Goal: Task Accomplishment & Management: Manage account settings

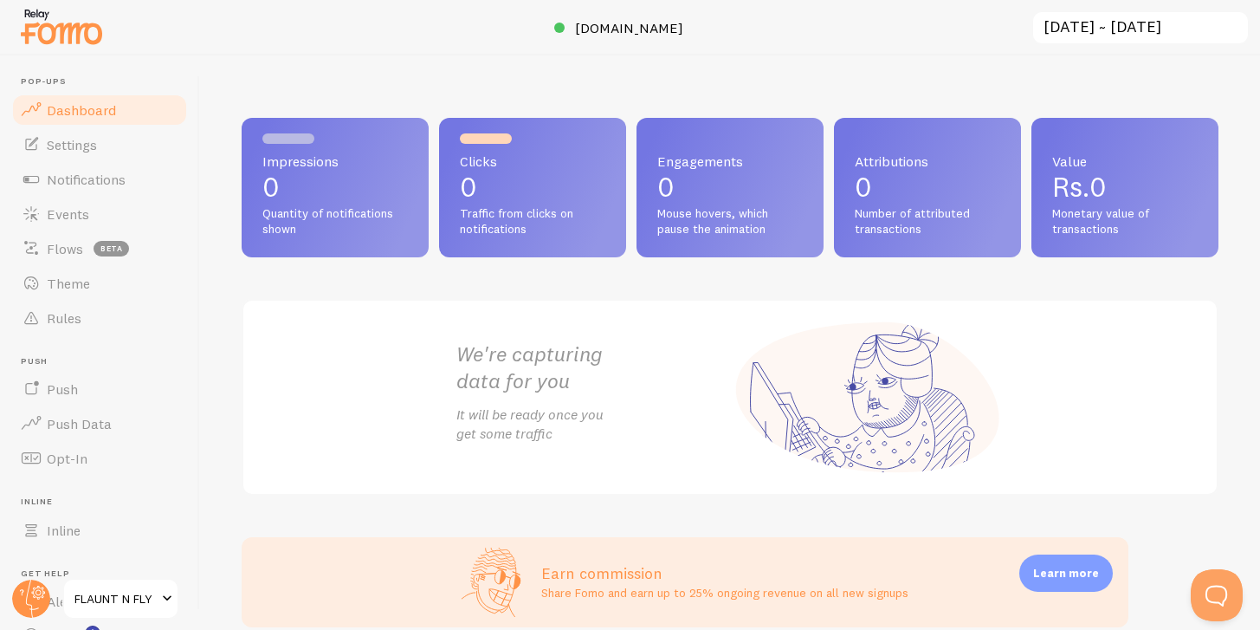
scroll to position [309, 0]
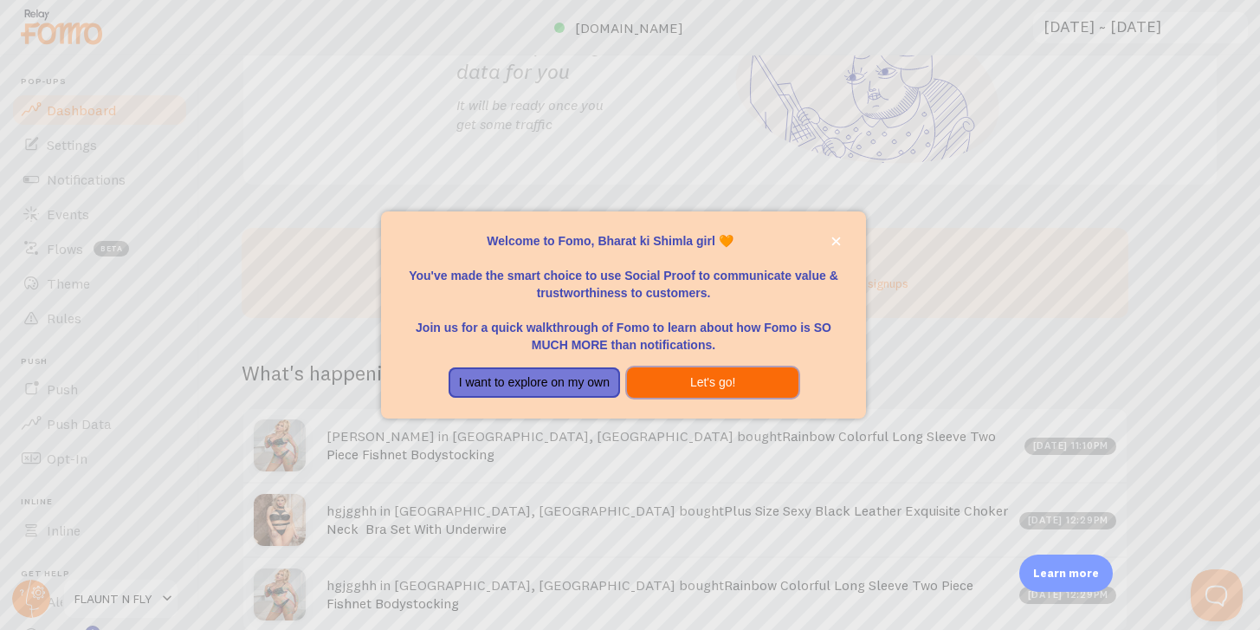
click at [683, 379] on button "Let's go!" at bounding box center [713, 382] width 172 height 31
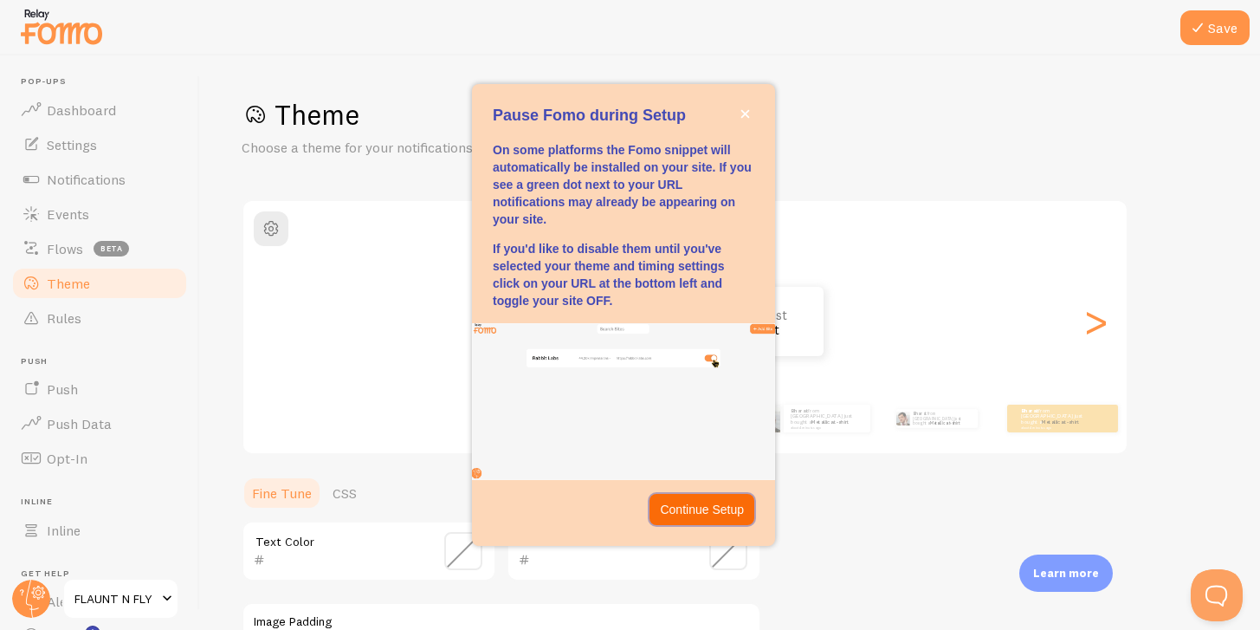
click at [730, 506] on p "Continue Setup" at bounding box center [702, 509] width 84 height 17
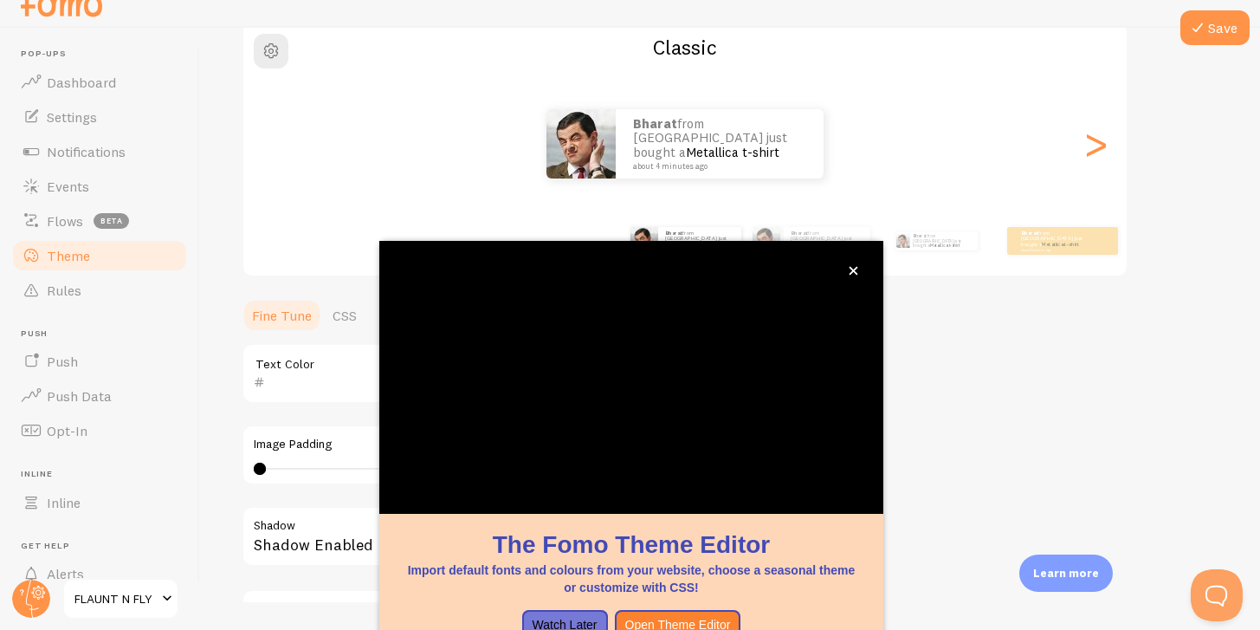
scroll to position [59, 0]
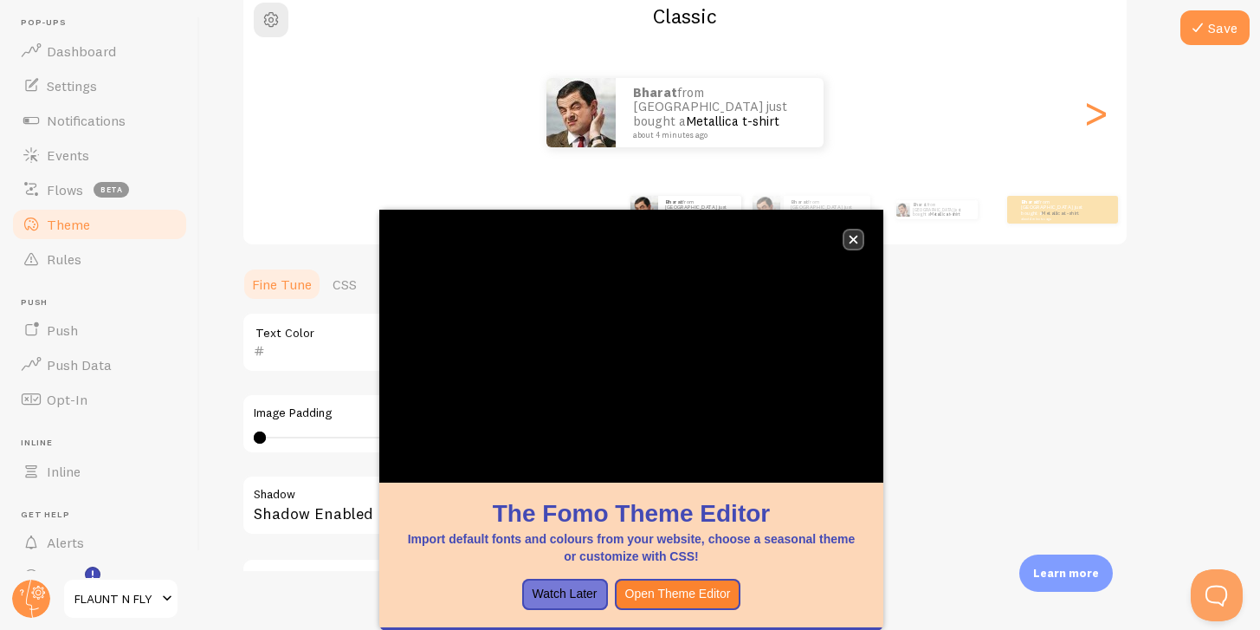
click at [857, 239] on icon "close," at bounding box center [854, 240] width 10 height 10
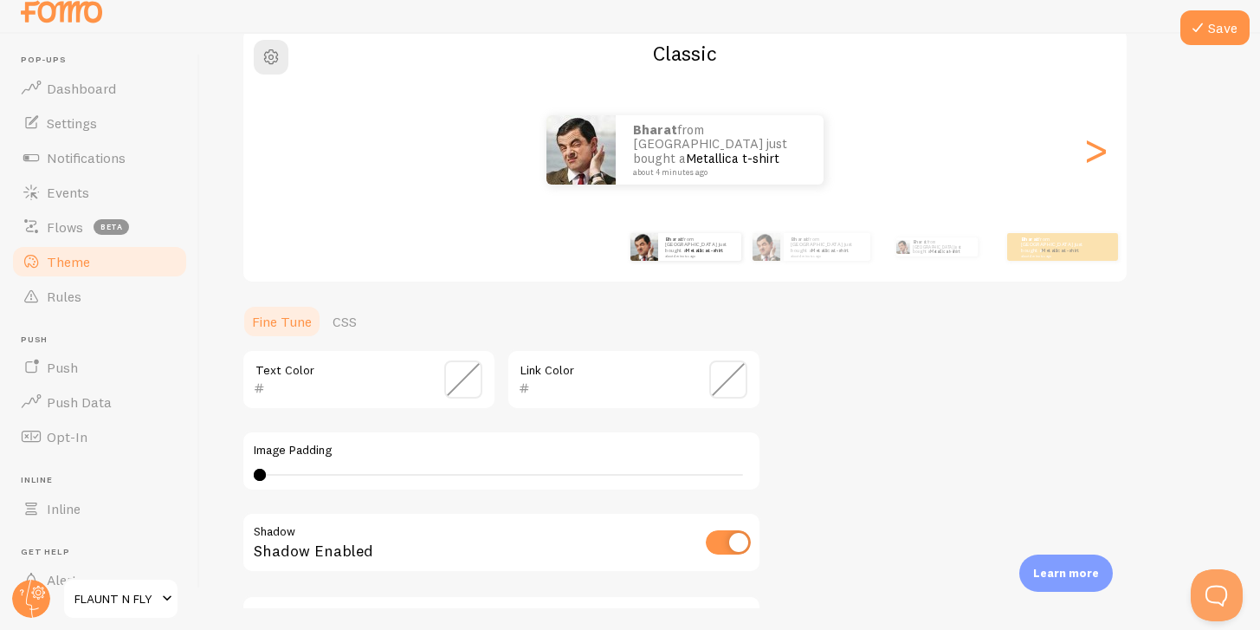
scroll to position [22, 0]
click at [1113, 153] on body "Pop-ups Dashboard Settings Notifications Events Flows beta Theme Rules Push Pus…" at bounding box center [630, 293] width 1260 height 630
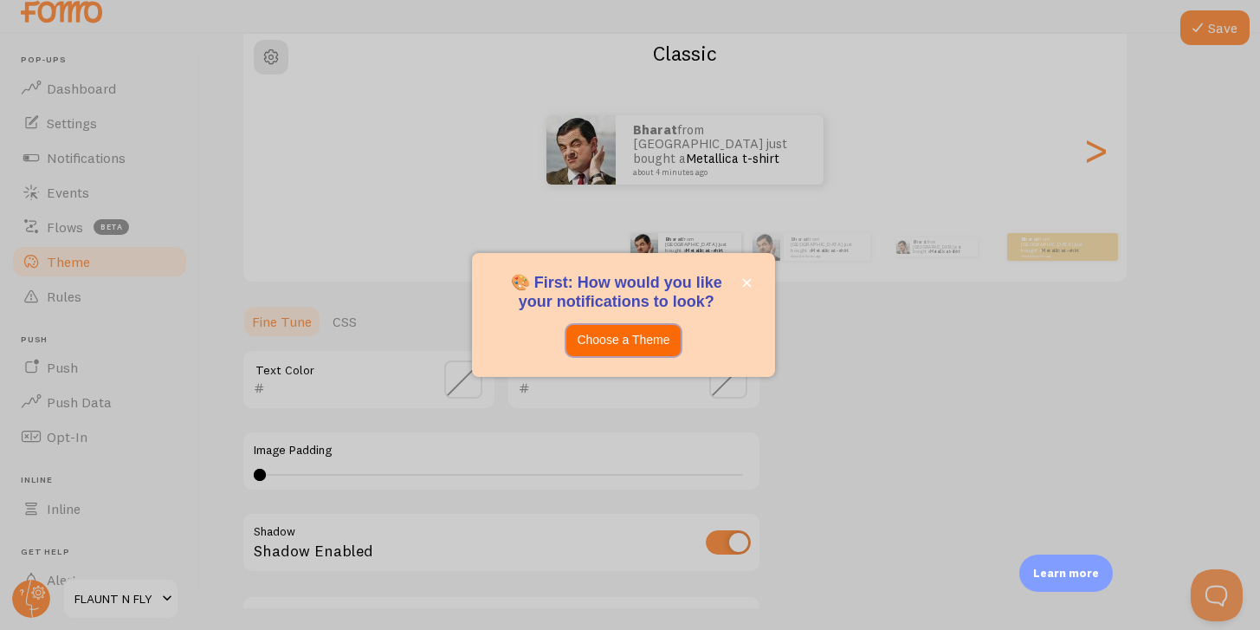
click at [635, 355] on button "Choose a Theme" at bounding box center [623, 340] width 113 height 31
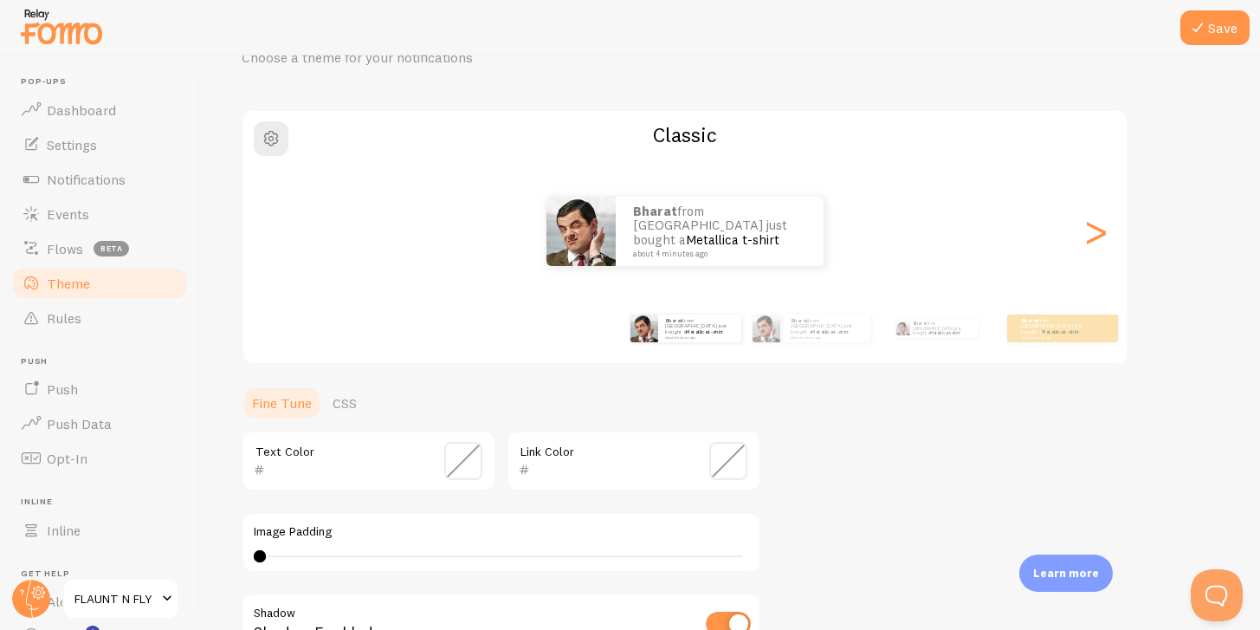
scroll to position [86, 0]
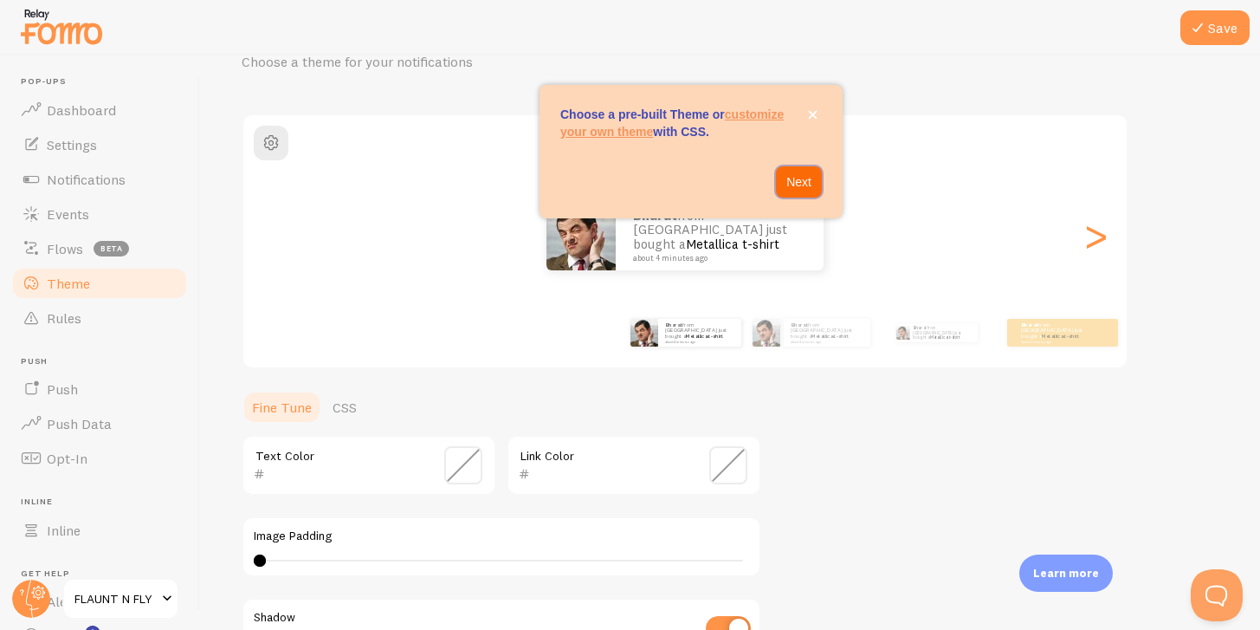
click at [796, 181] on p "Next" at bounding box center [799, 181] width 25 height 17
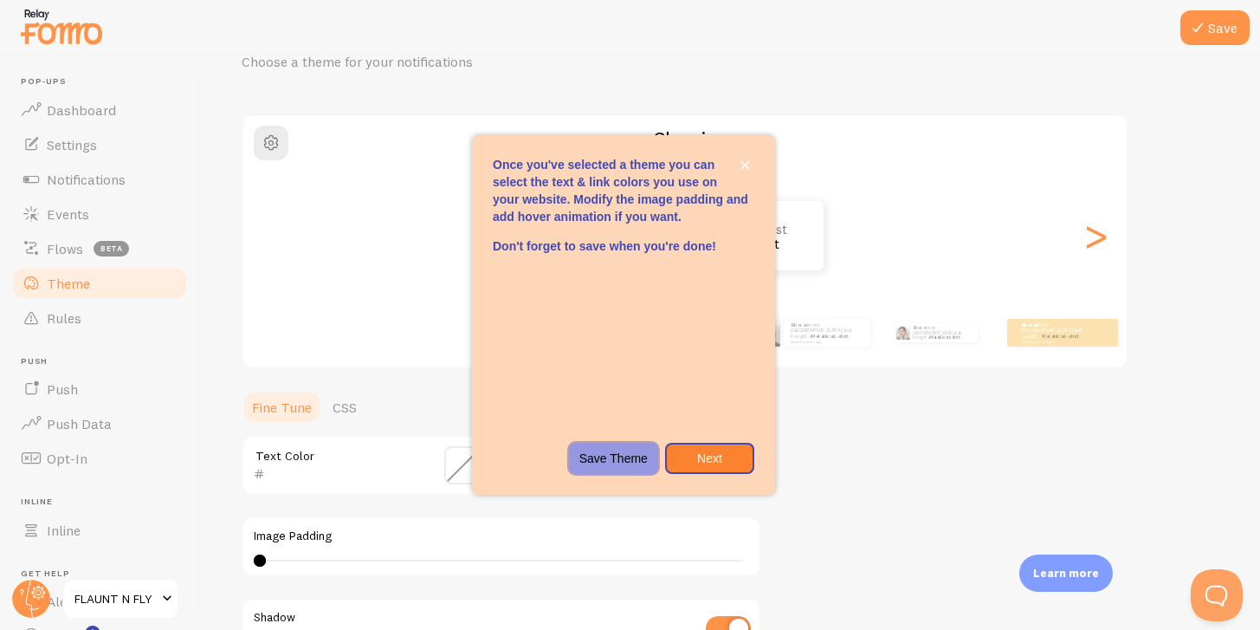
click at [612, 455] on p "Save Theme" at bounding box center [614, 458] width 68 height 17
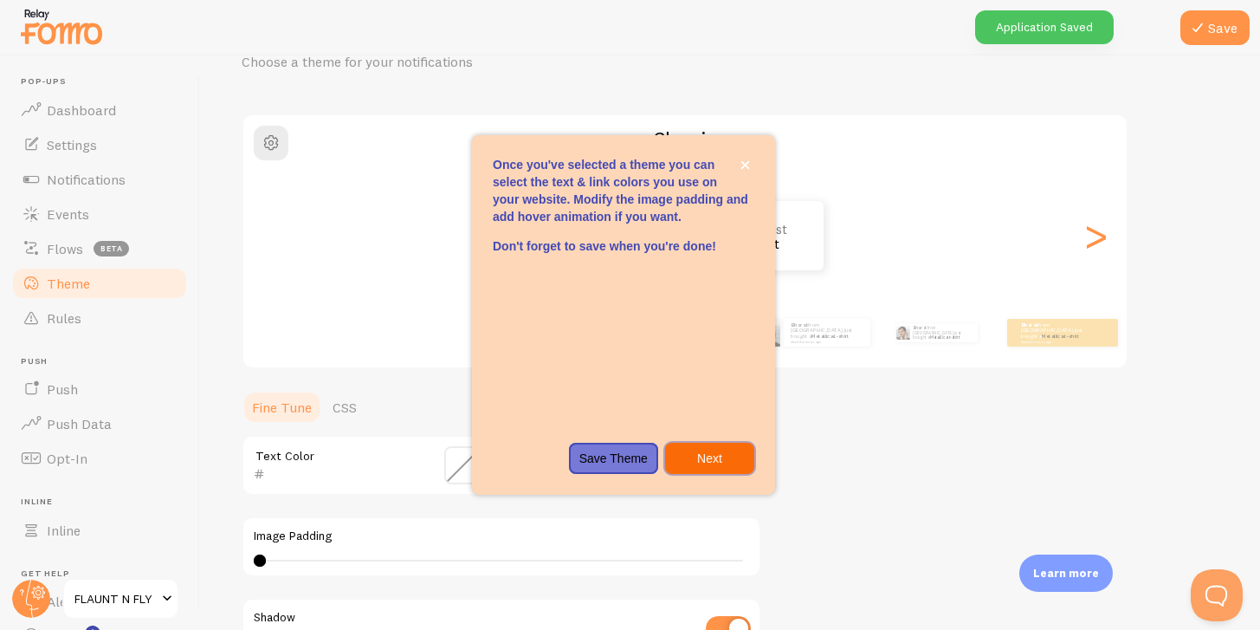
click at [715, 460] on p "Next" at bounding box center [710, 458] width 68 height 17
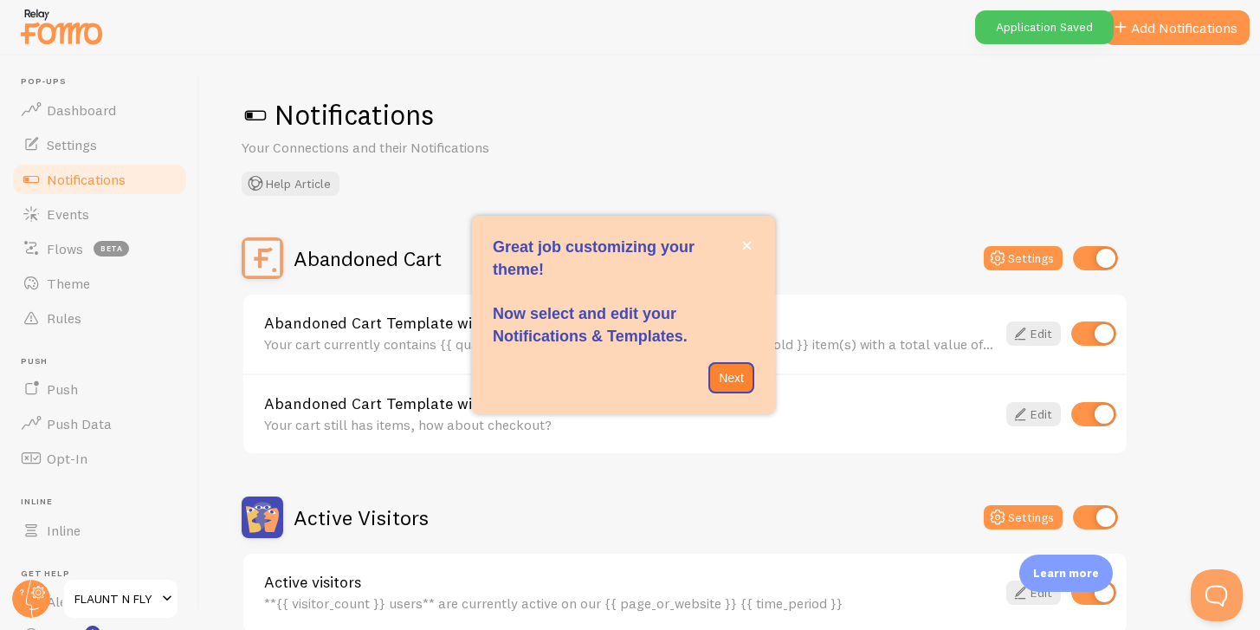
click at [755, 241] on div "Great job customizing your theme! Now select and edit your Notifications & Temp…" at bounding box center [623, 292] width 303 height 112
click at [746, 245] on icon "close," at bounding box center [747, 246] width 9 height 9
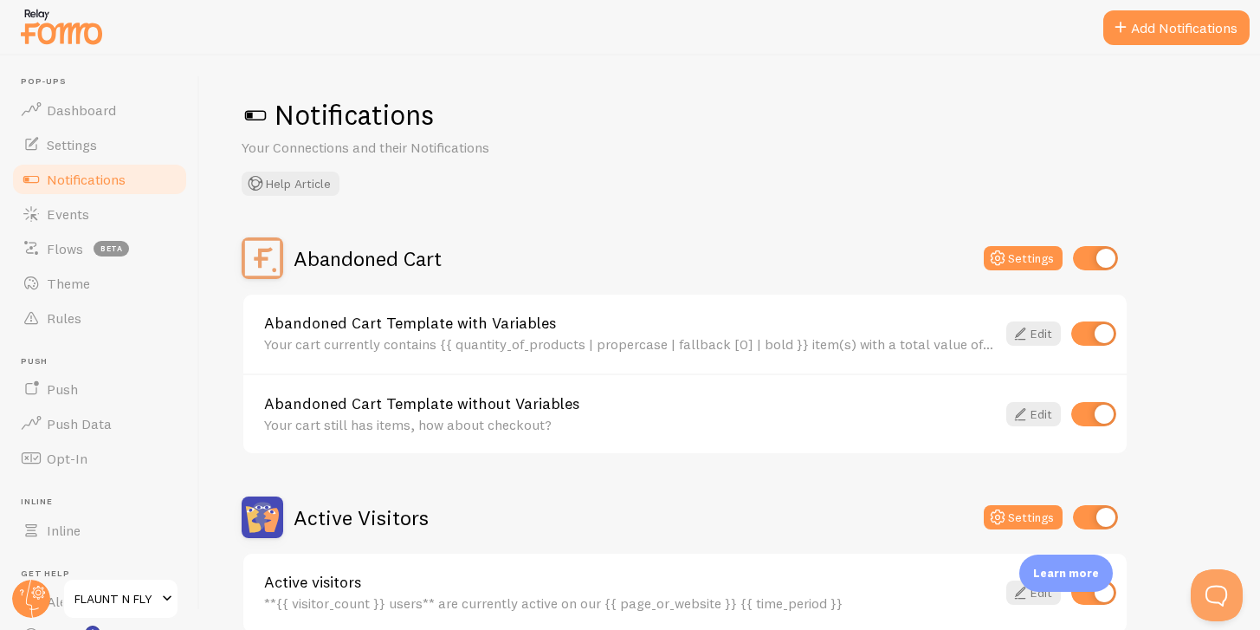
click at [248, 112] on span at bounding box center [256, 115] width 28 height 28
click at [252, 113] on span at bounding box center [256, 115] width 28 height 28
click at [295, 113] on h1 "Notifications" at bounding box center [730, 115] width 977 height 36
click at [319, 126] on h1 "Notifications" at bounding box center [730, 115] width 977 height 36
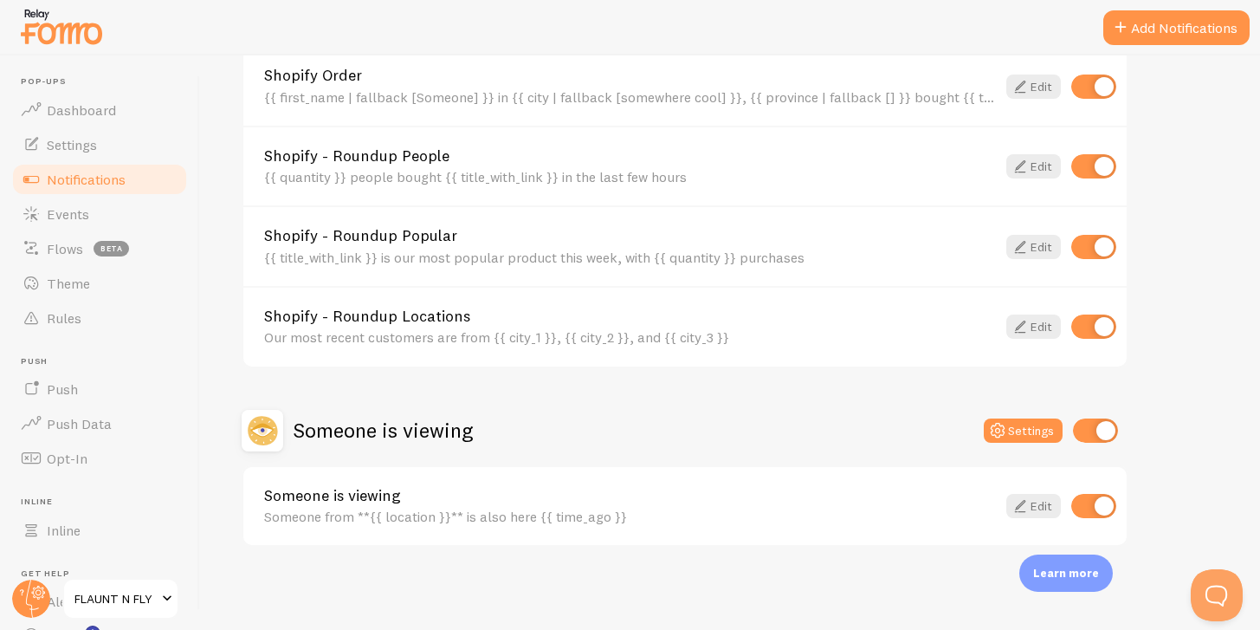
scroll to position [22, 0]
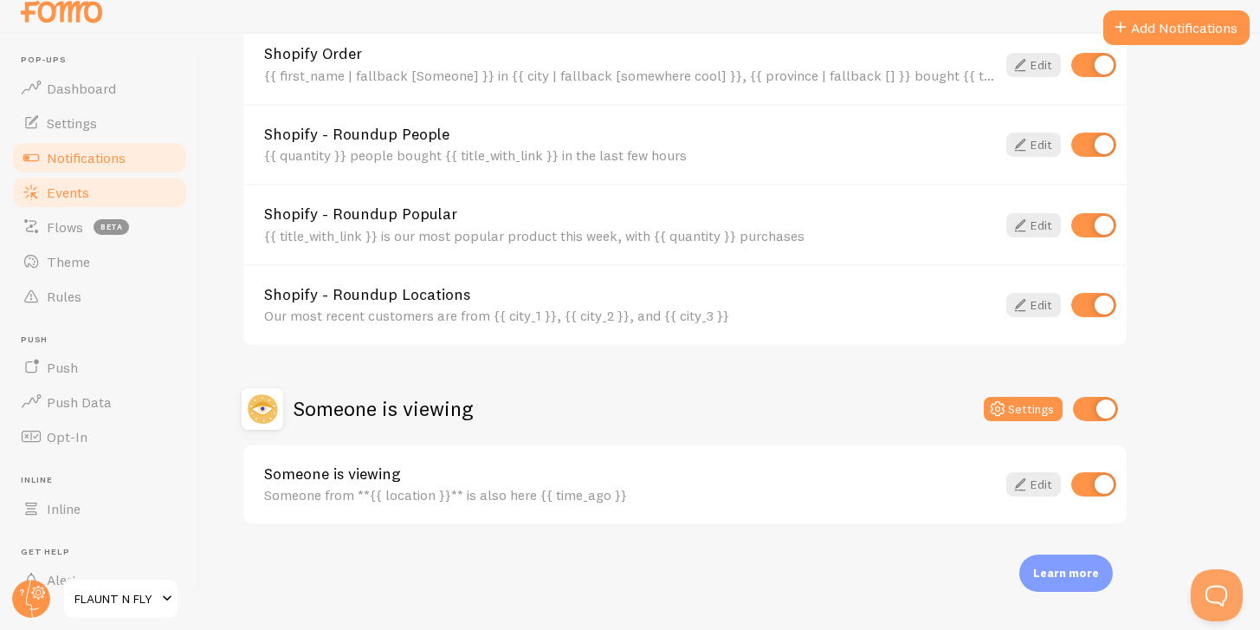
click at [80, 185] on span "Events" at bounding box center [68, 192] width 42 height 17
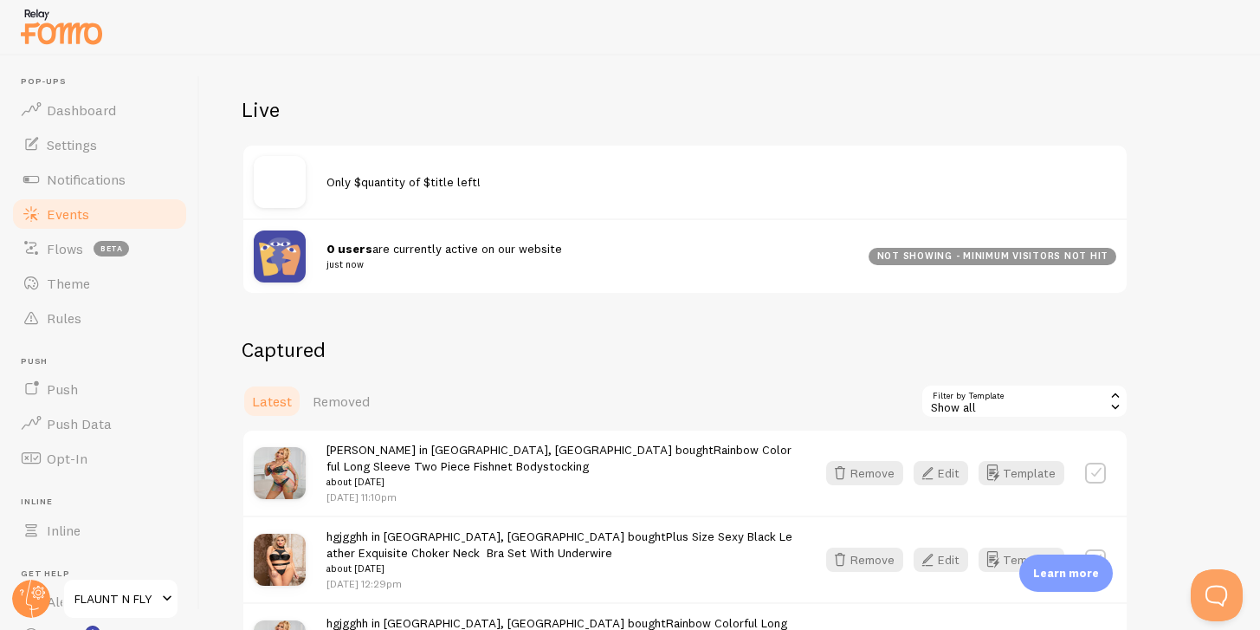
scroll to position [307, 0]
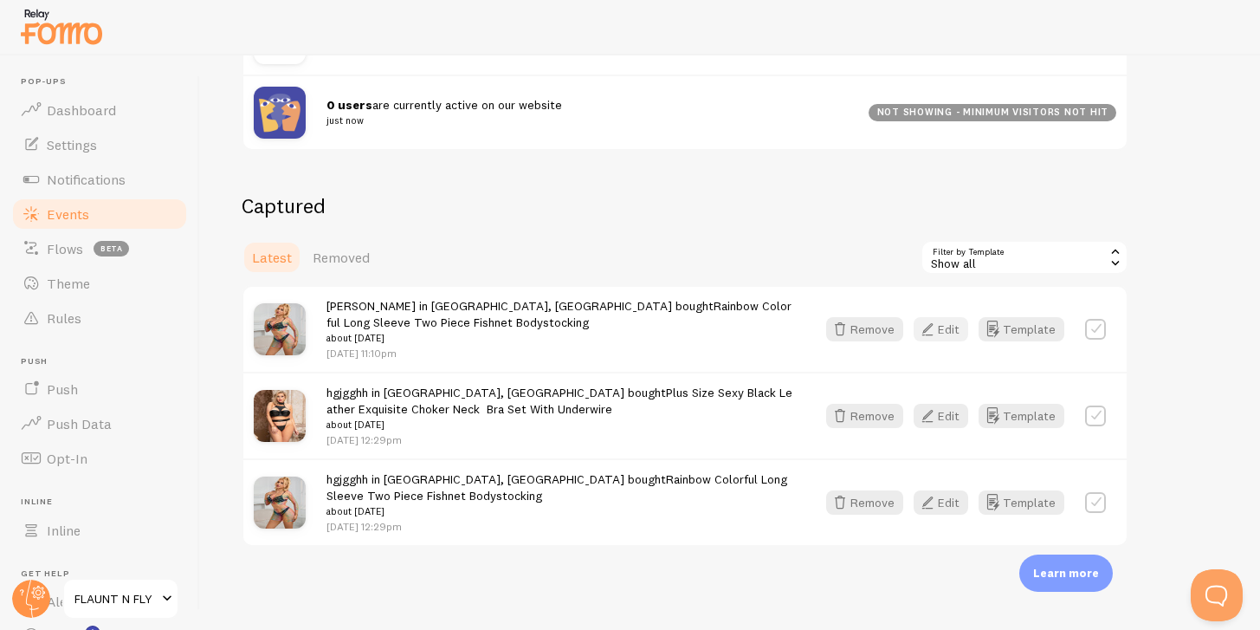
click at [955, 331] on button "Edit" at bounding box center [941, 329] width 55 height 24
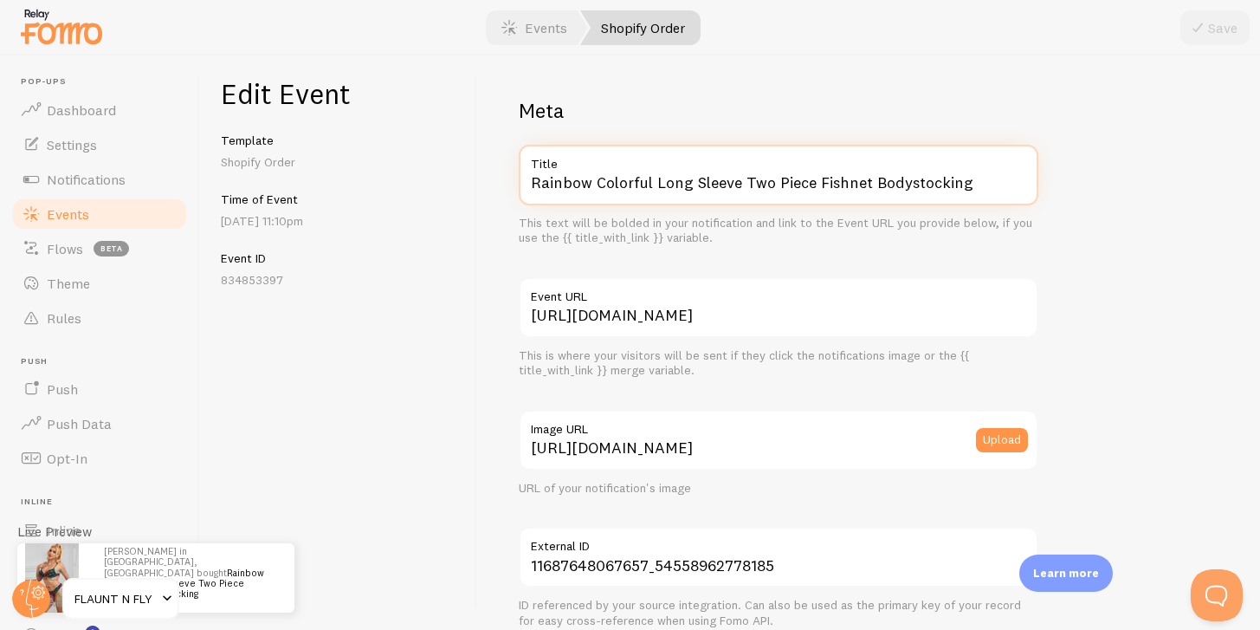
click at [555, 189] on input "Rainbow Colorful Long Sleeve Two Piece Fishnet Bodystocking" at bounding box center [779, 175] width 520 height 61
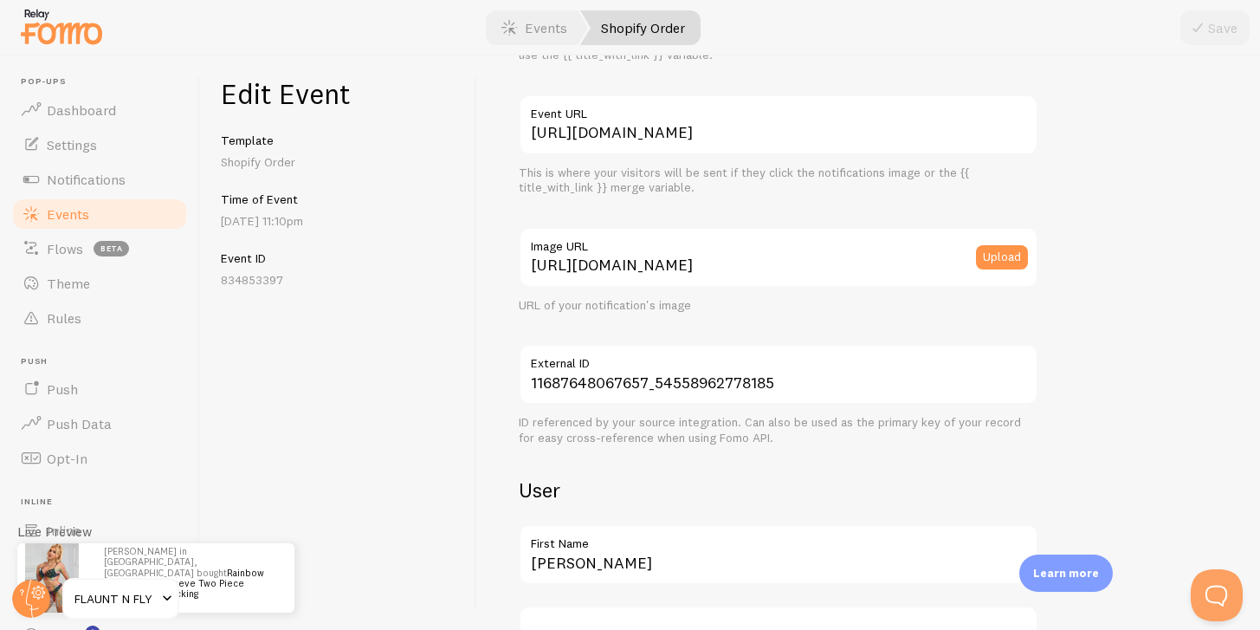
scroll to position [254, 0]
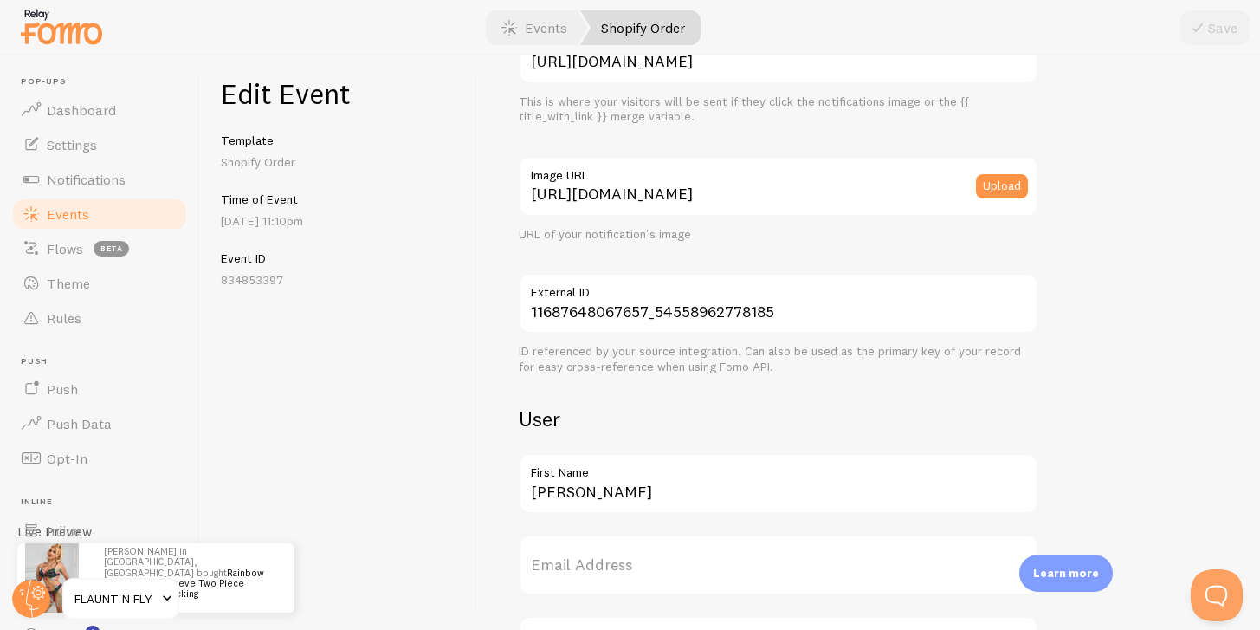
click at [575, 475] on label "First Name" at bounding box center [779, 467] width 520 height 29
click at [575, 475] on input "[PERSON_NAME]" at bounding box center [779, 483] width 520 height 61
click at [575, 475] on label "First Name" at bounding box center [779, 467] width 520 height 29
click at [575, 475] on input "[PERSON_NAME]" at bounding box center [779, 483] width 520 height 61
click at [575, 475] on label "First Name" at bounding box center [779, 467] width 520 height 29
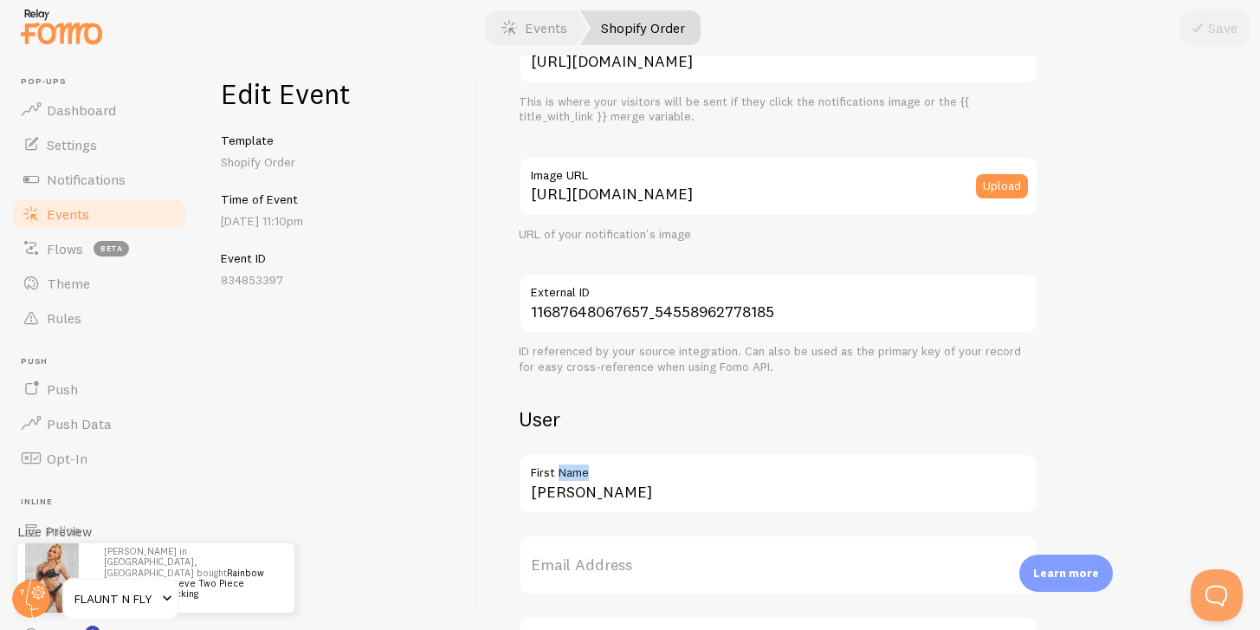
click at [575, 475] on input "[PERSON_NAME]" at bounding box center [779, 483] width 520 height 61
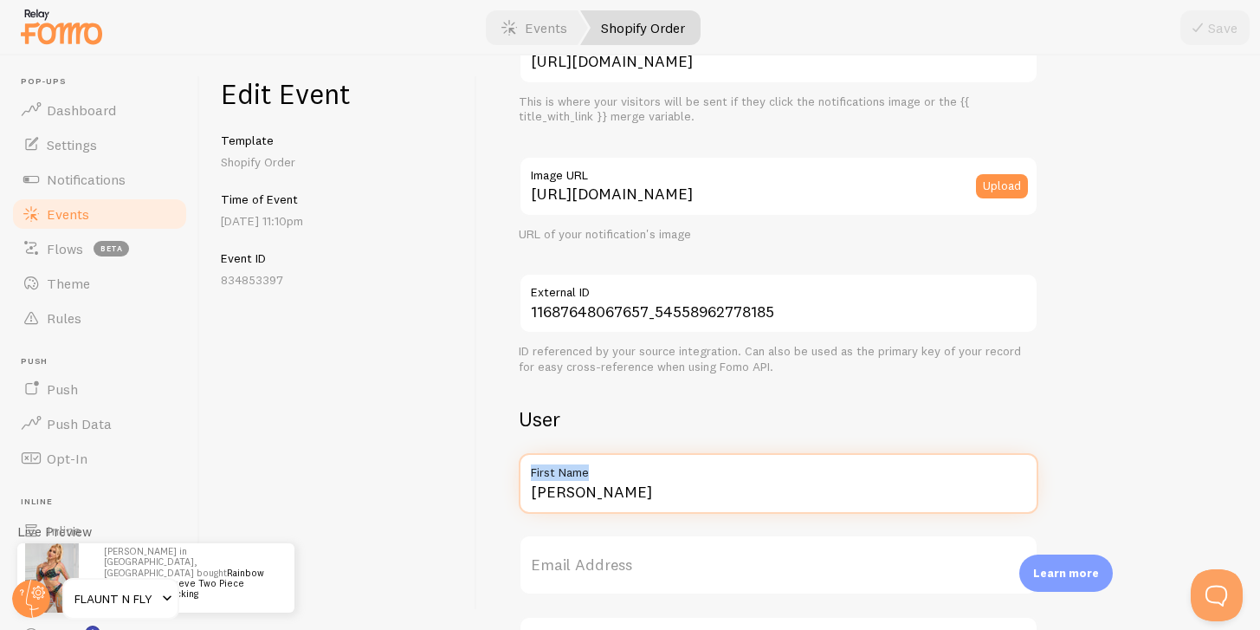
click at [580, 487] on input "[PERSON_NAME]" at bounding box center [779, 483] width 520 height 61
type input "M"
type input "[PERSON_NAME]"
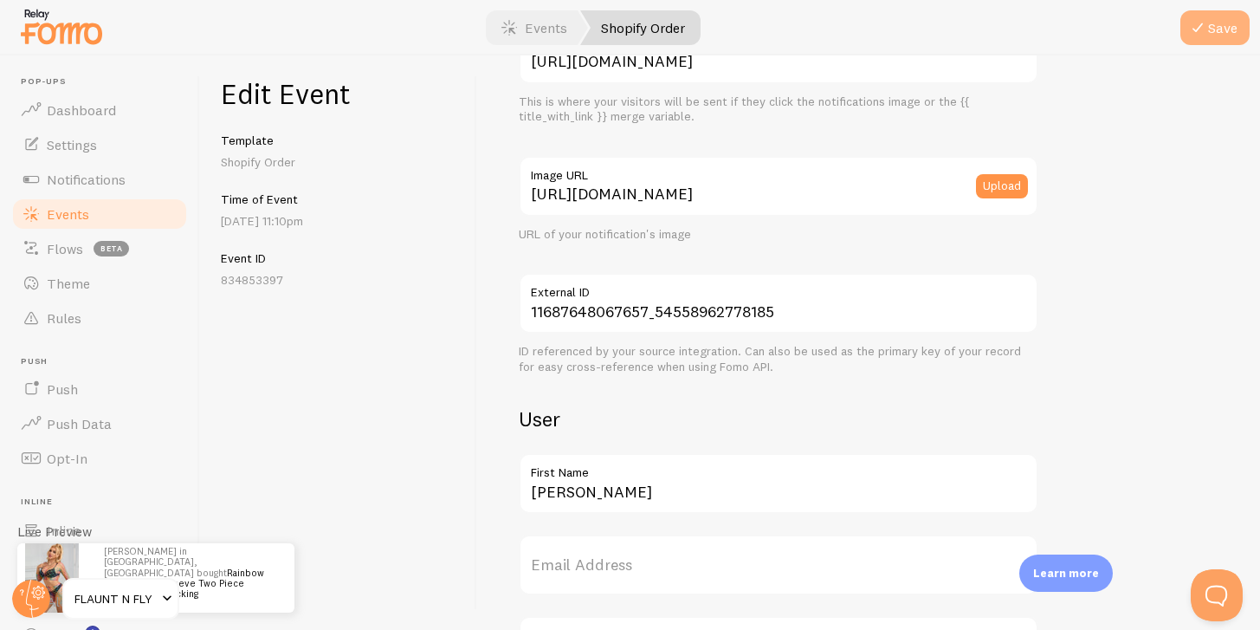
click at [1204, 12] on button "Save" at bounding box center [1215, 27] width 69 height 35
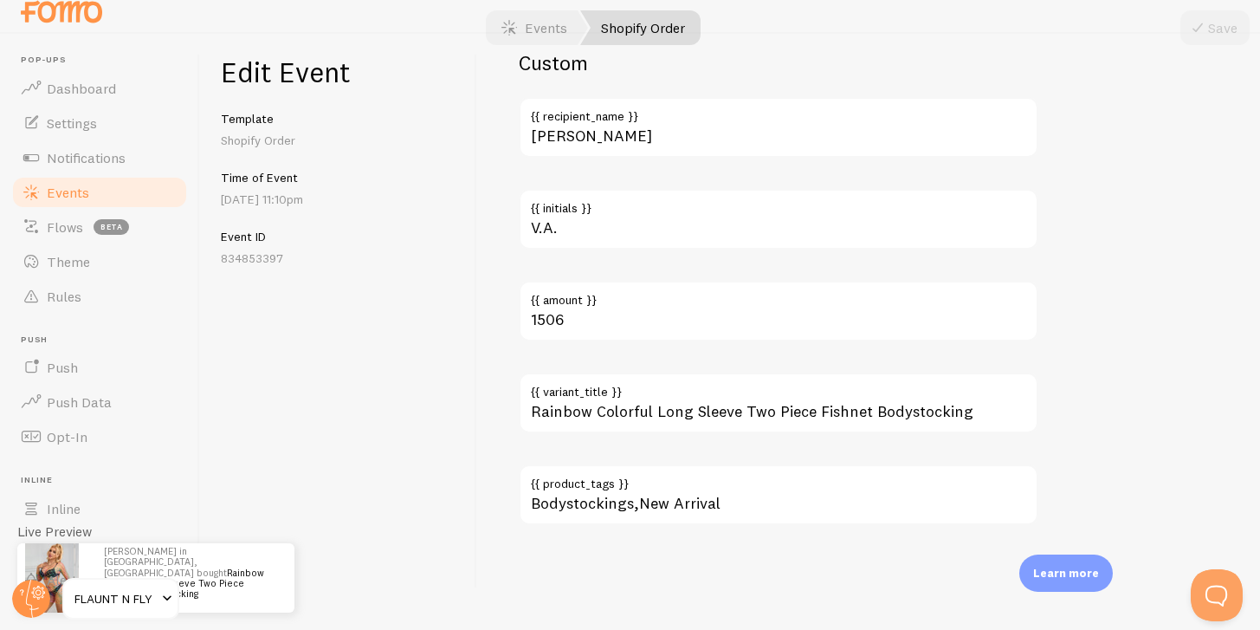
scroll to position [1117, 0]
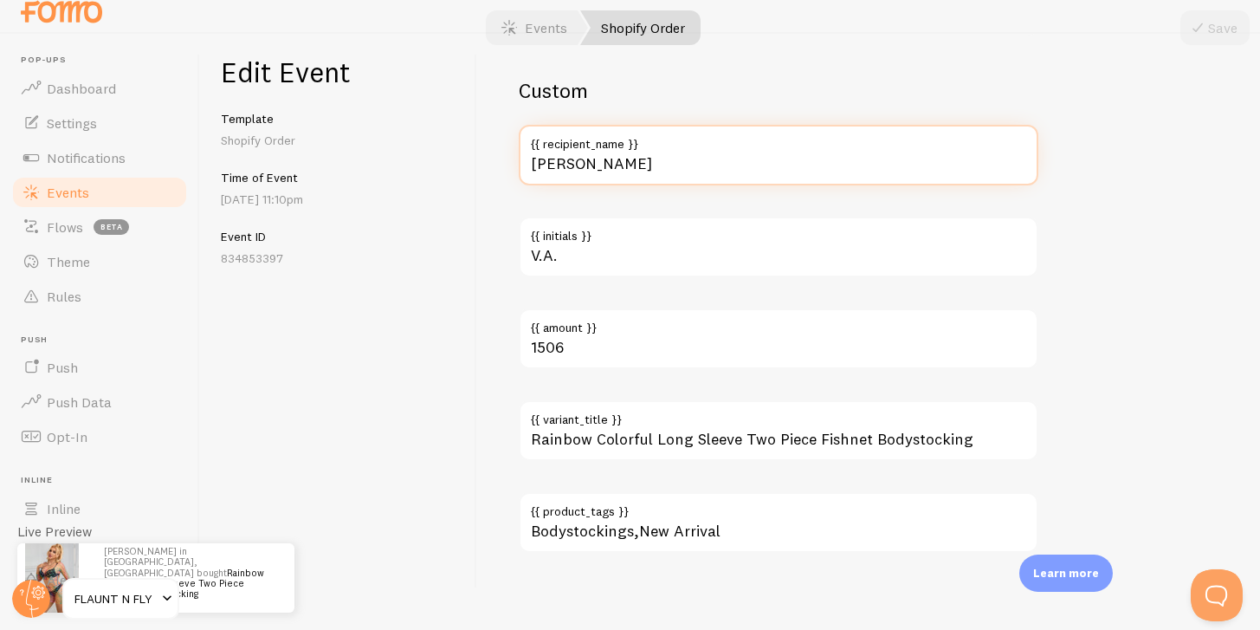
click at [591, 172] on input "[PERSON_NAME]" at bounding box center [779, 155] width 520 height 61
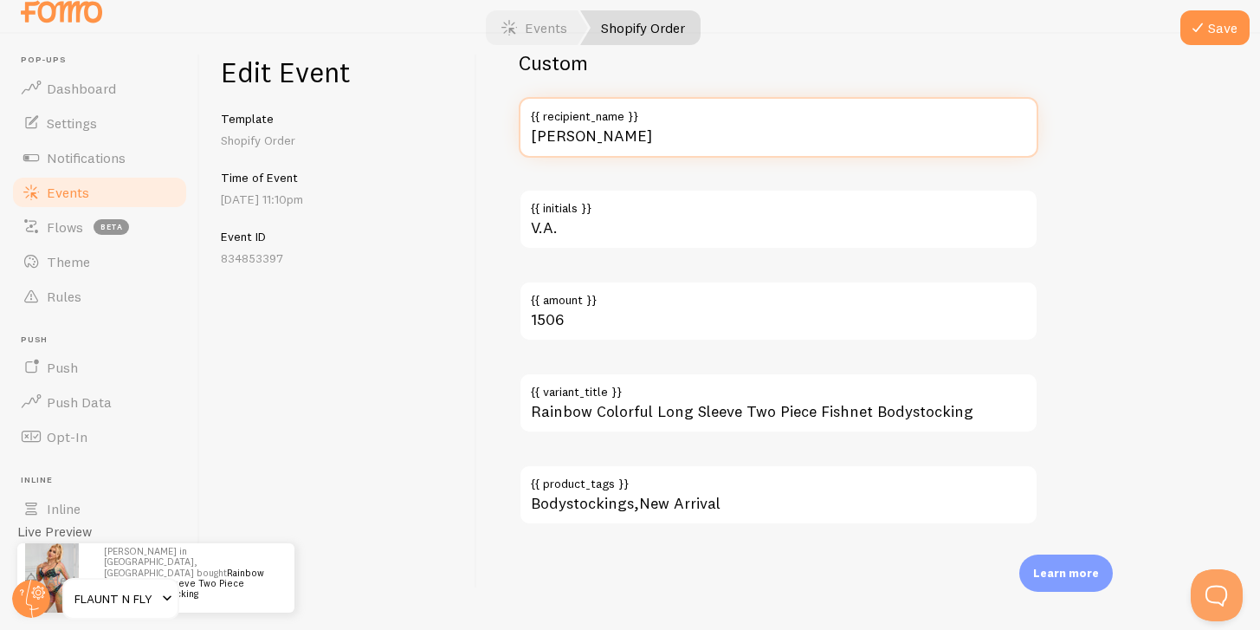
type input "[PERSON_NAME]"
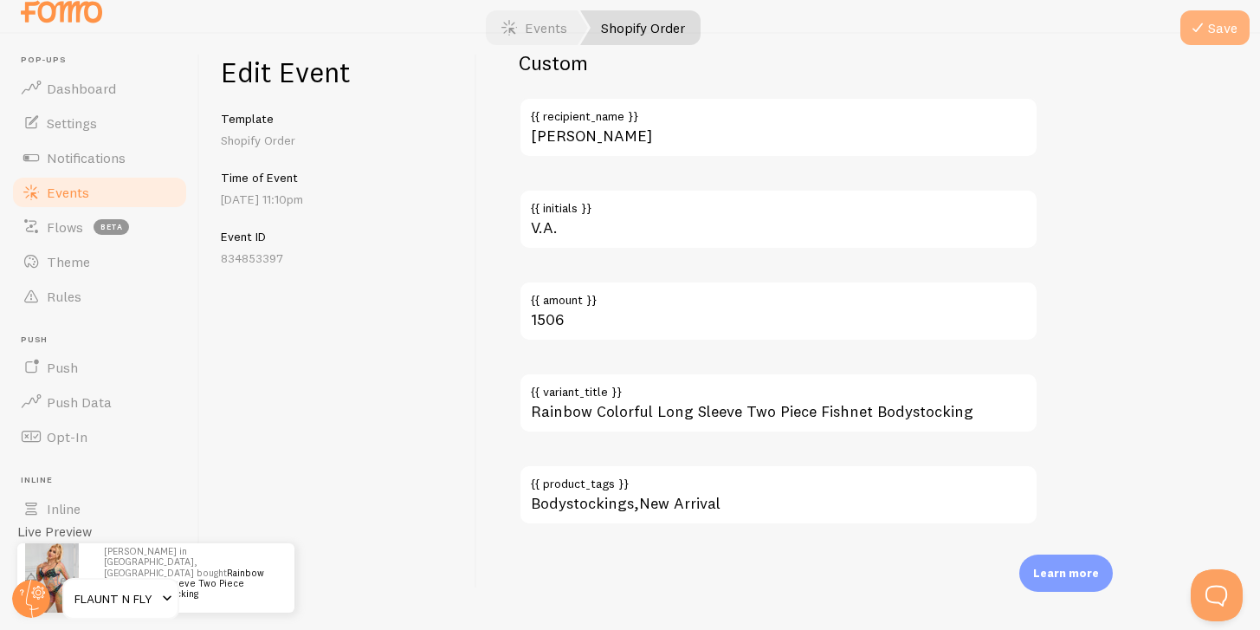
drag, startPoint x: 1217, startPoint y: 49, endPoint x: 1215, endPoint y: 36, distance: 14.0
click at [1215, 36] on form "Events Shopify Order Save Edit Event Template Shopify Order Time of Event [DATE…" at bounding box center [730, 321] width 1060 height 574
click at [1208, 17] on icon "submit" at bounding box center [1198, 27] width 21 height 21
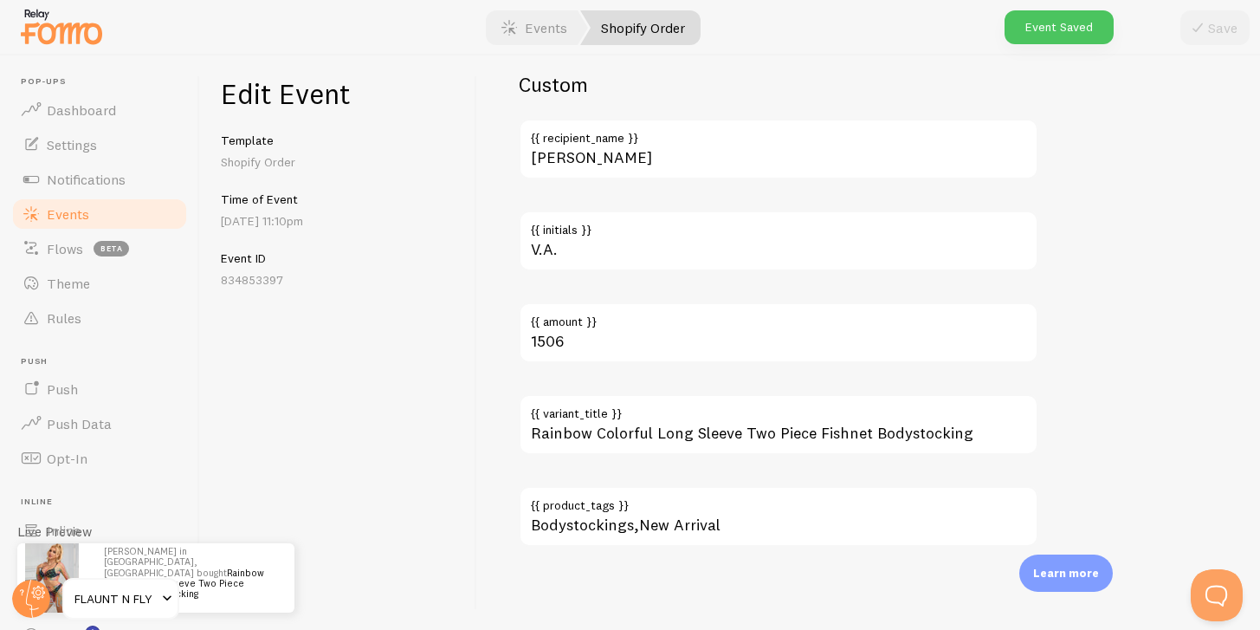
click at [71, 217] on span "Events" at bounding box center [68, 213] width 42 height 17
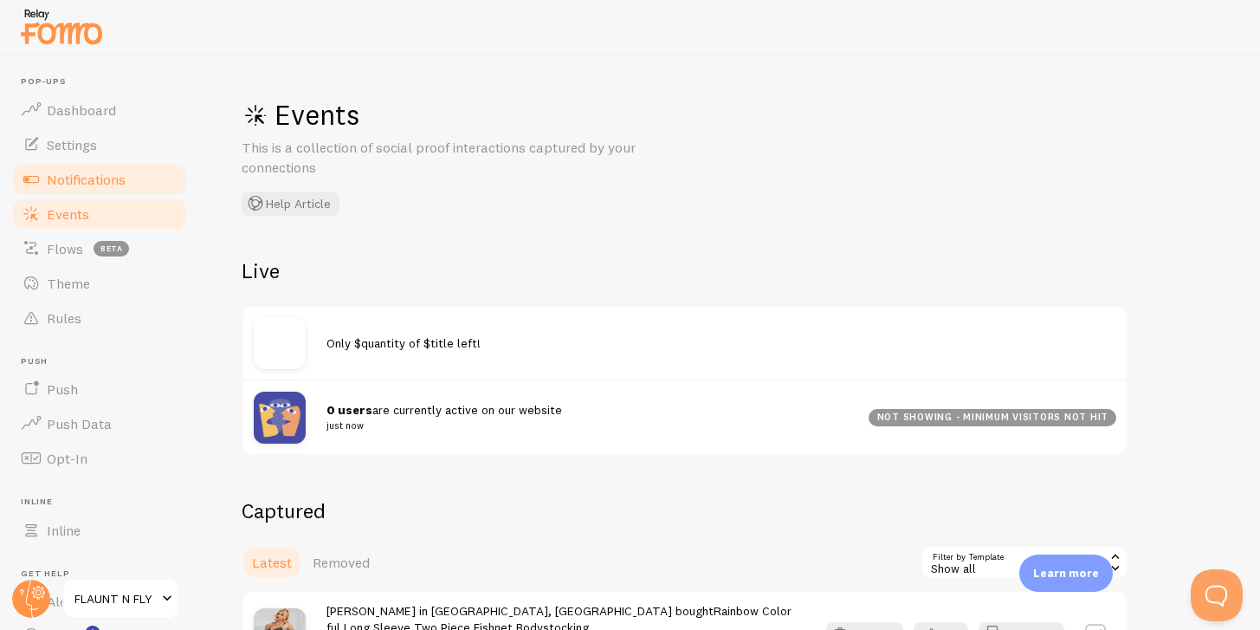
click at [74, 187] on link "Notifications" at bounding box center [99, 179] width 178 height 35
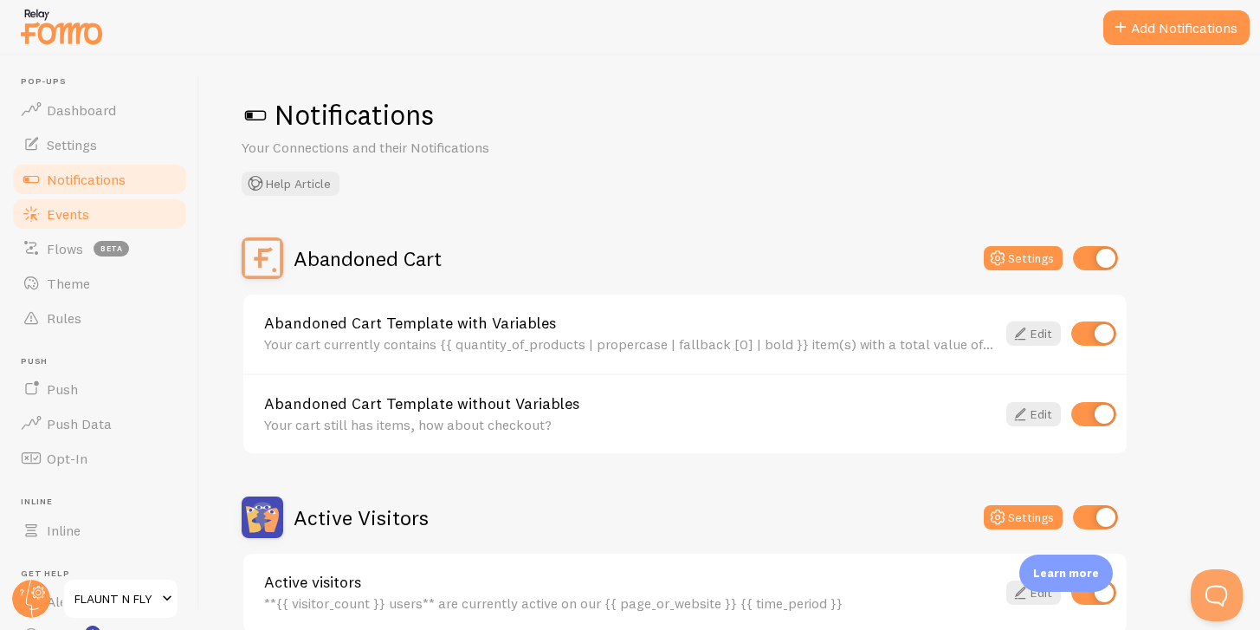
click at [82, 222] on link "Events" at bounding box center [99, 214] width 178 height 35
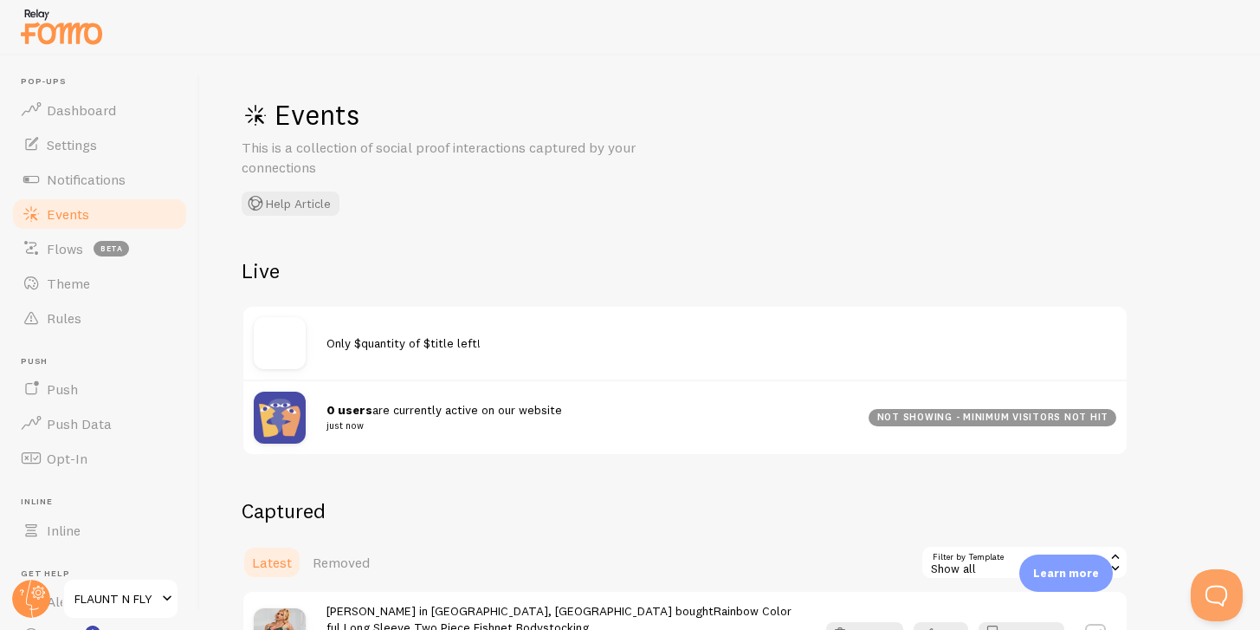
scroll to position [307, 0]
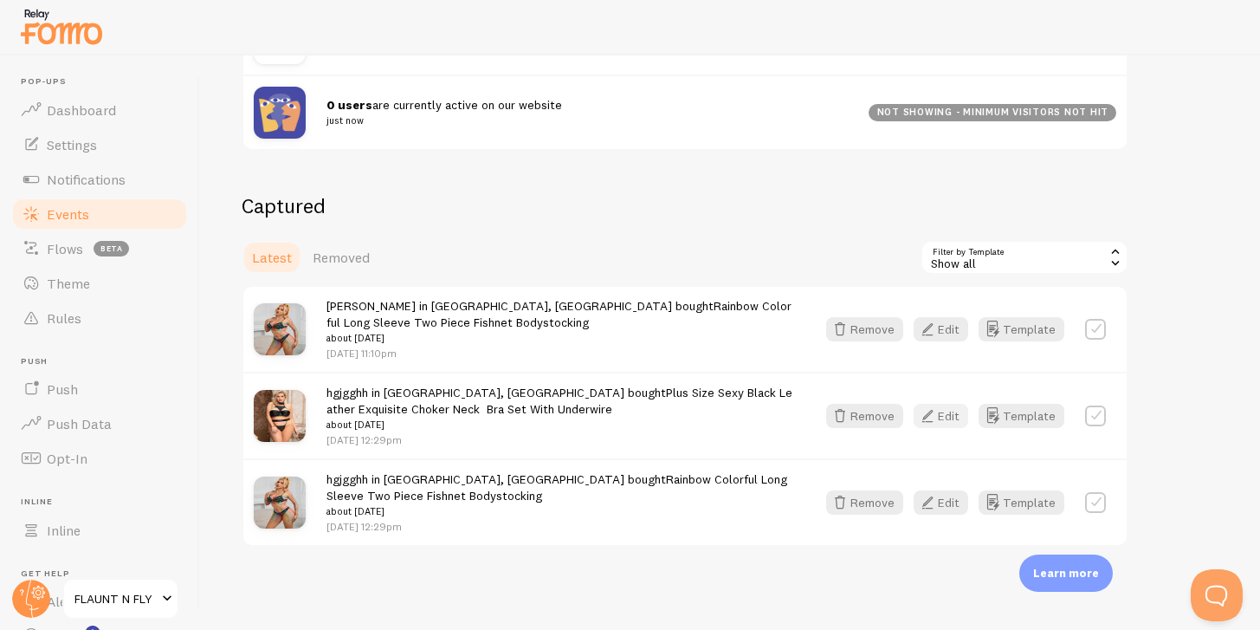
click at [954, 417] on button "Edit" at bounding box center [941, 416] width 55 height 24
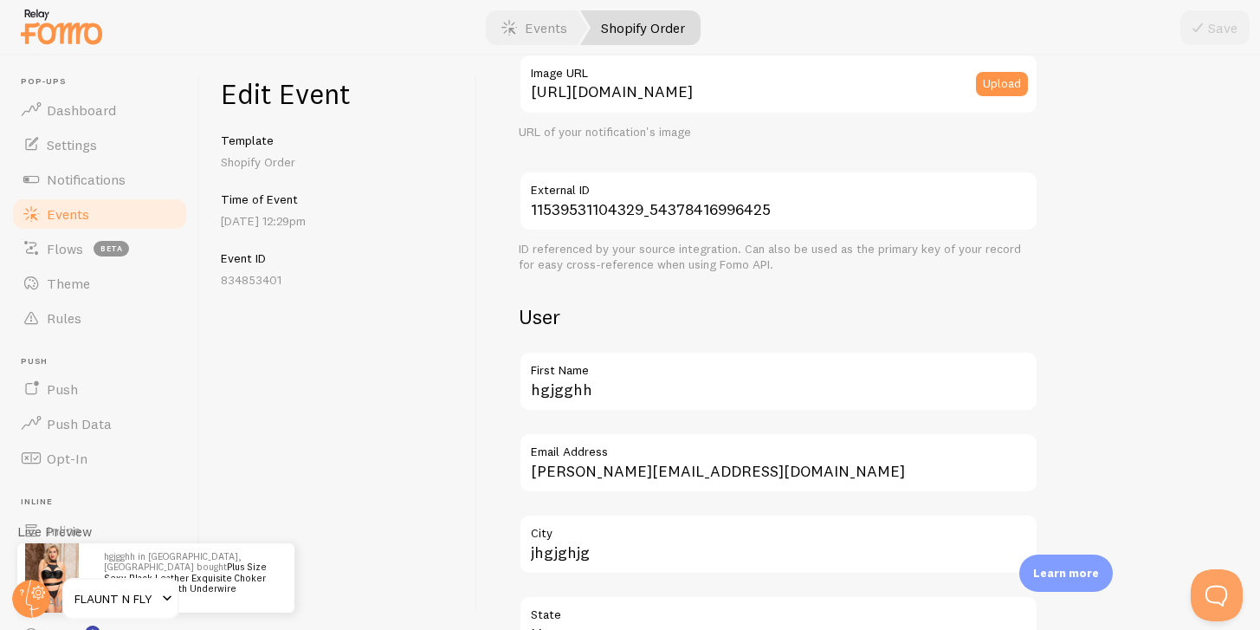
scroll to position [446, 0]
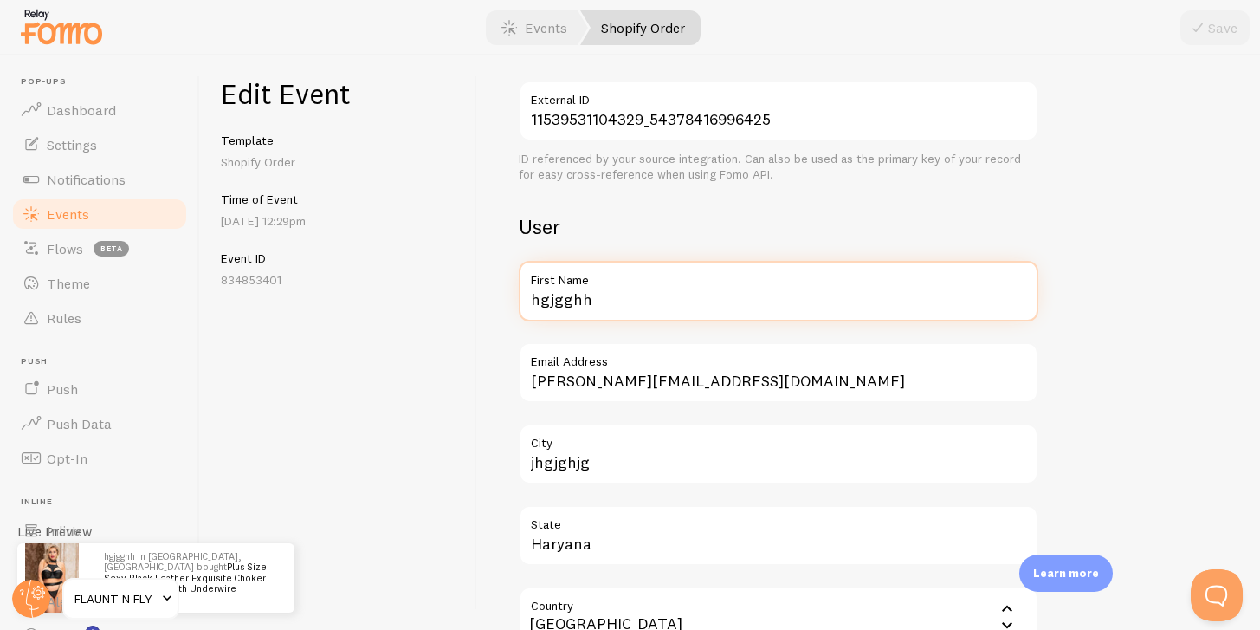
click at [565, 301] on input "hgjgghh" at bounding box center [779, 291] width 520 height 61
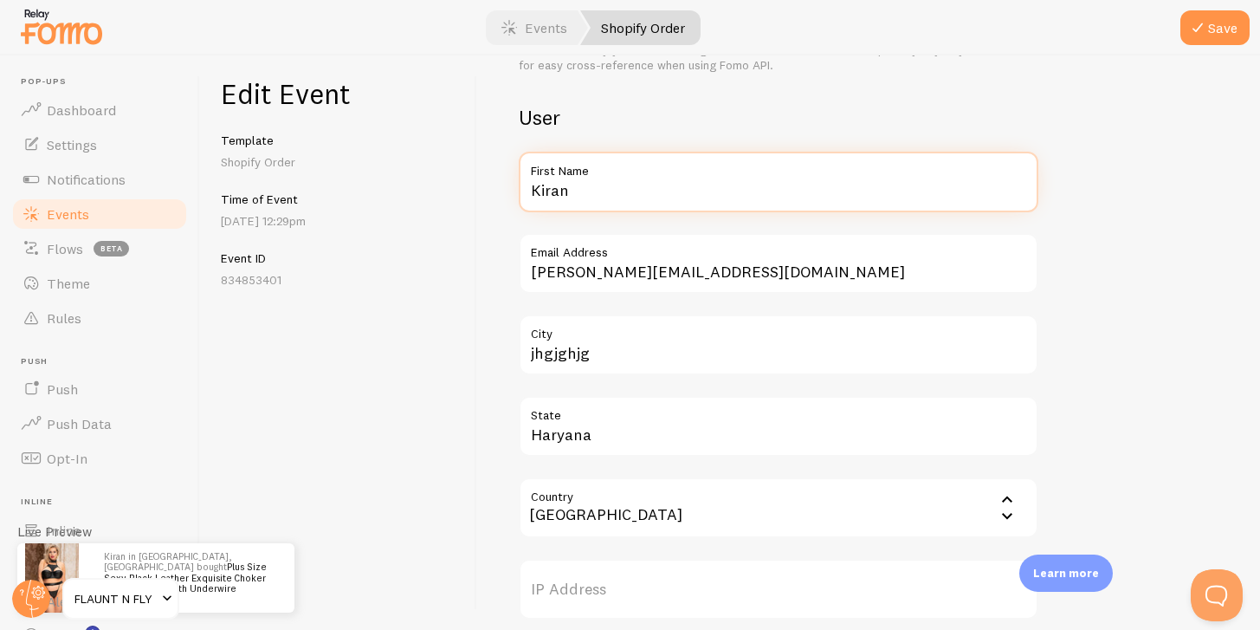
scroll to position [540, 0]
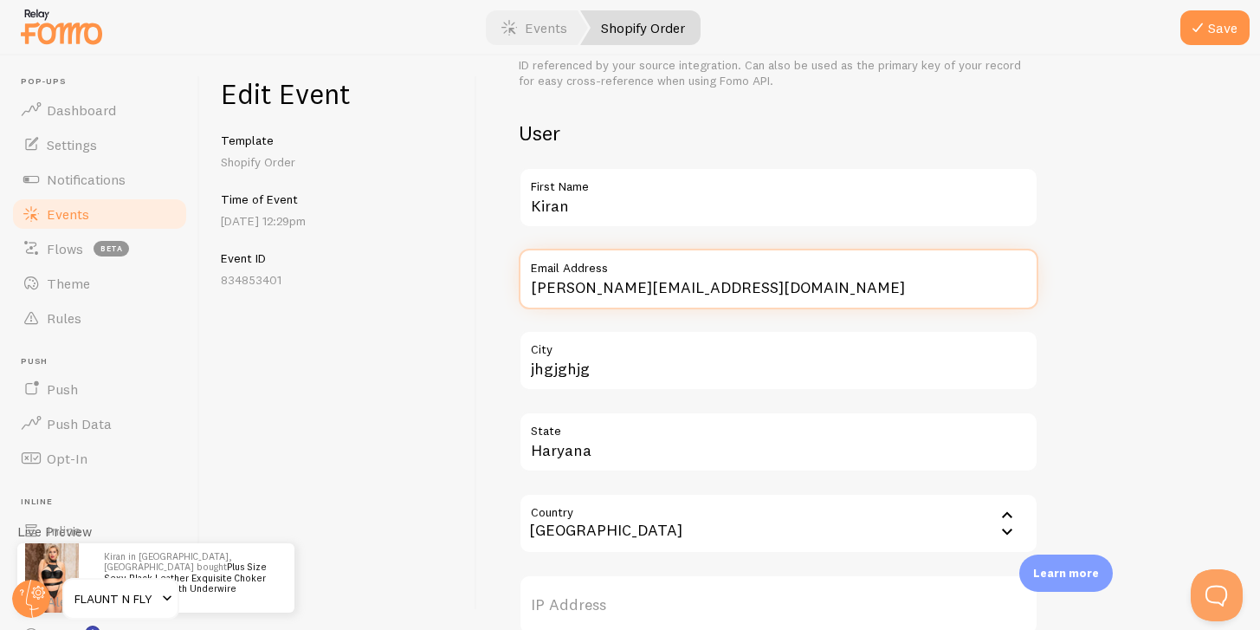
click at [545, 295] on input "[PERSON_NAME][EMAIL_ADDRESS][DOMAIN_NAME]" at bounding box center [779, 279] width 520 height 61
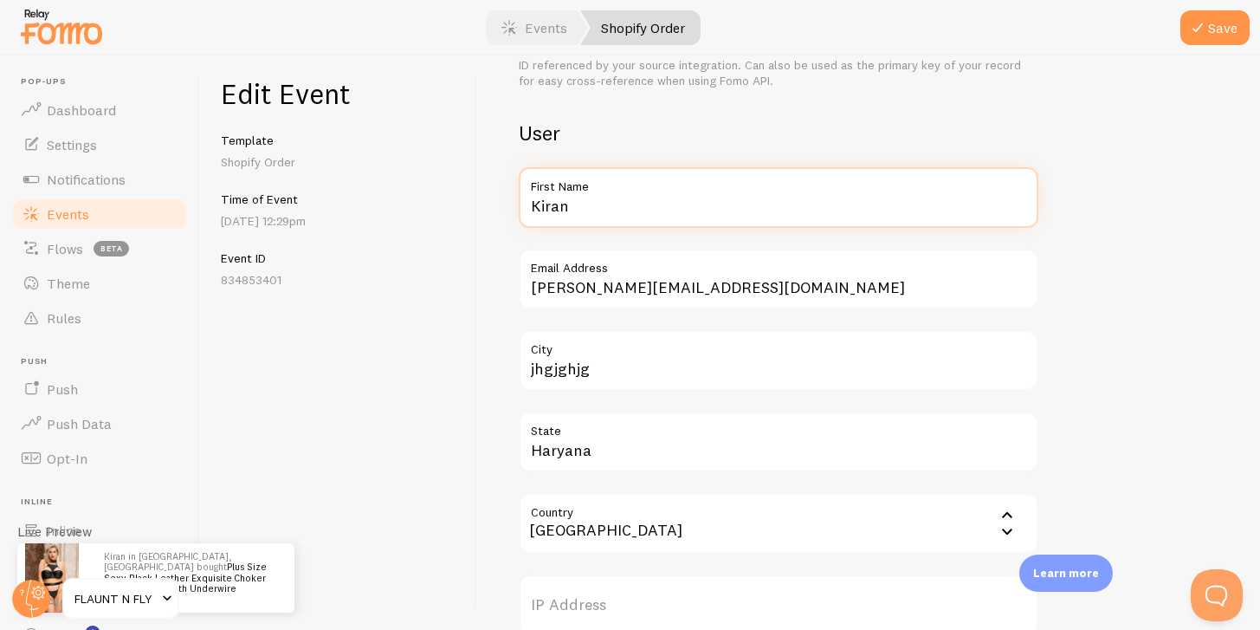
click at [545, 211] on input "Kiran" at bounding box center [779, 197] width 520 height 61
paste input "[PERSON_NAME]"
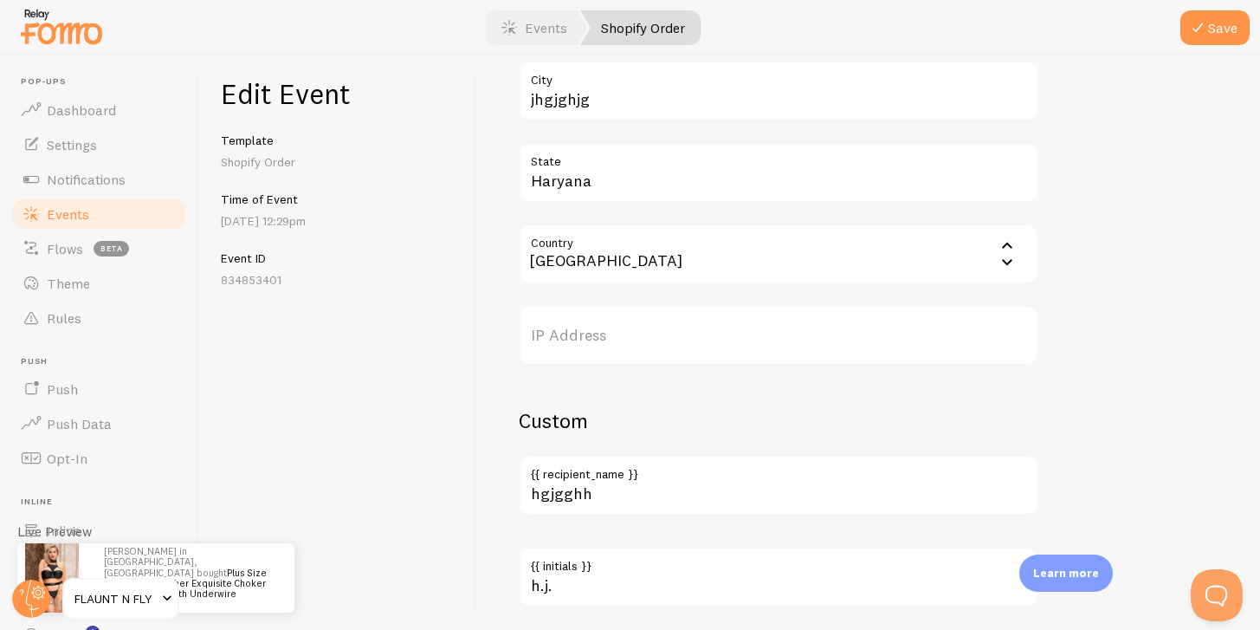
scroll to position [842, 0]
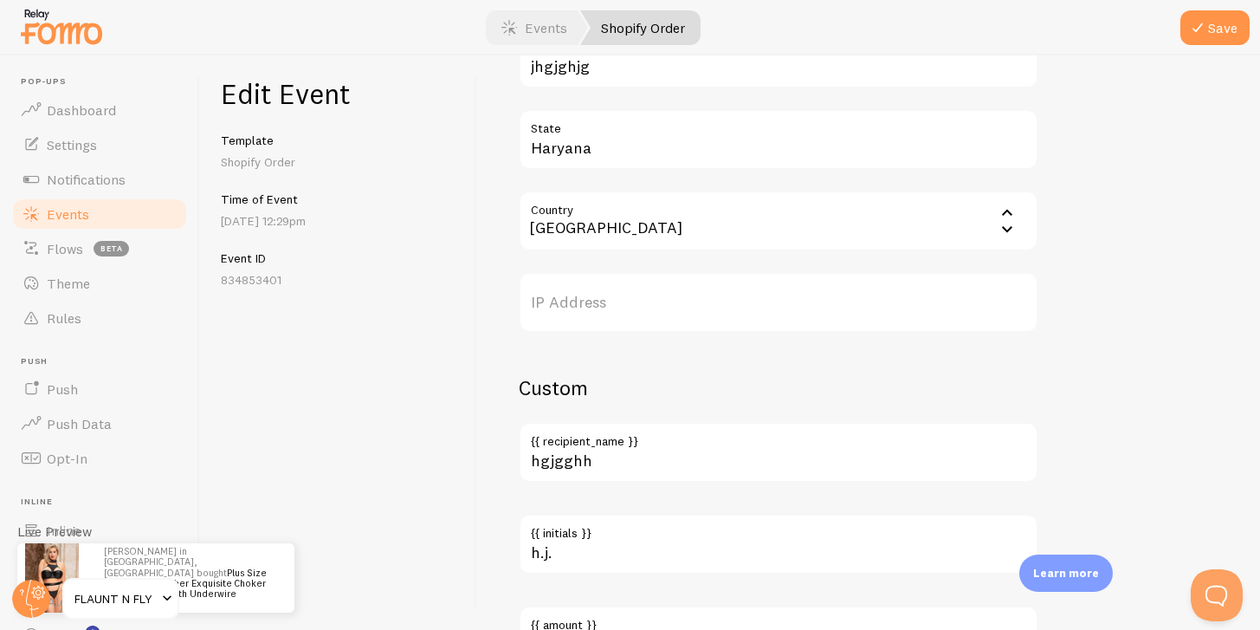
type input "[PERSON_NAME]"
click at [566, 474] on input "hgjgghh" at bounding box center [779, 452] width 520 height 61
paste input "[PERSON_NAME]"
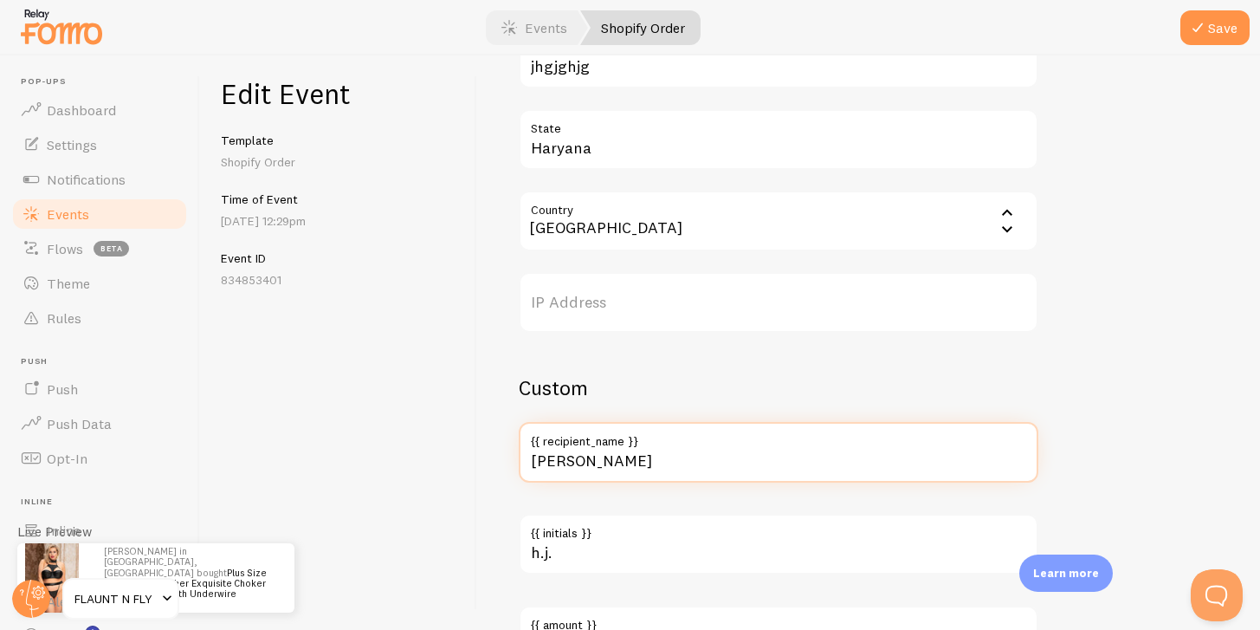
scroll to position [1145, 0]
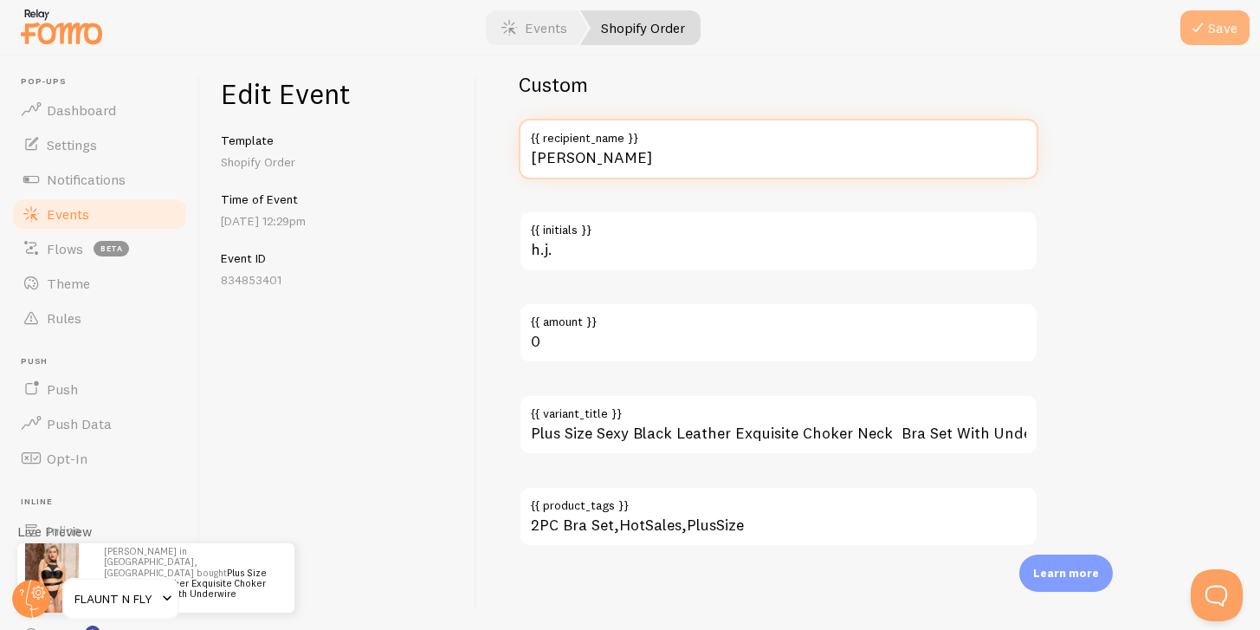
type input "[PERSON_NAME]"
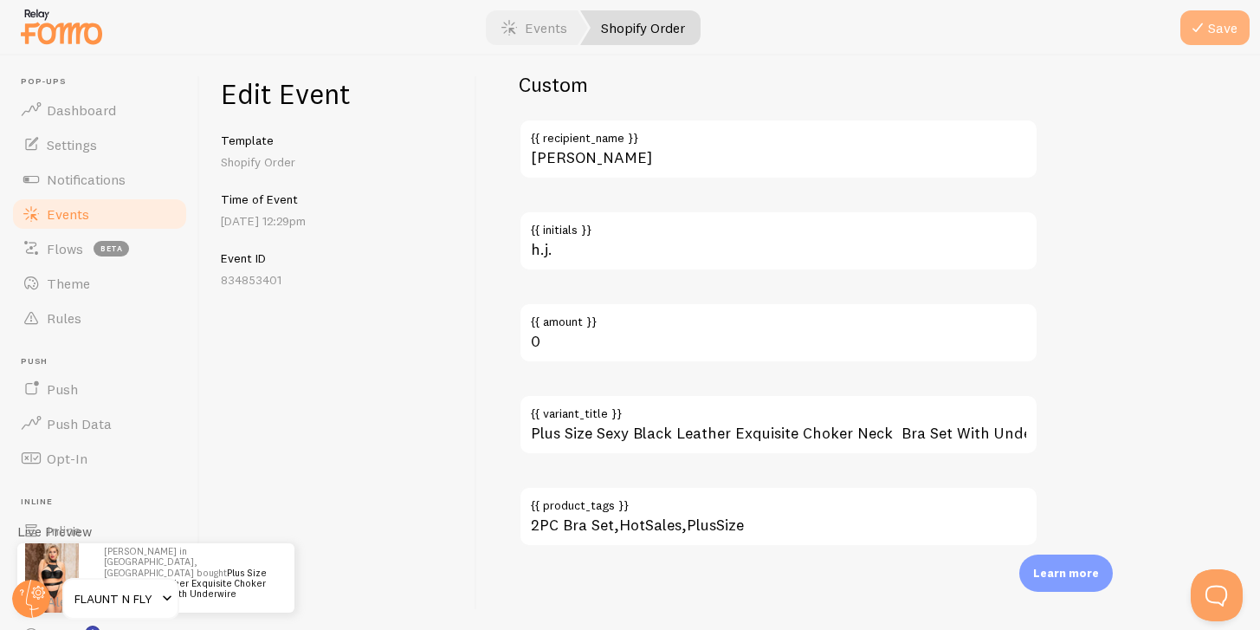
click at [1211, 17] on button "Save" at bounding box center [1215, 27] width 69 height 35
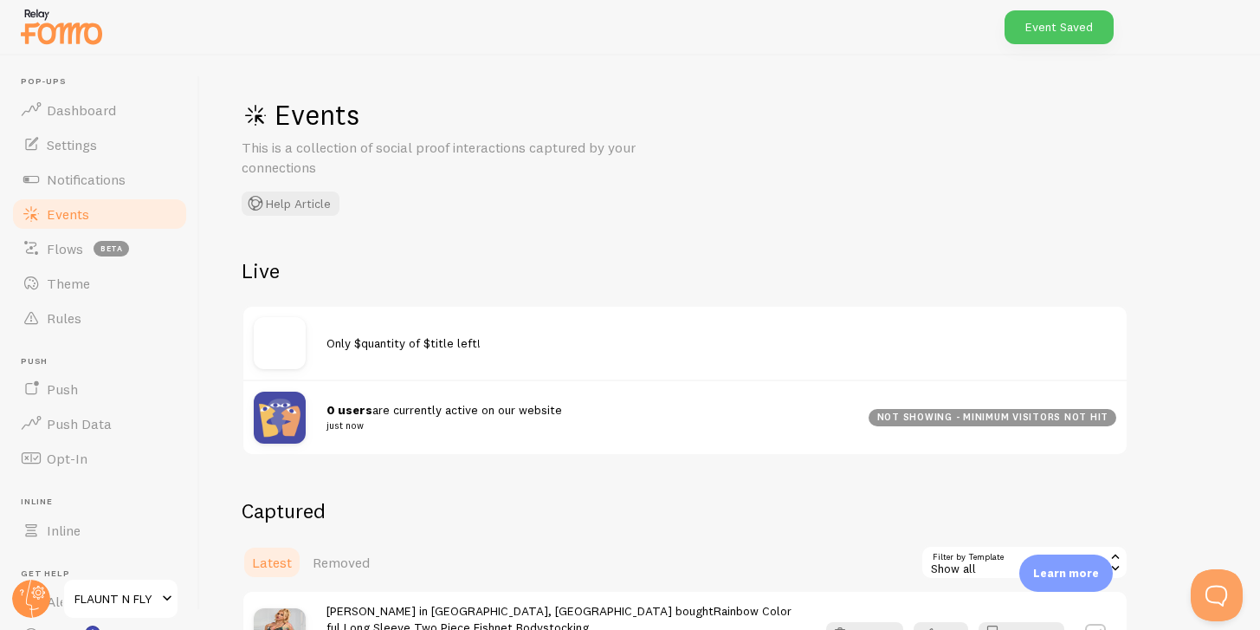
scroll to position [307, 0]
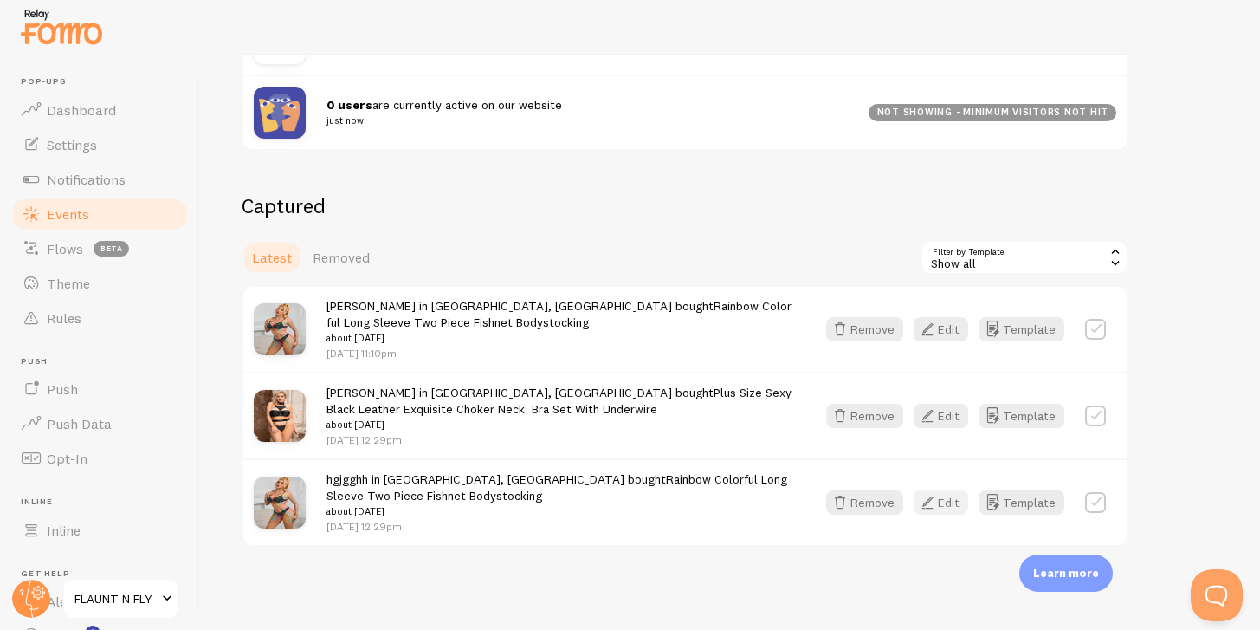
click at [933, 506] on icon "button" at bounding box center [927, 502] width 21 height 21
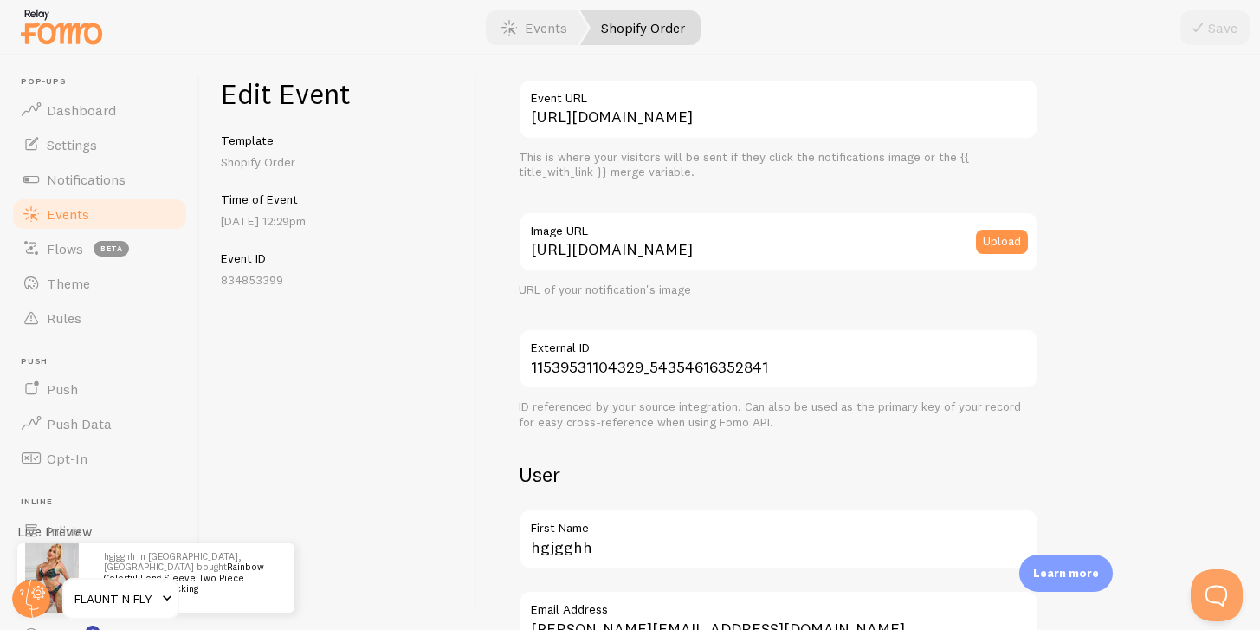
scroll to position [220, 0]
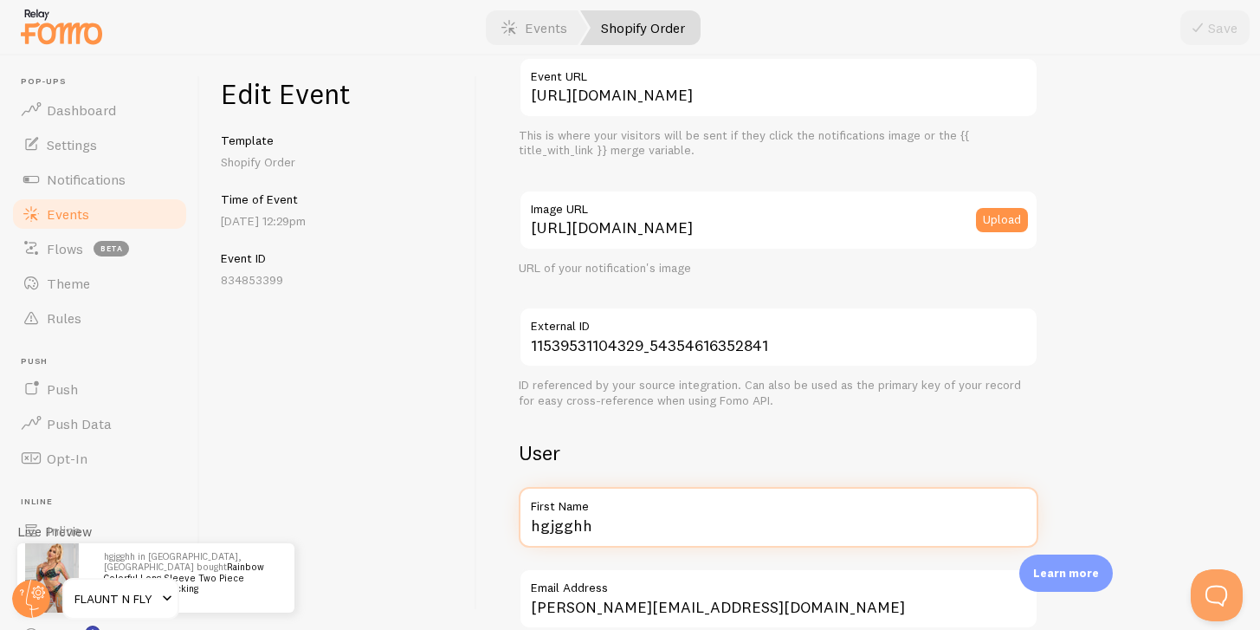
click at [584, 522] on input "hgjgghh" at bounding box center [779, 517] width 520 height 61
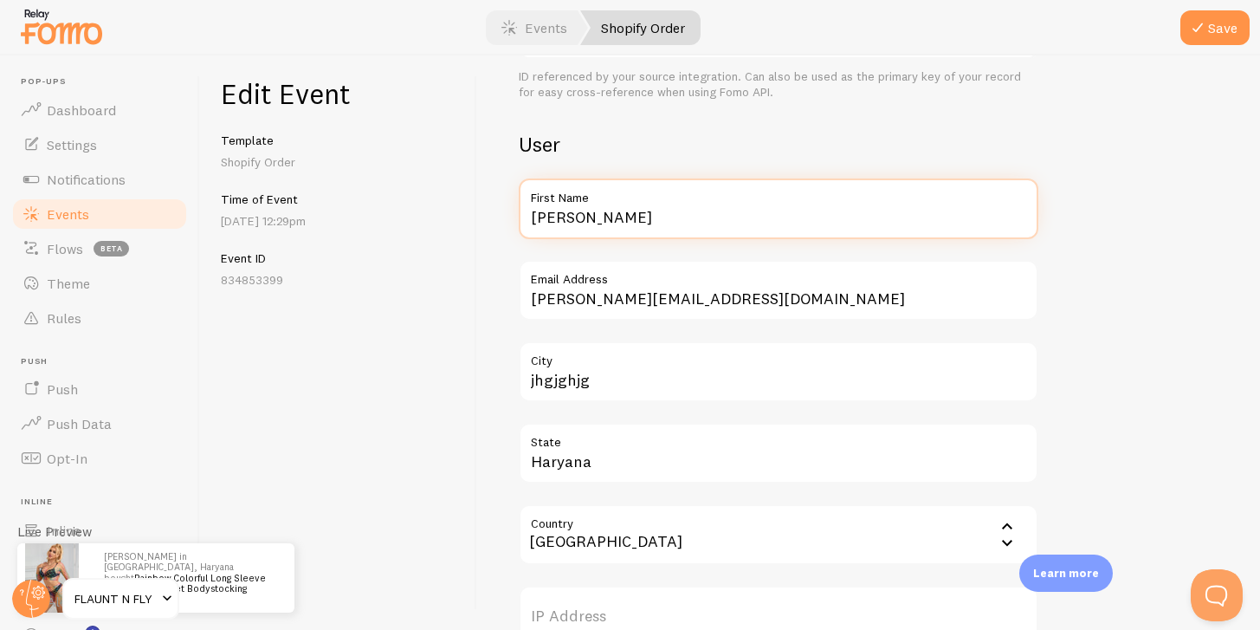
scroll to position [531, 0]
type input "[PERSON_NAME]"
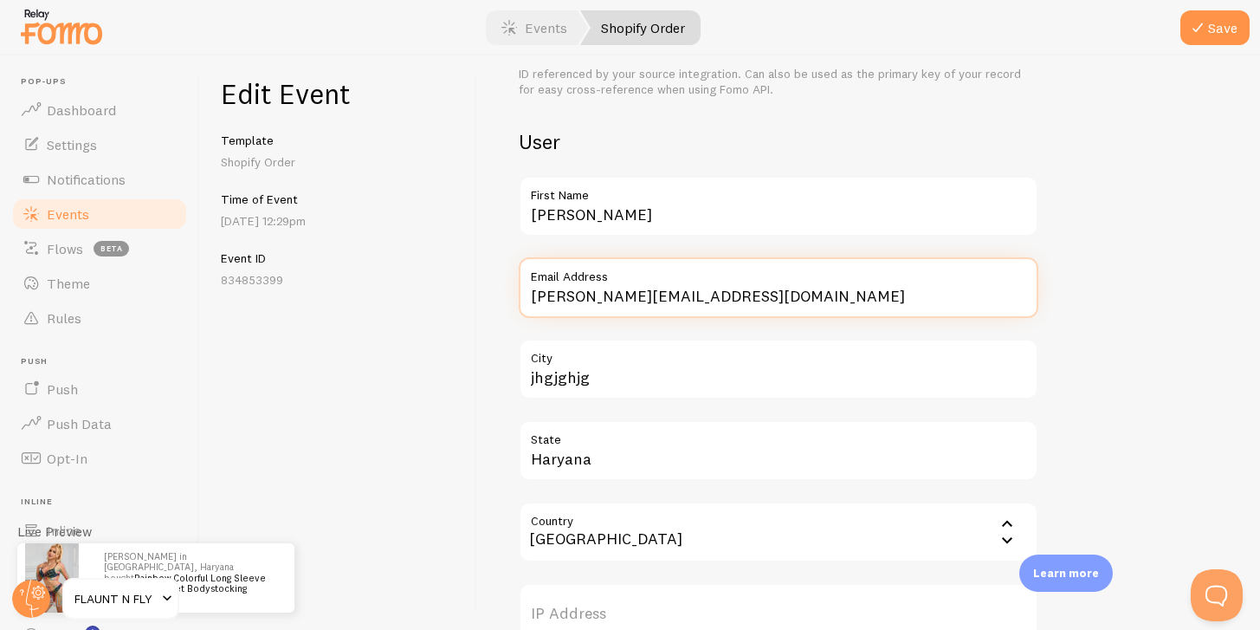
click at [554, 304] on input "[PERSON_NAME][EMAIL_ADDRESS][DOMAIN_NAME]" at bounding box center [779, 287] width 520 height 61
paste input "[PERSON_NAME]"
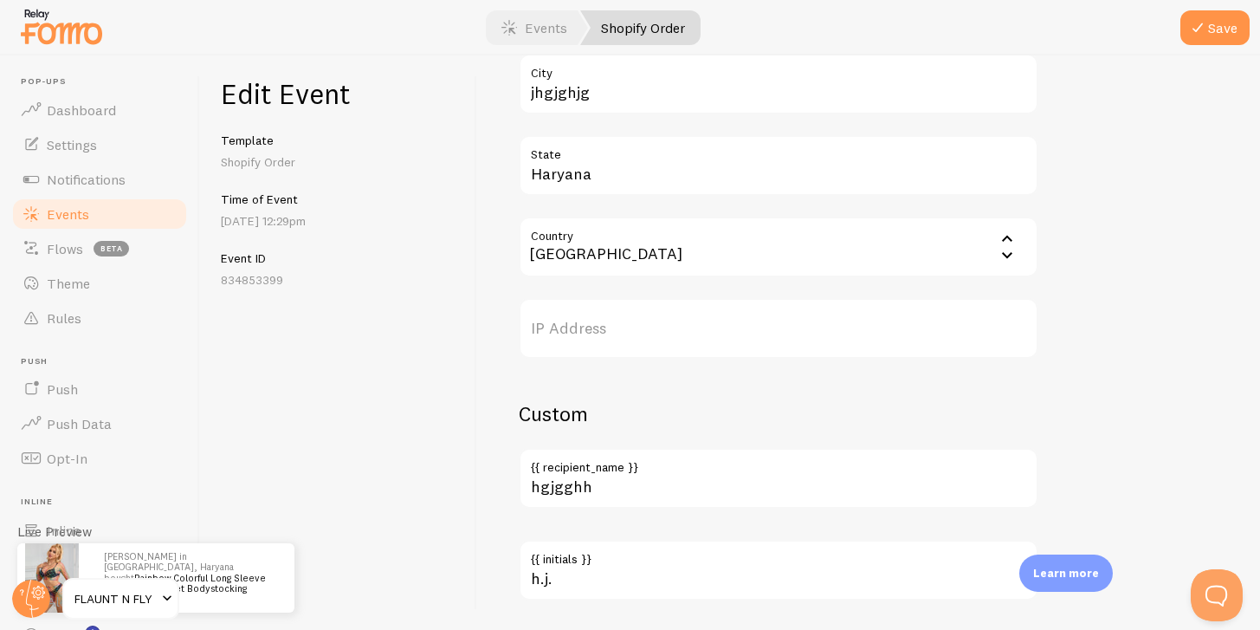
scroll to position [819, 0]
type input "[EMAIL_ADDRESS][DOMAIN_NAME]"
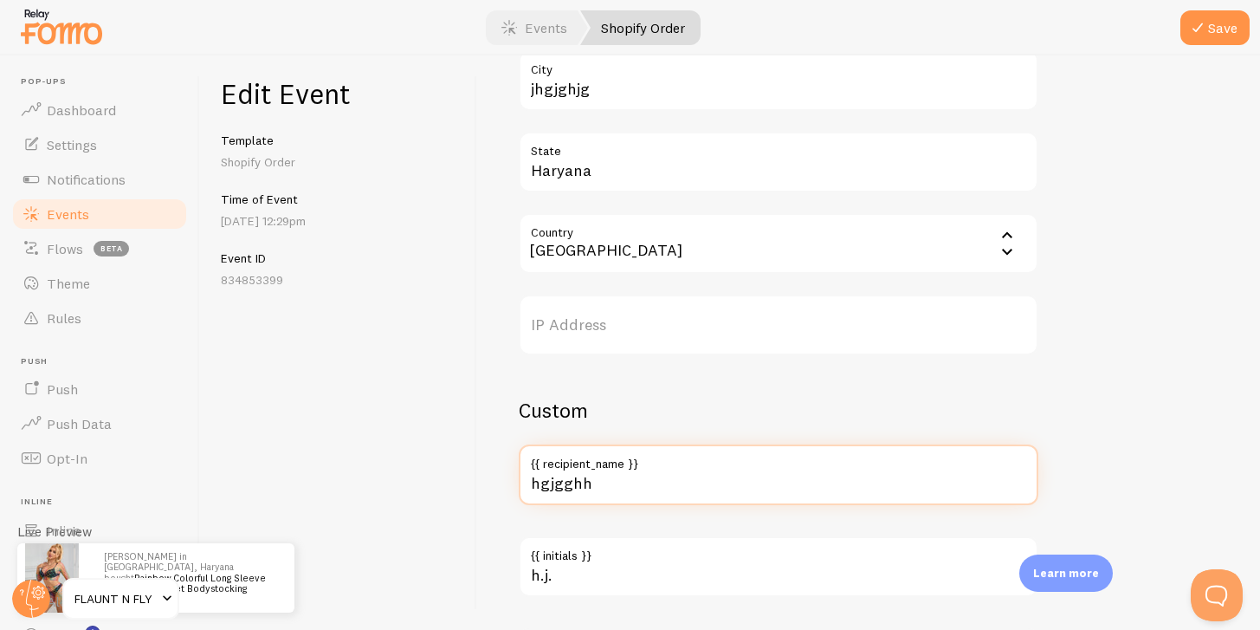
click at [556, 486] on input "hgjgghh" at bounding box center [779, 474] width 520 height 61
paste input "[PERSON_NAME]"
type input "[PERSON_NAME]"
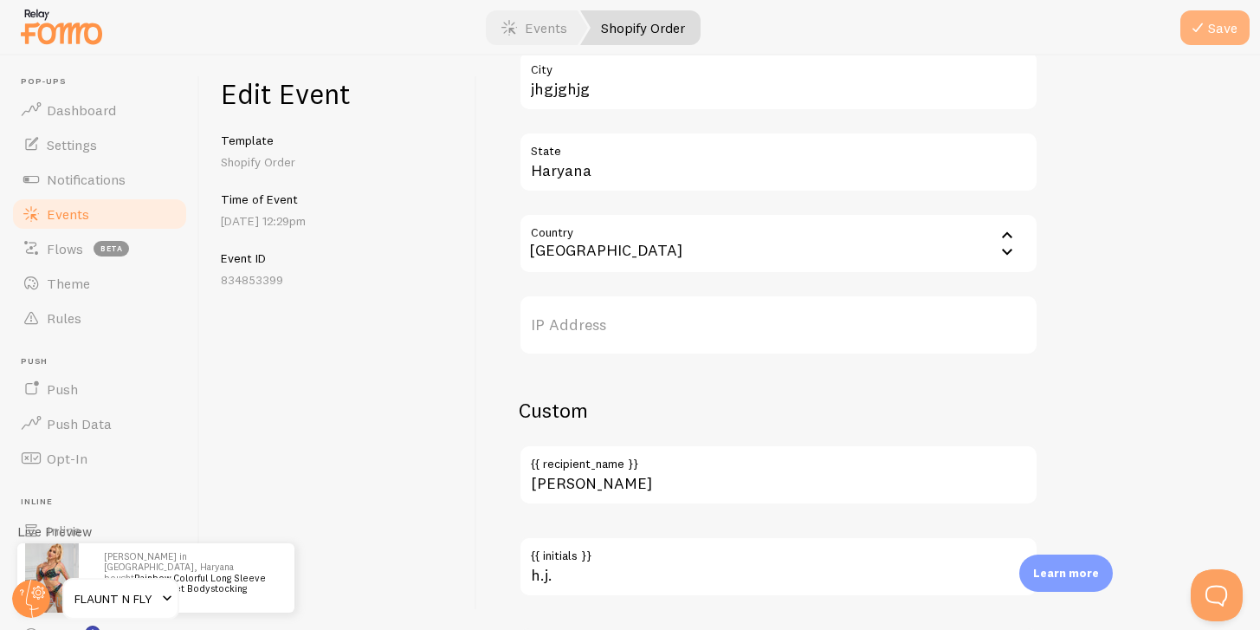
click at [1198, 26] on icon "submit" at bounding box center [1198, 27] width 21 height 21
click at [92, 209] on link "Events" at bounding box center [99, 214] width 178 height 35
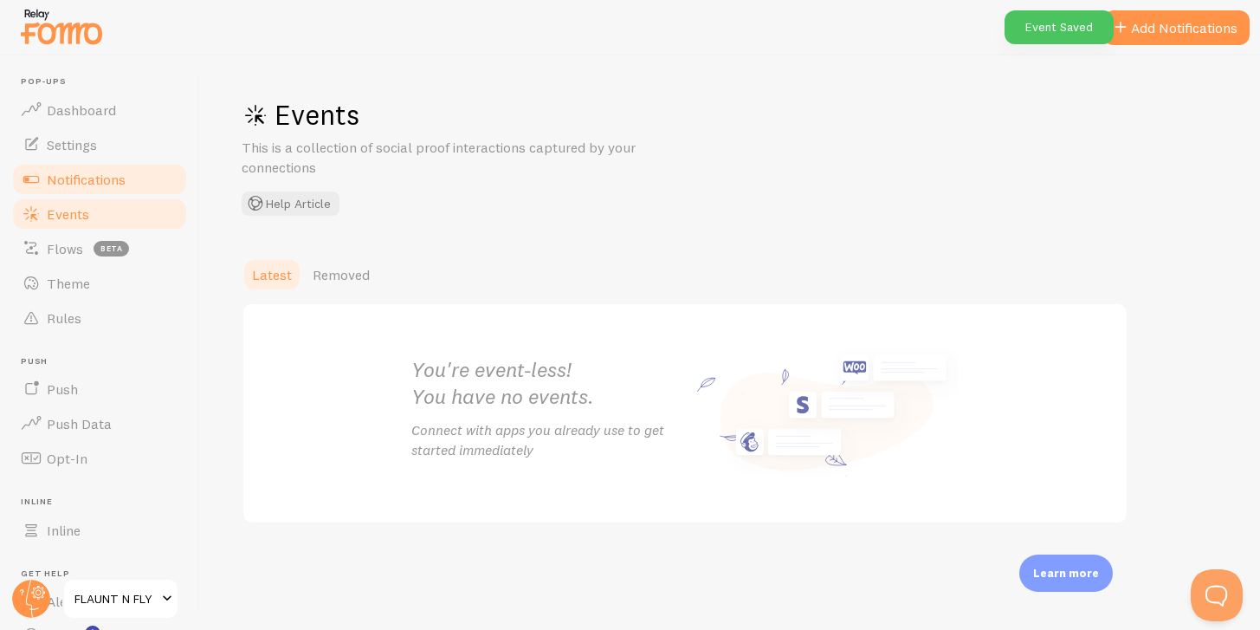
click at [88, 179] on span "Notifications" at bounding box center [86, 179] width 79 height 17
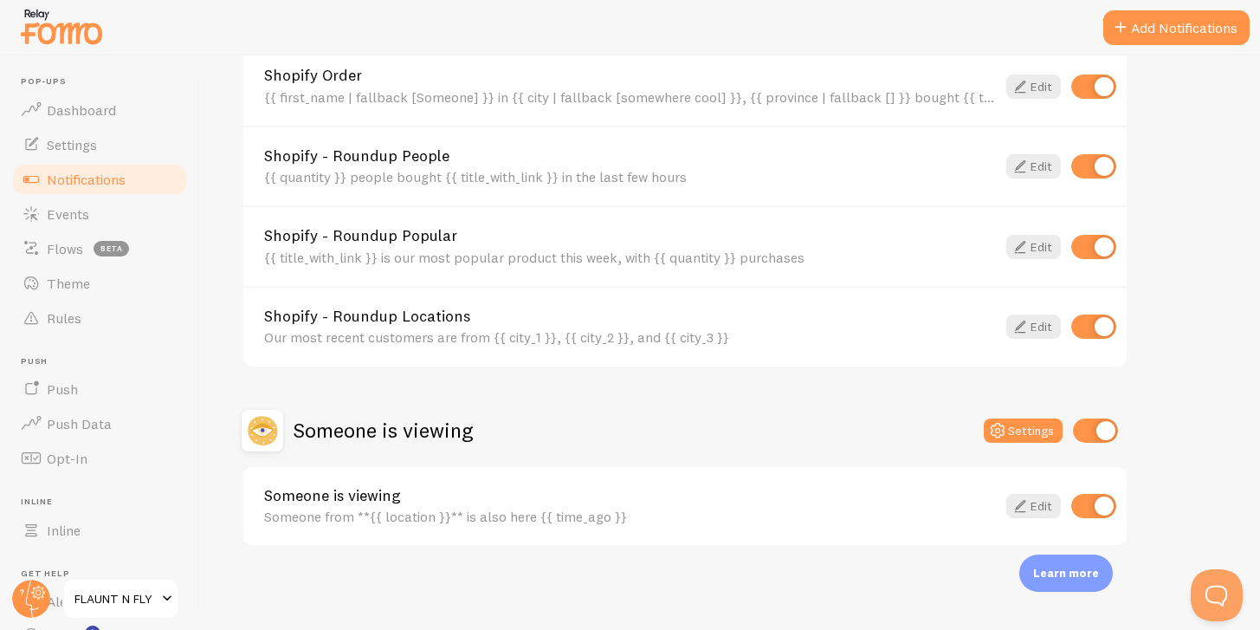
scroll to position [22, 0]
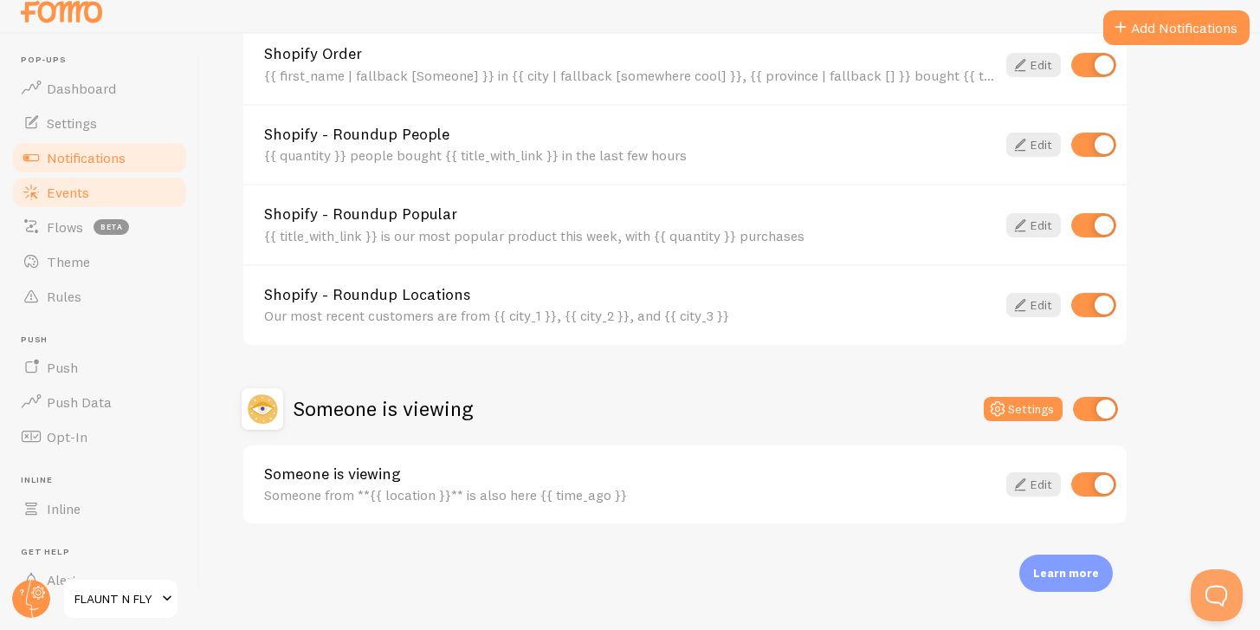
click at [85, 184] on span "Events" at bounding box center [68, 192] width 42 height 17
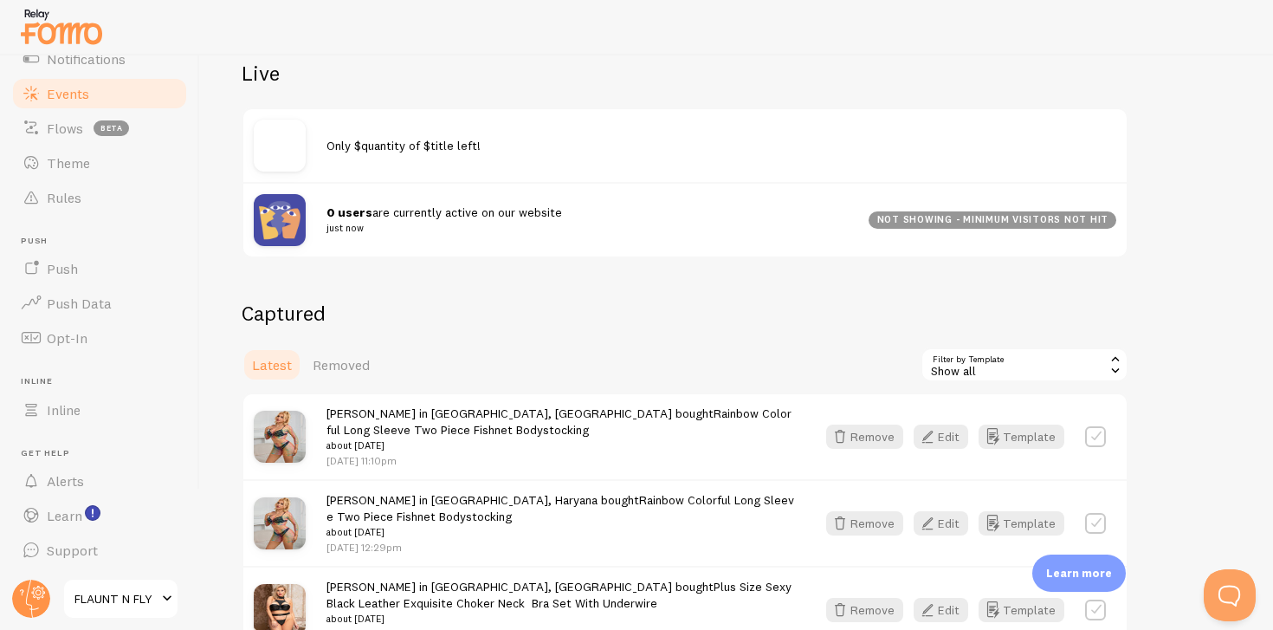
scroll to position [188, 0]
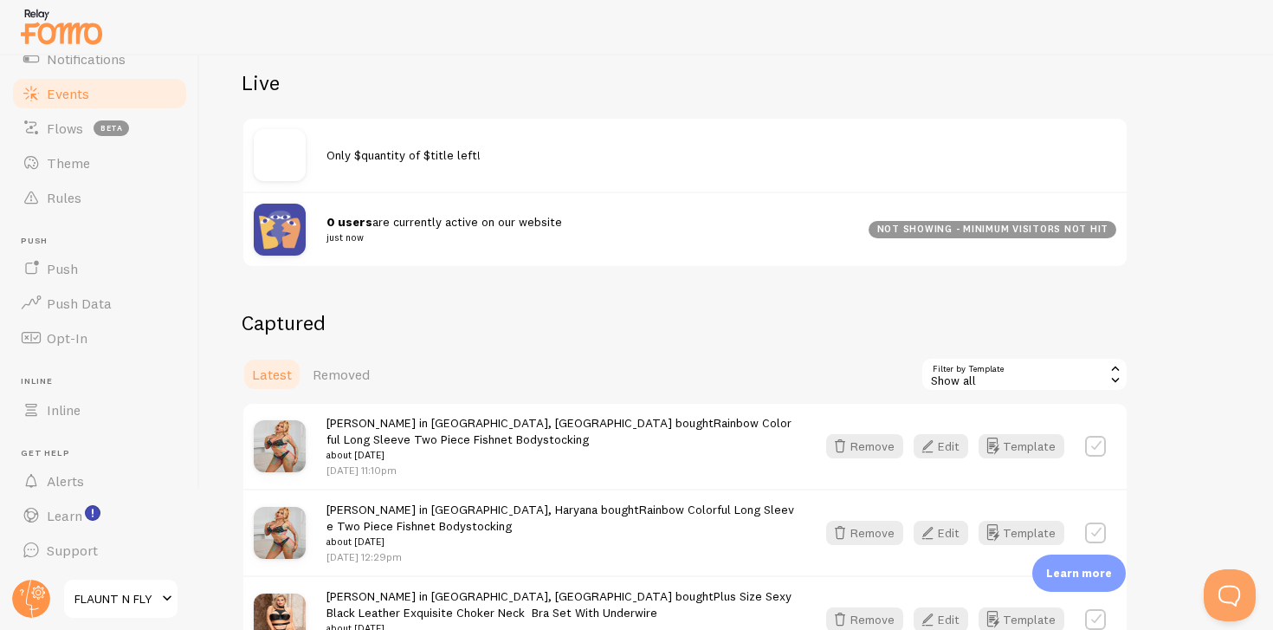
click at [391, 147] on span "Only $quantity of $title left!" at bounding box center [404, 155] width 154 height 16
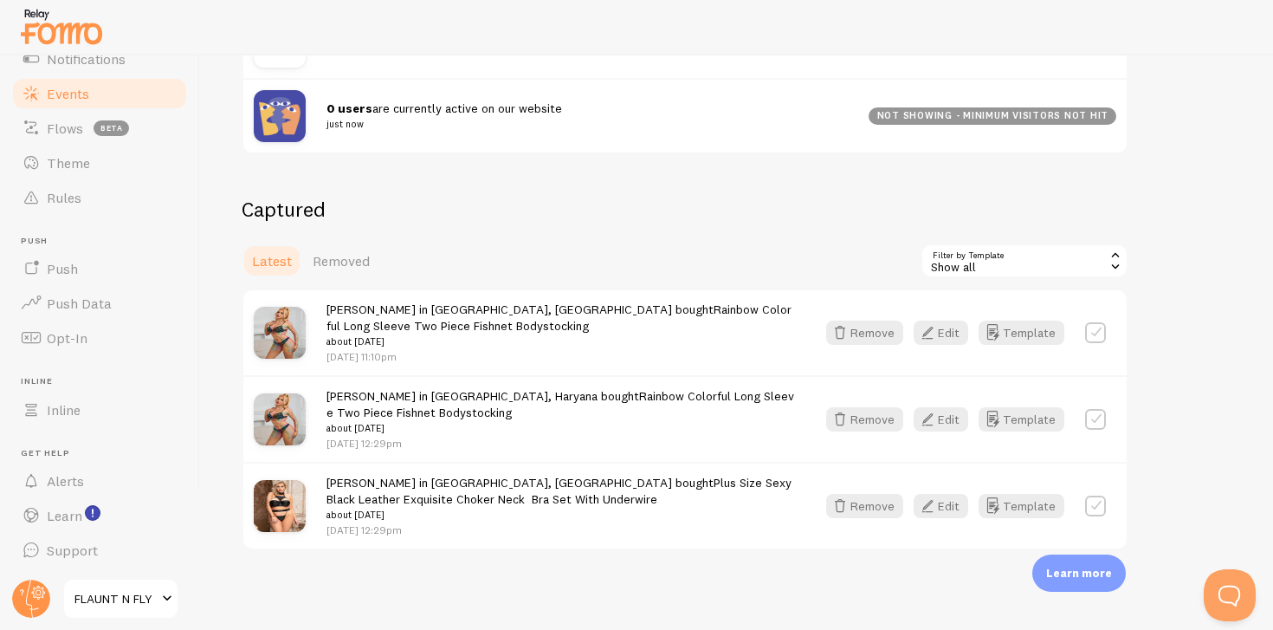
scroll to position [307, 0]
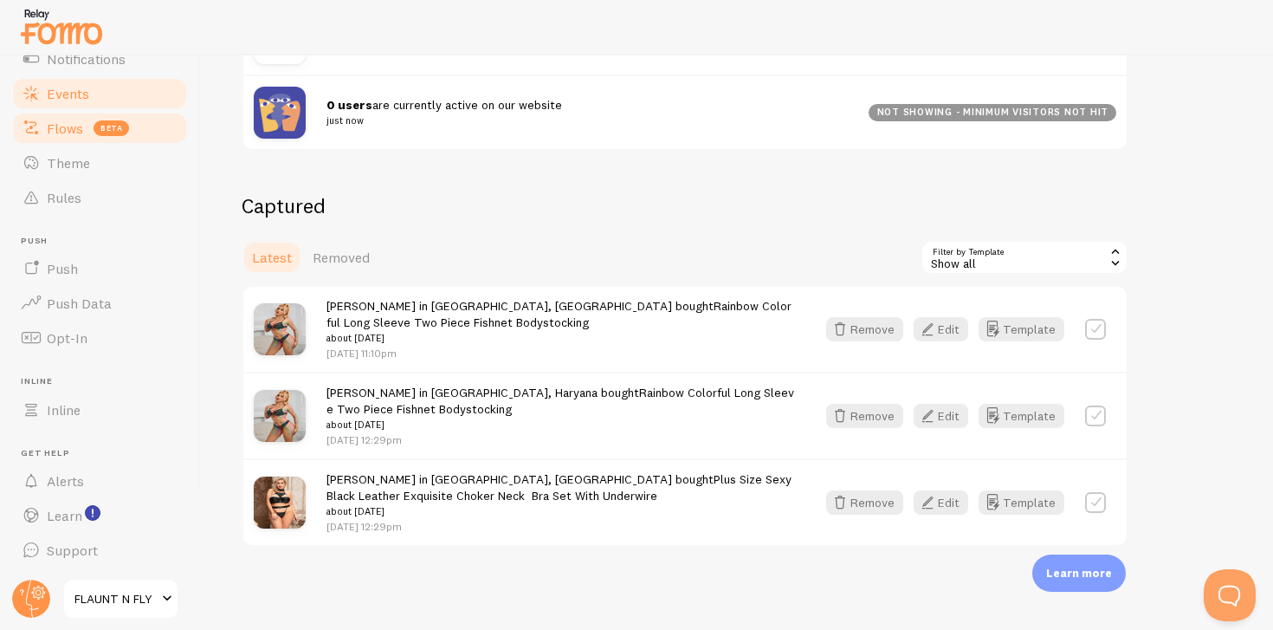
click at [76, 132] on span "Flows" at bounding box center [65, 128] width 36 height 17
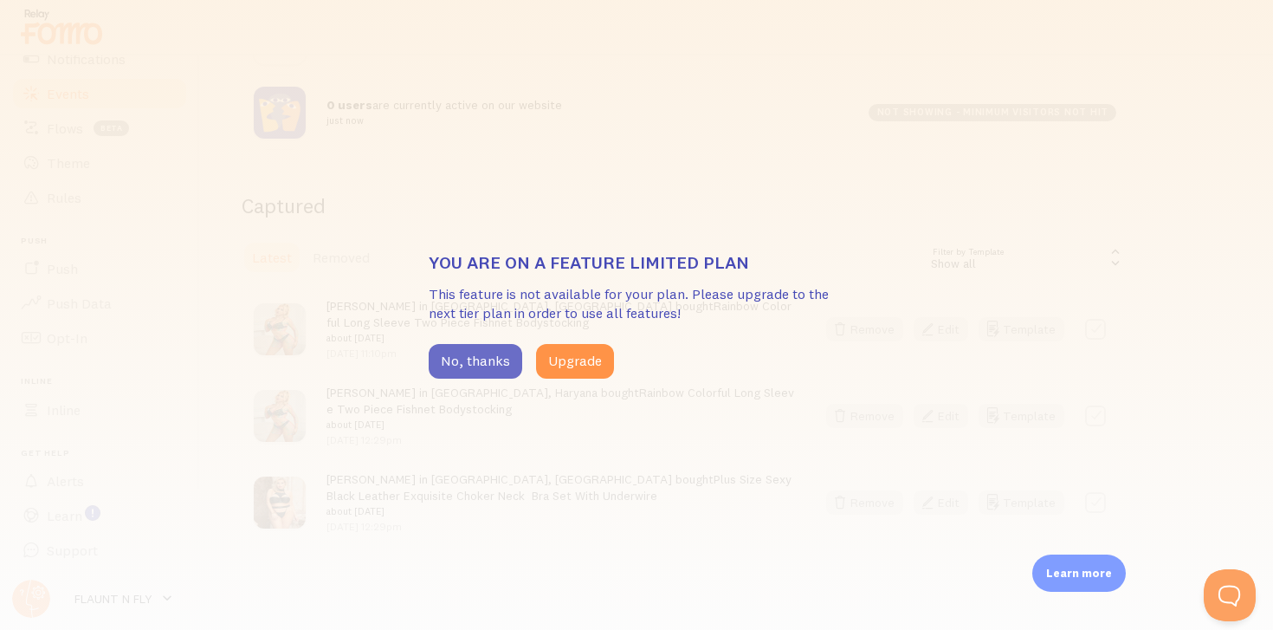
click at [460, 361] on button "No, thanks" at bounding box center [476, 361] width 94 height 35
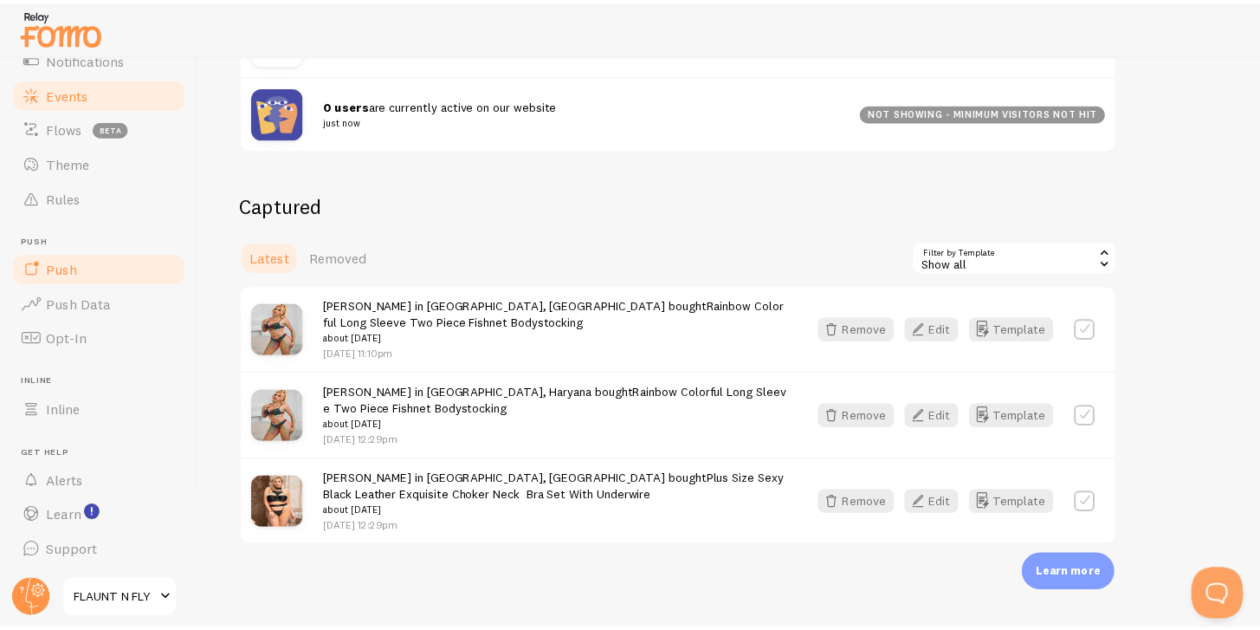
scroll to position [0, 0]
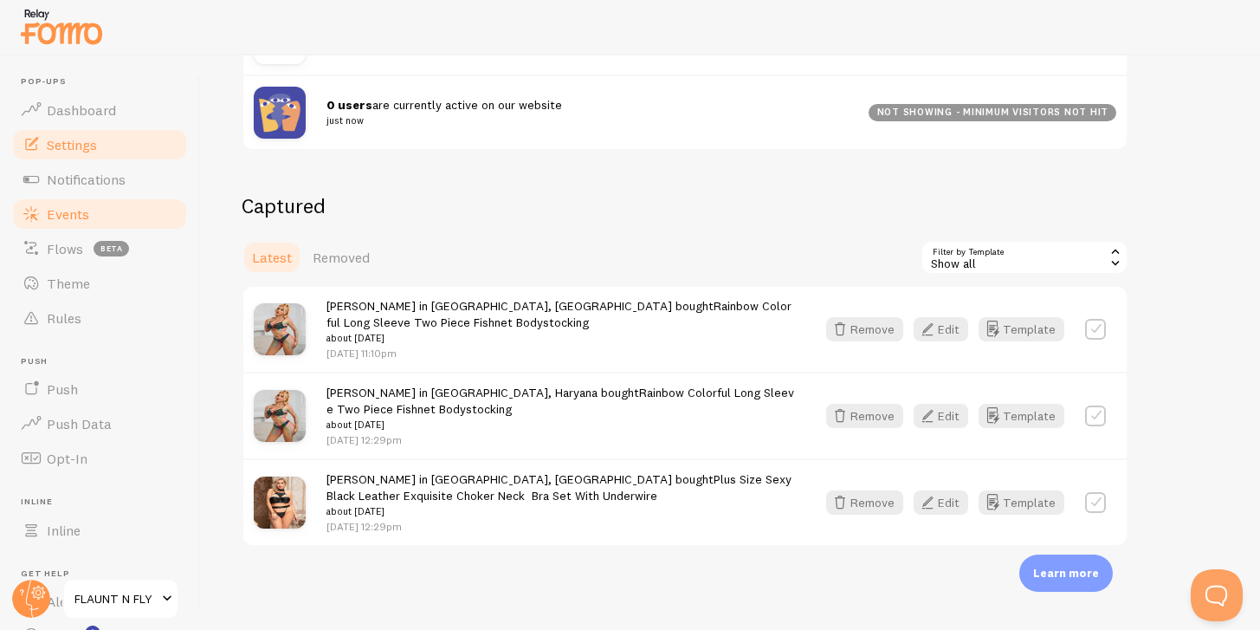
click at [82, 144] on span "Settings" at bounding box center [72, 144] width 50 height 17
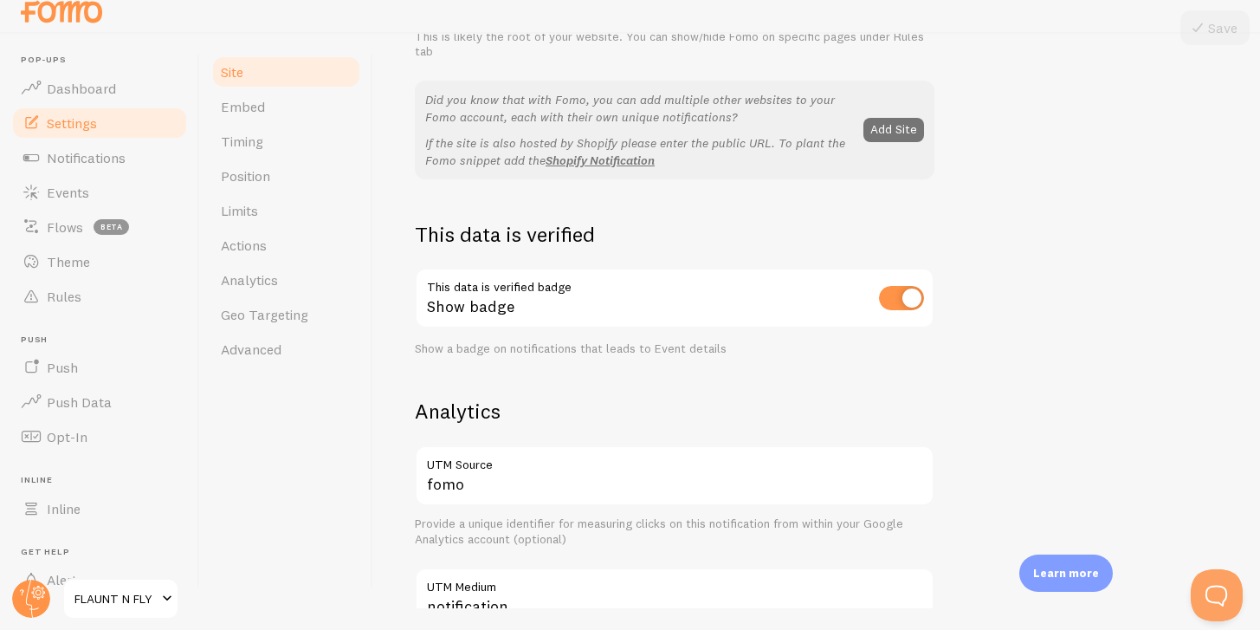
scroll to position [824, 0]
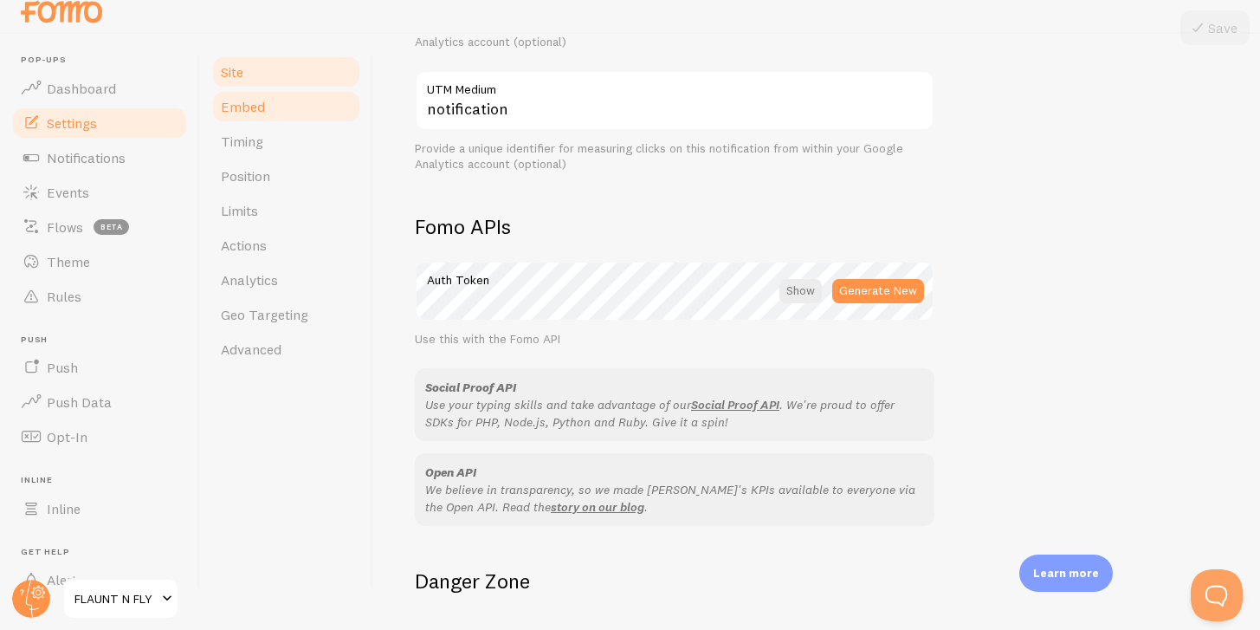
click at [264, 108] on link "Embed" at bounding box center [286, 106] width 152 height 35
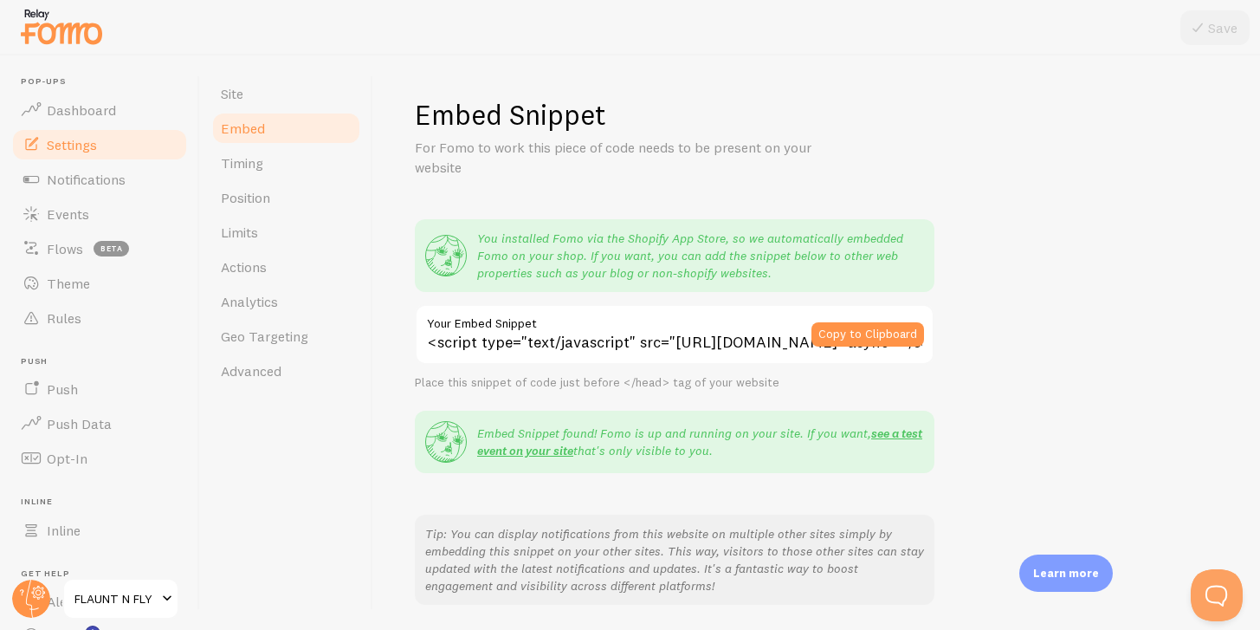
scroll to position [300, 0]
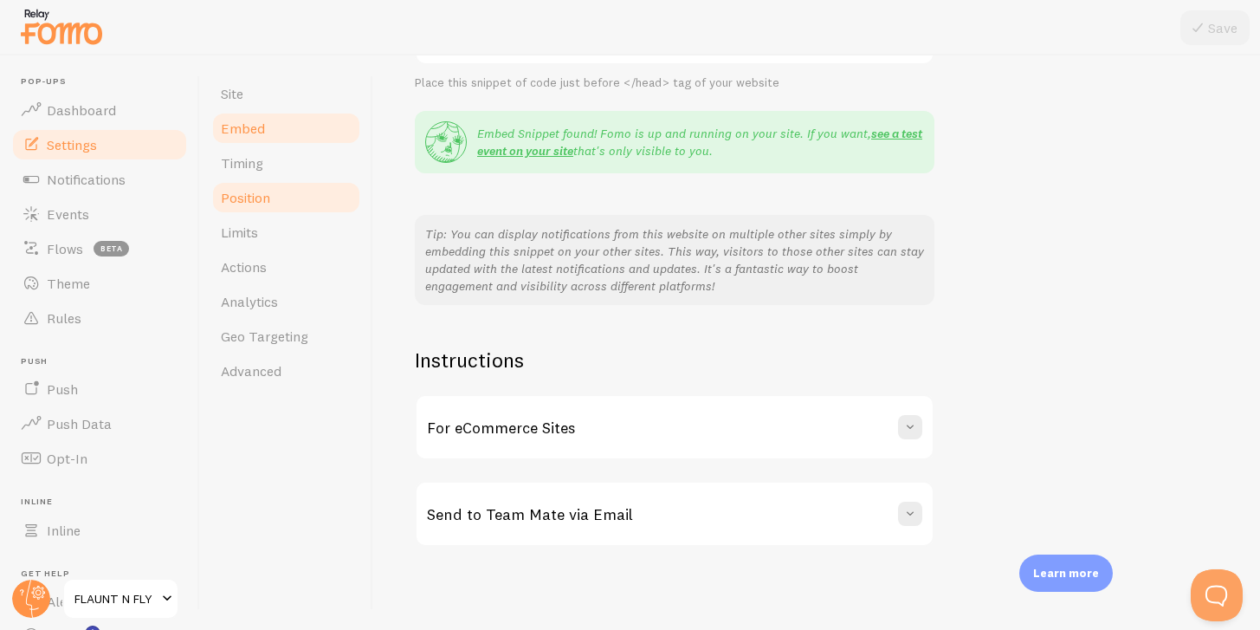
click at [266, 213] on link "Position" at bounding box center [286, 197] width 152 height 35
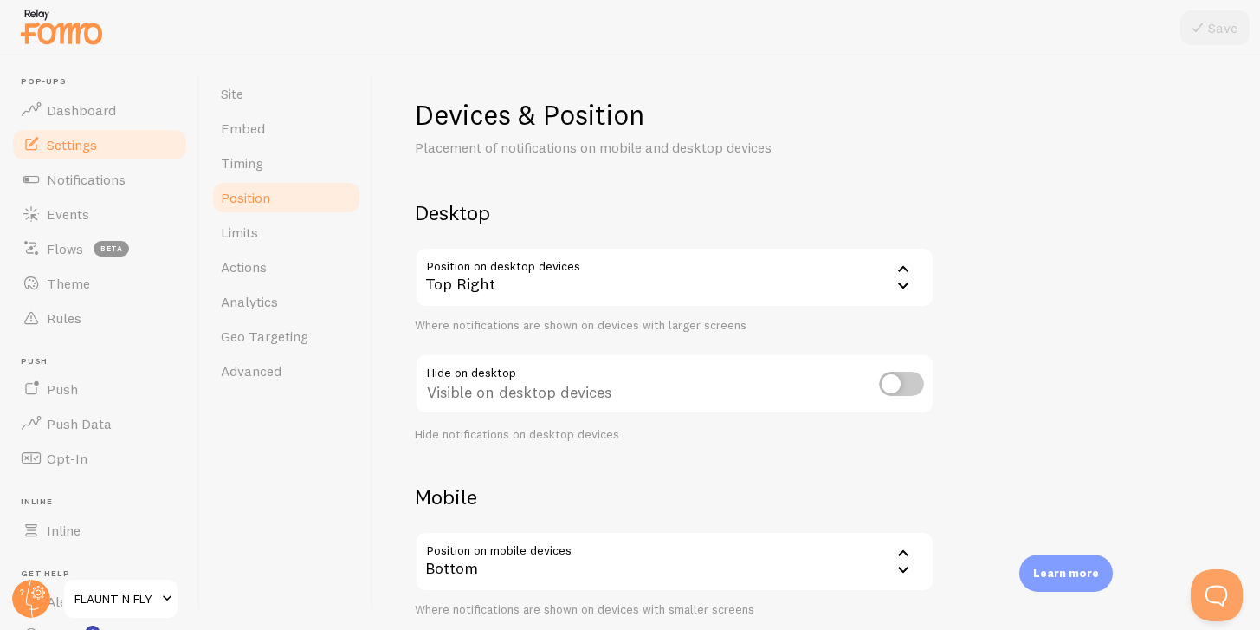
scroll to position [110, 0]
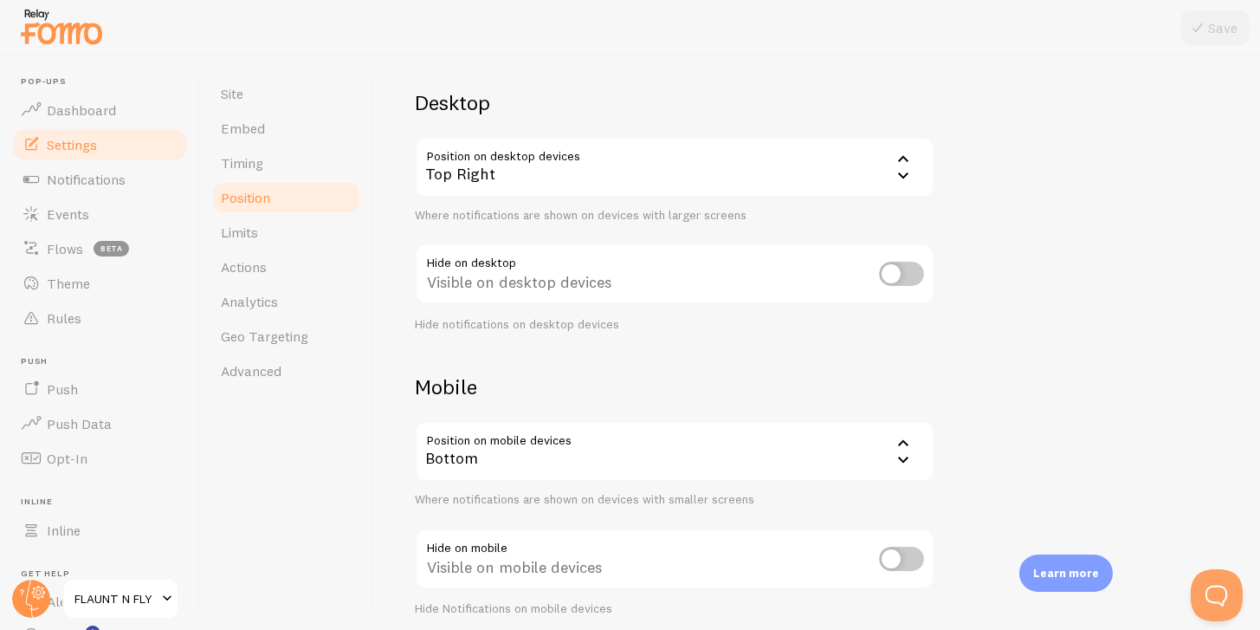
click at [509, 191] on div "Top Right" at bounding box center [675, 167] width 520 height 61
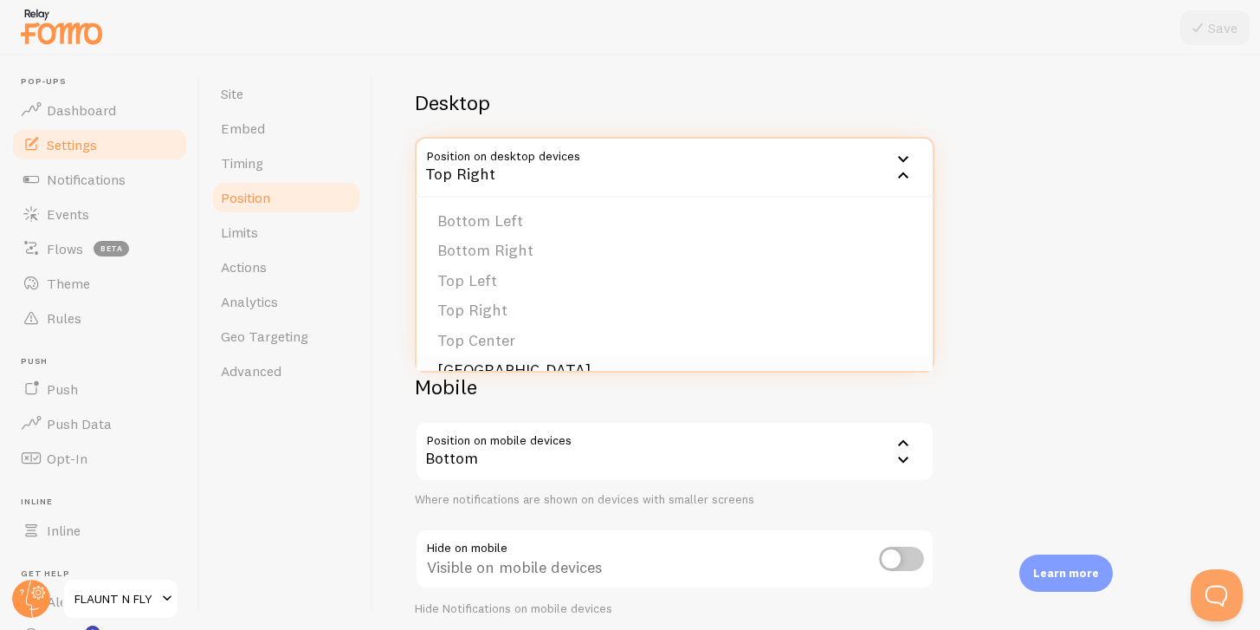
scroll to position [146, 0]
click at [478, 323] on li "Top Left - Slide In" at bounding box center [675, 316] width 516 height 30
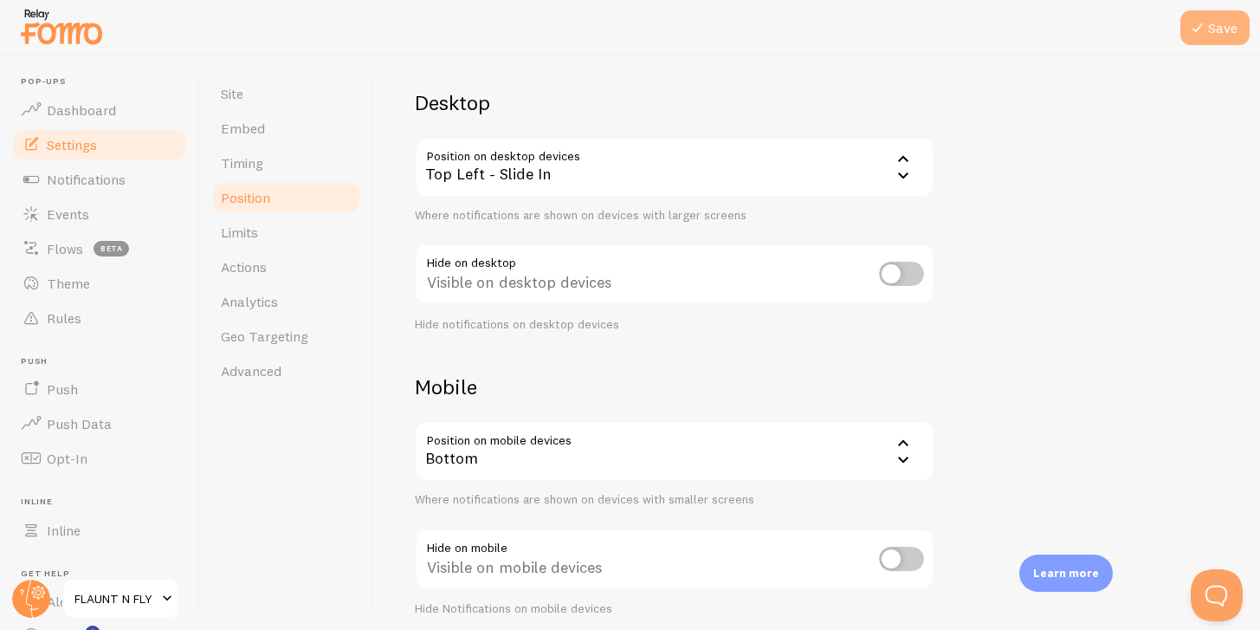
drag, startPoint x: 1186, startPoint y: 55, endPoint x: 1200, endPoint y: 34, distance: 25.7
click at [1200, 55] on div "Save Site Embed Timing Position Limits Actions Analytics Geo Targeting Advanced…" at bounding box center [730, 342] width 1060 height 574
click at [703, 171] on div "Top Left - Slide In" at bounding box center [675, 167] width 520 height 61
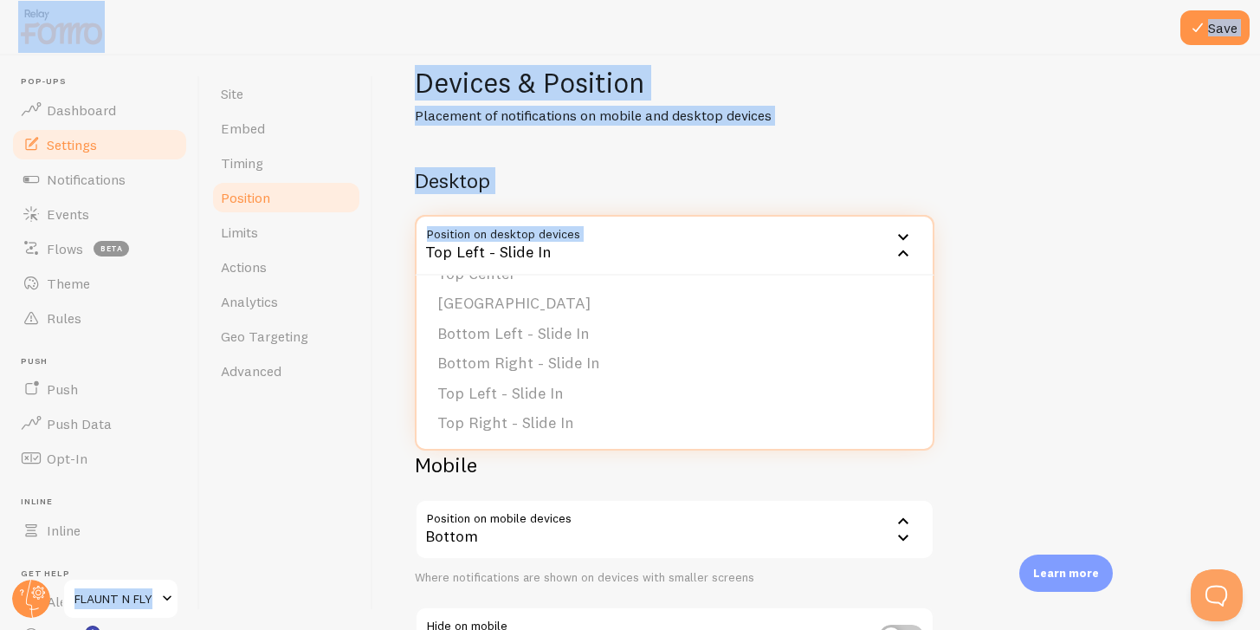
scroll to position [0, 0]
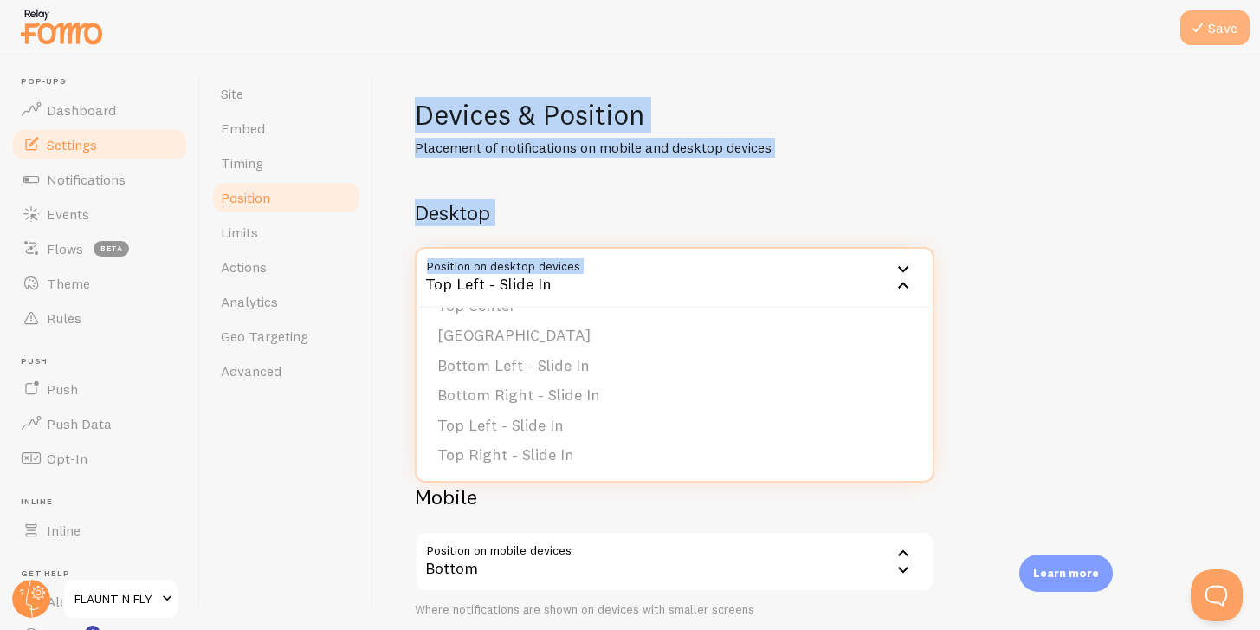
drag, startPoint x: 1146, startPoint y: 144, endPoint x: 1239, endPoint y: 30, distance: 146.5
click at [1239, 55] on div "Save Site Embed Timing Position Limits Actions Analytics Geo Targeting Advanced…" at bounding box center [730, 342] width 1060 height 574
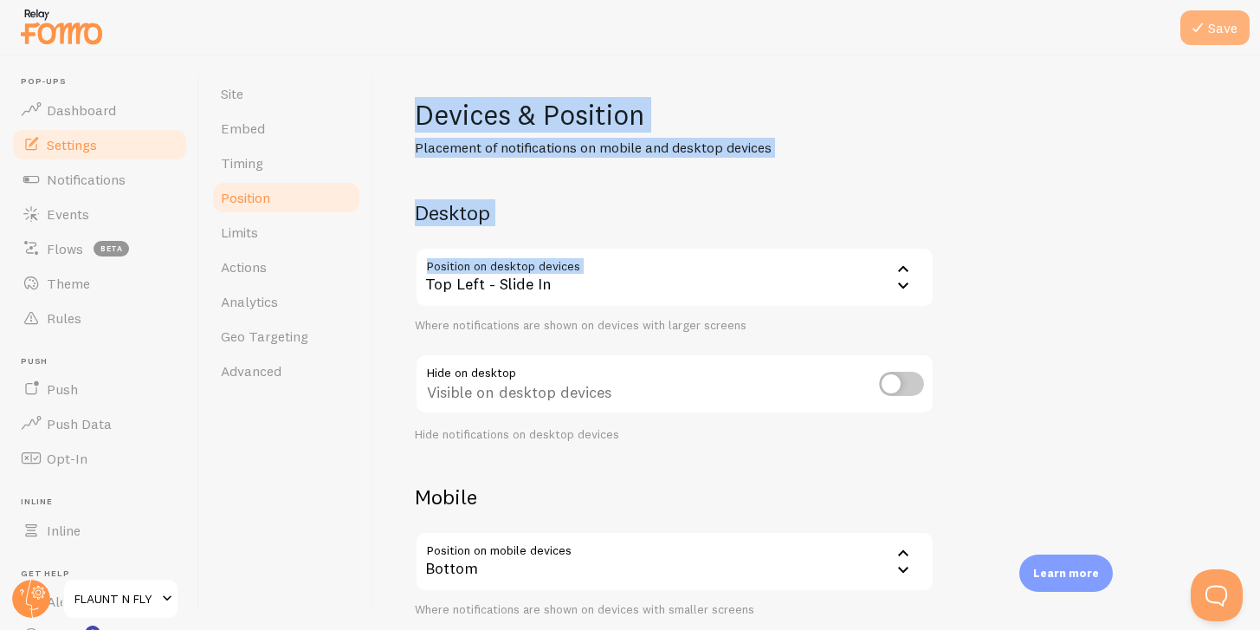
click at [1186, 23] on button "Save" at bounding box center [1215, 27] width 69 height 35
click at [639, 152] on p "Placement of notifications on mobile and desktop devices" at bounding box center [623, 148] width 416 height 20
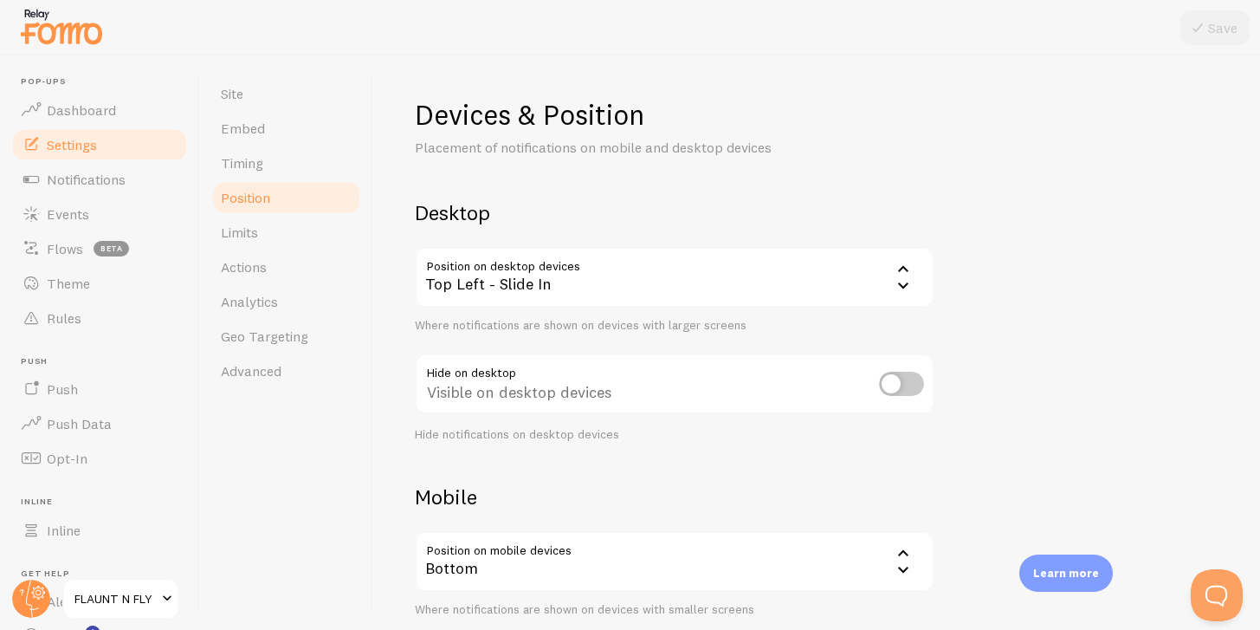
click at [639, 152] on p "Placement of notifications on mobile and desktop devices" at bounding box center [623, 148] width 416 height 20
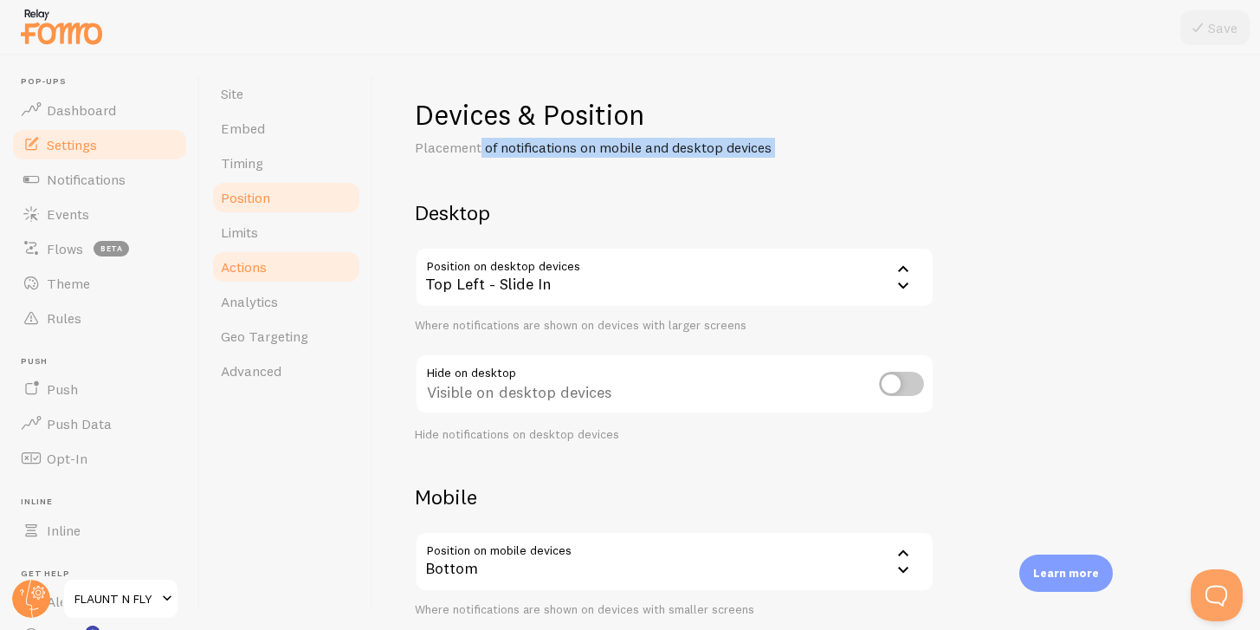
click at [262, 249] on link "Actions" at bounding box center [286, 266] width 152 height 35
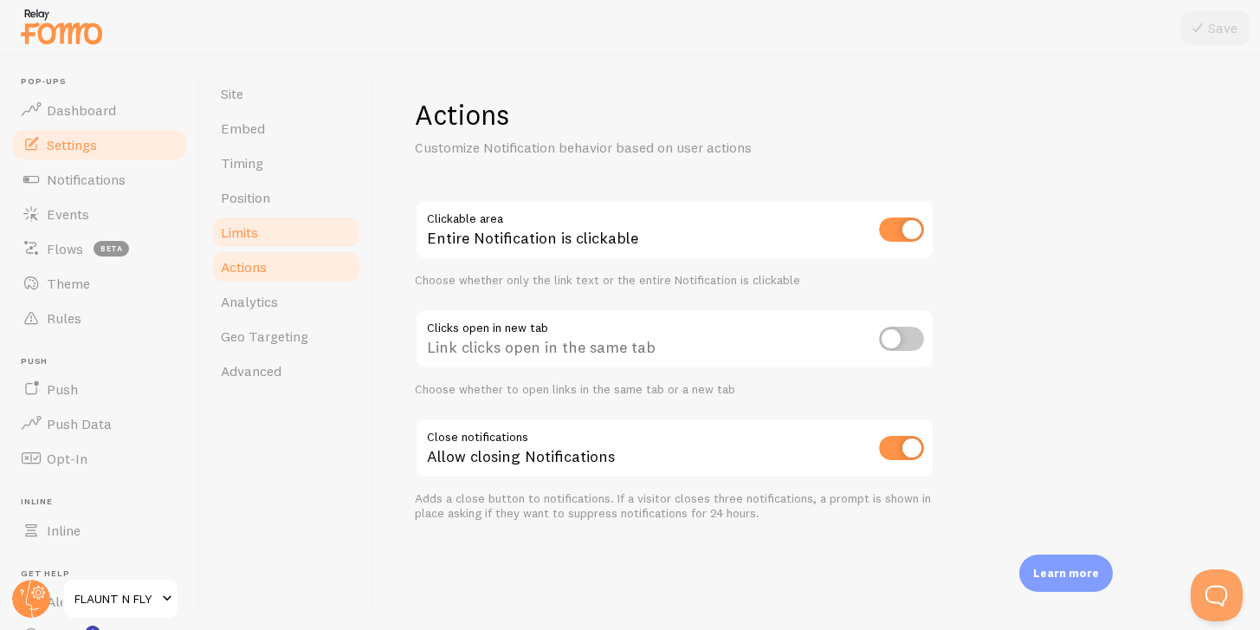
click at [252, 243] on link "Limits" at bounding box center [286, 232] width 152 height 35
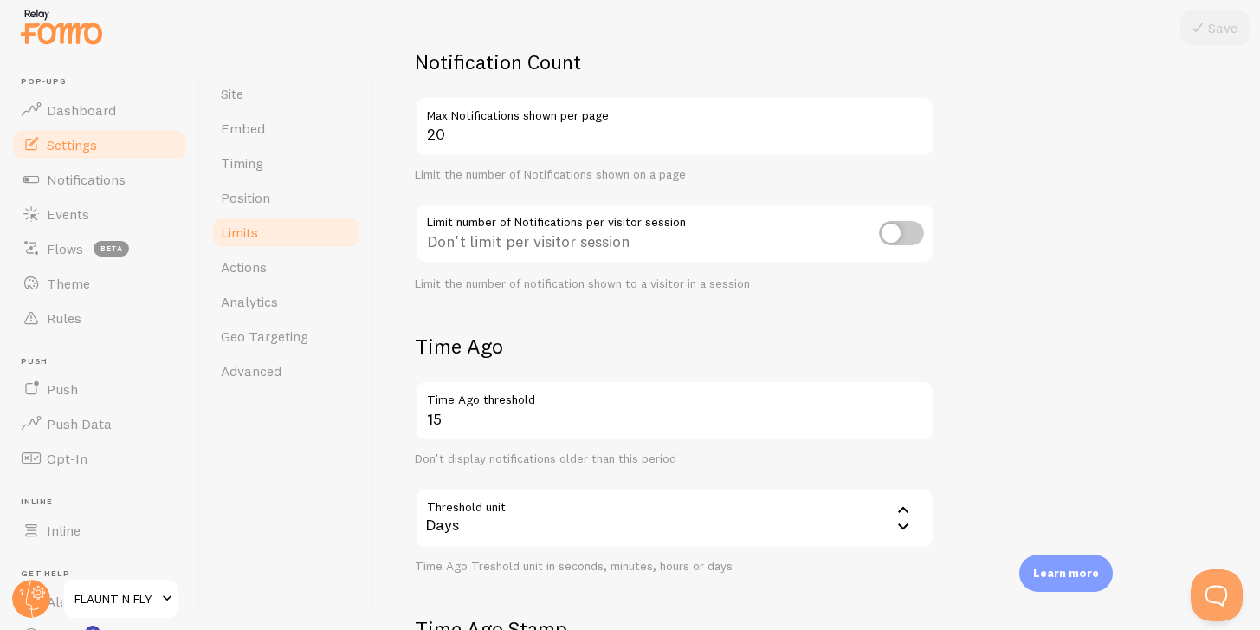
scroll to position [152, 0]
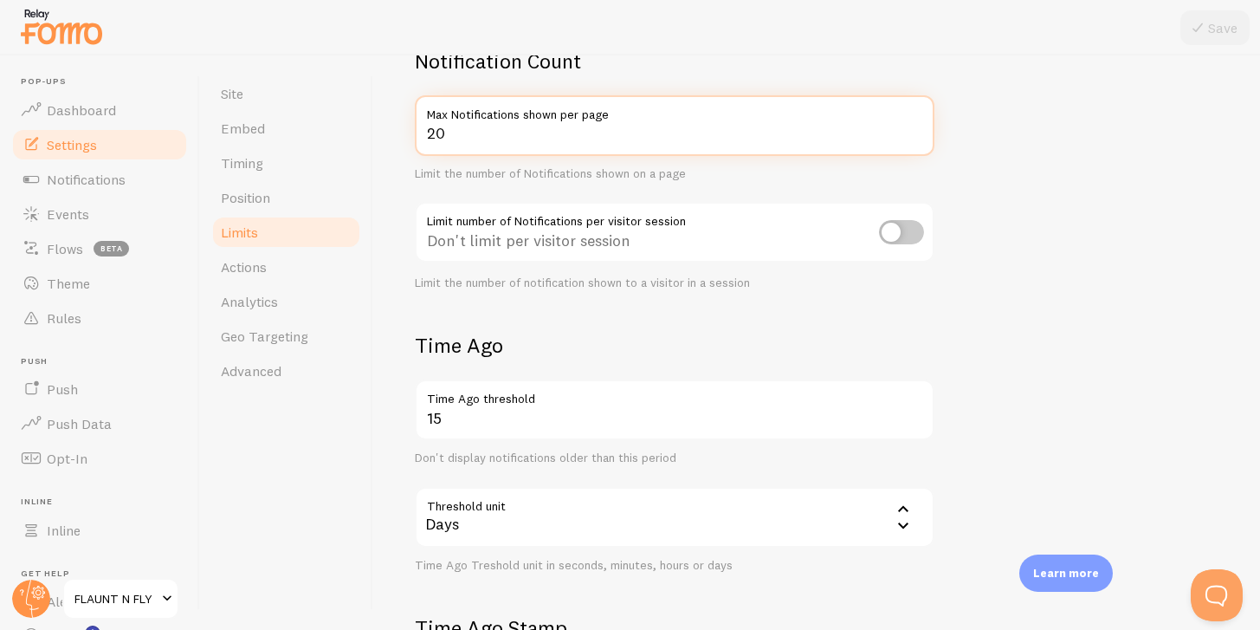
click at [452, 126] on input "20" at bounding box center [675, 125] width 520 height 61
click at [830, 144] on input "2" at bounding box center [675, 125] width 520 height 61
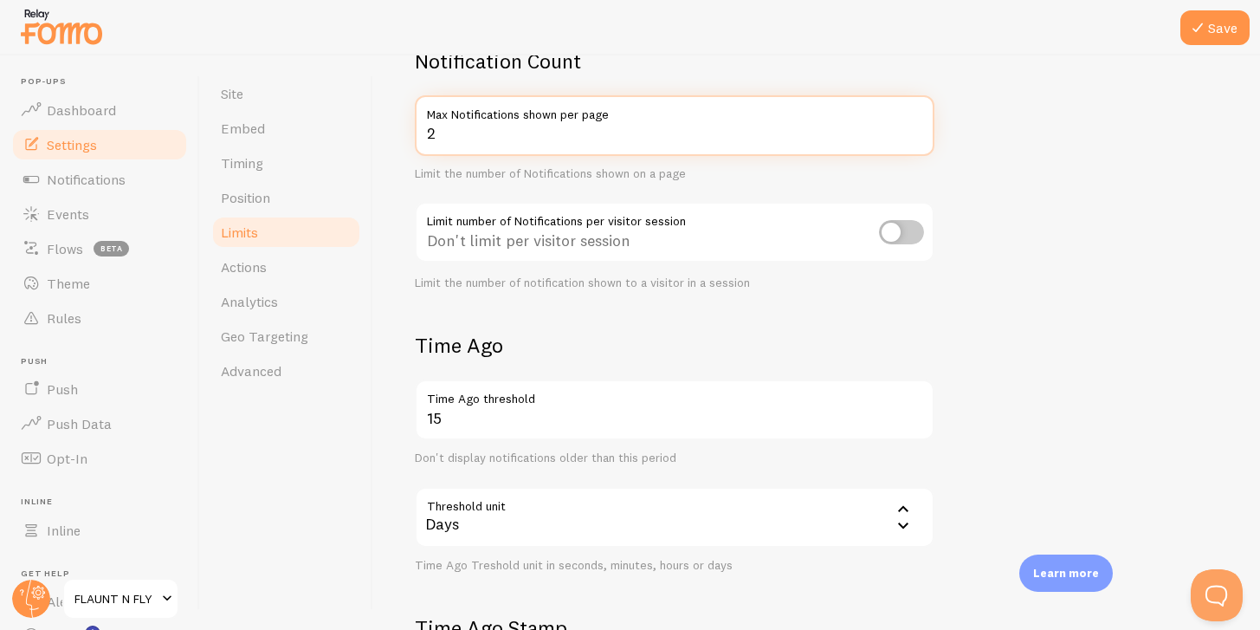
click at [830, 144] on input "2" at bounding box center [675, 125] width 520 height 61
click at [796, 133] on input "12" at bounding box center [675, 125] width 520 height 61
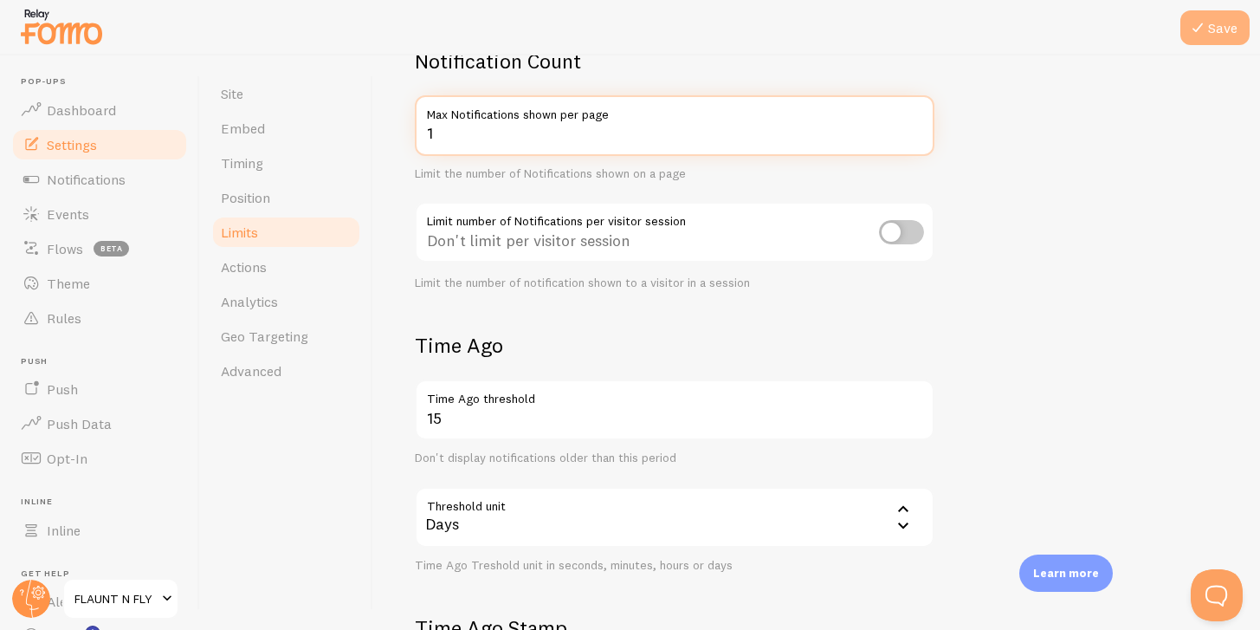
type input "1"
click at [1203, 27] on icon at bounding box center [1198, 27] width 21 height 21
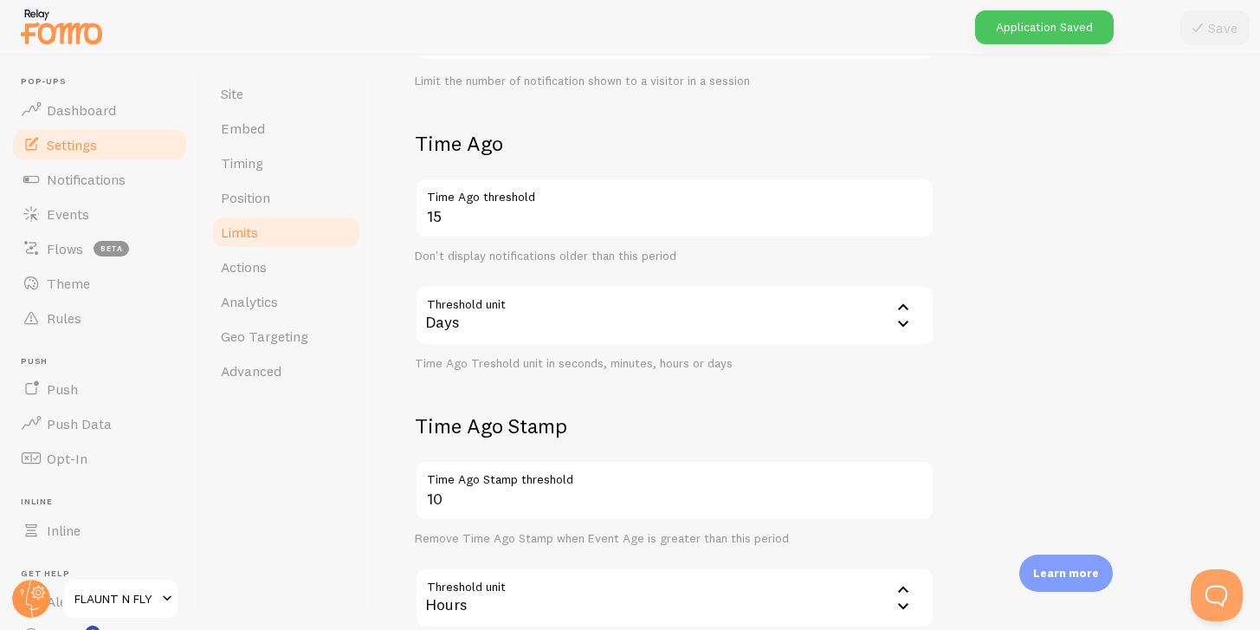
scroll to position [355, 0]
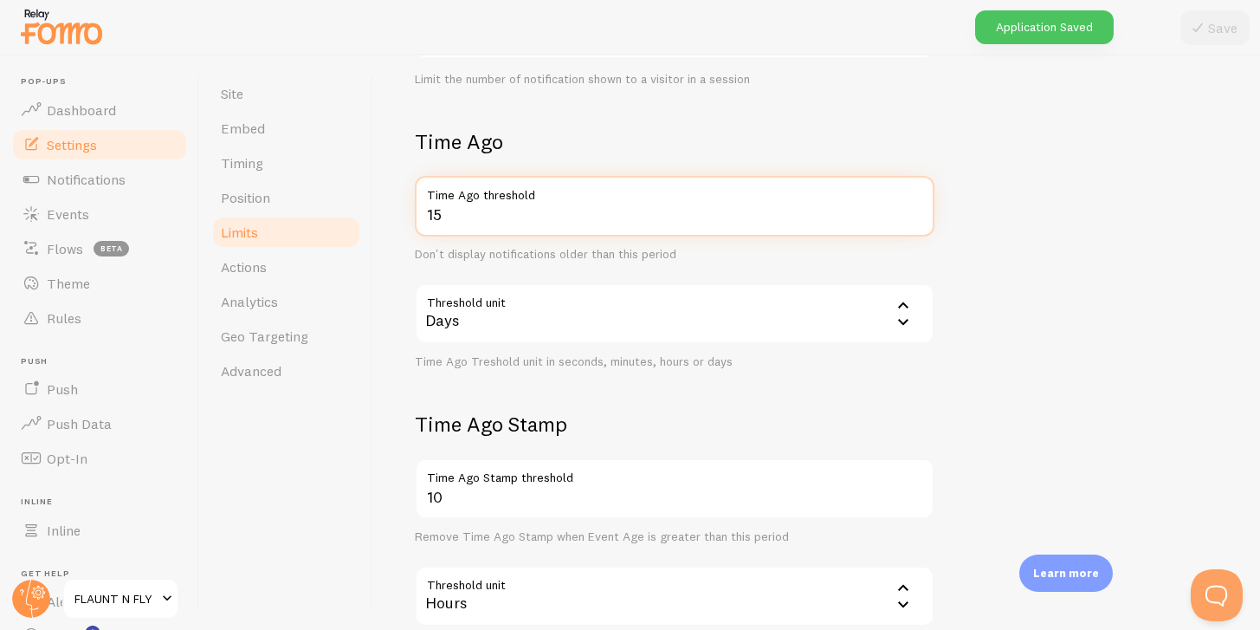
click at [618, 207] on input "15" at bounding box center [675, 206] width 520 height 61
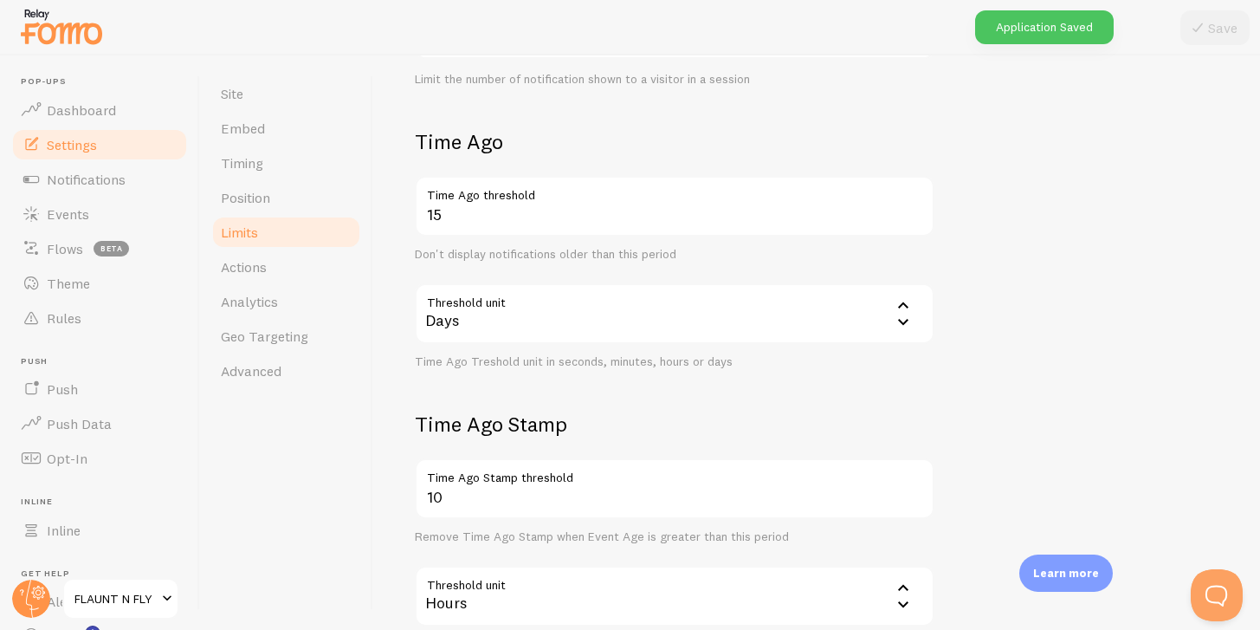
click at [647, 146] on h2 "Time Ago" at bounding box center [675, 141] width 520 height 27
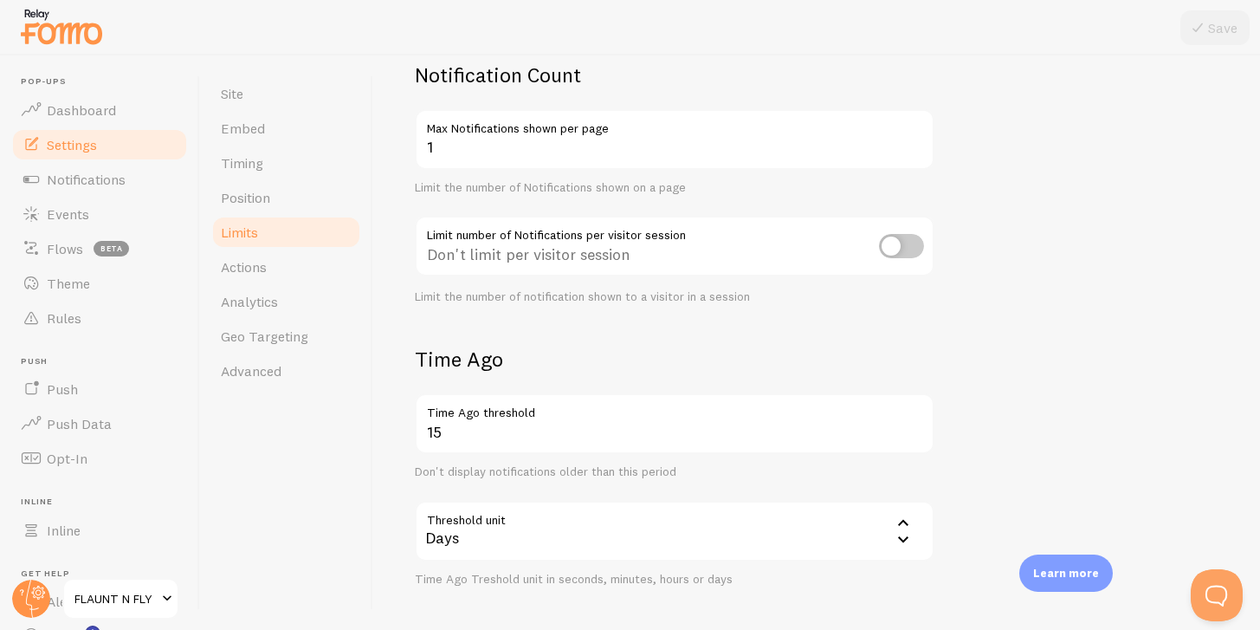
scroll to position [135, 0]
click at [914, 245] on input "checkbox" at bounding box center [901, 248] width 45 height 24
checkbox input "true"
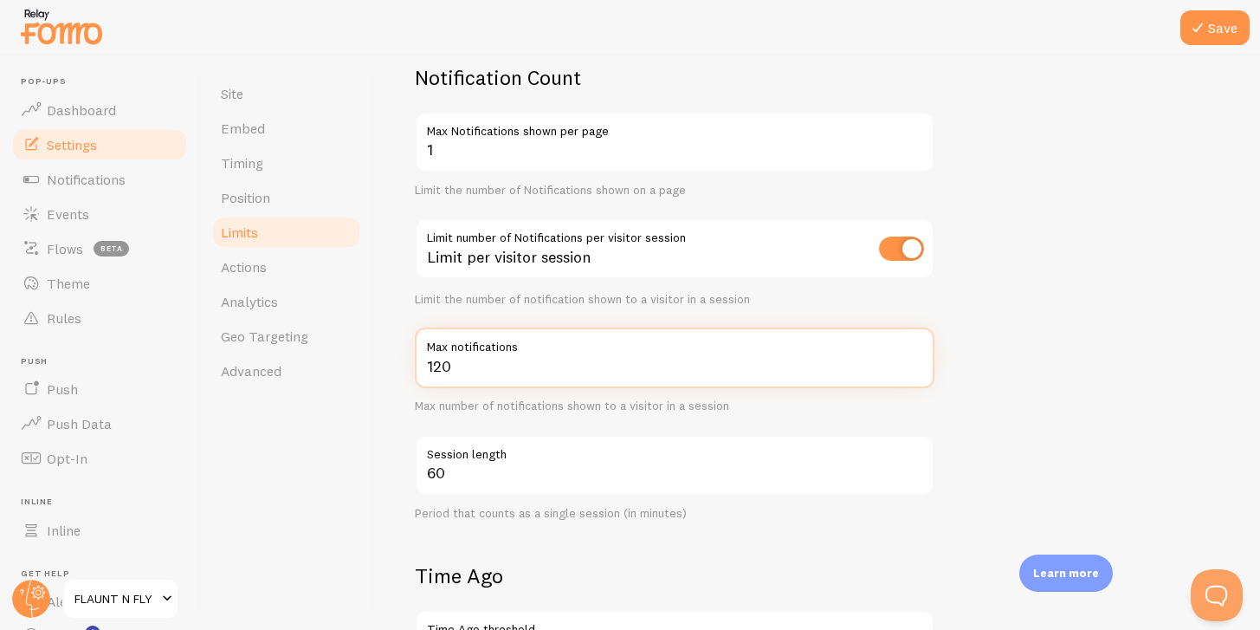
click at [551, 362] on input "120" at bounding box center [675, 357] width 520 height 61
click at [625, 368] on input "54" at bounding box center [675, 357] width 520 height 61
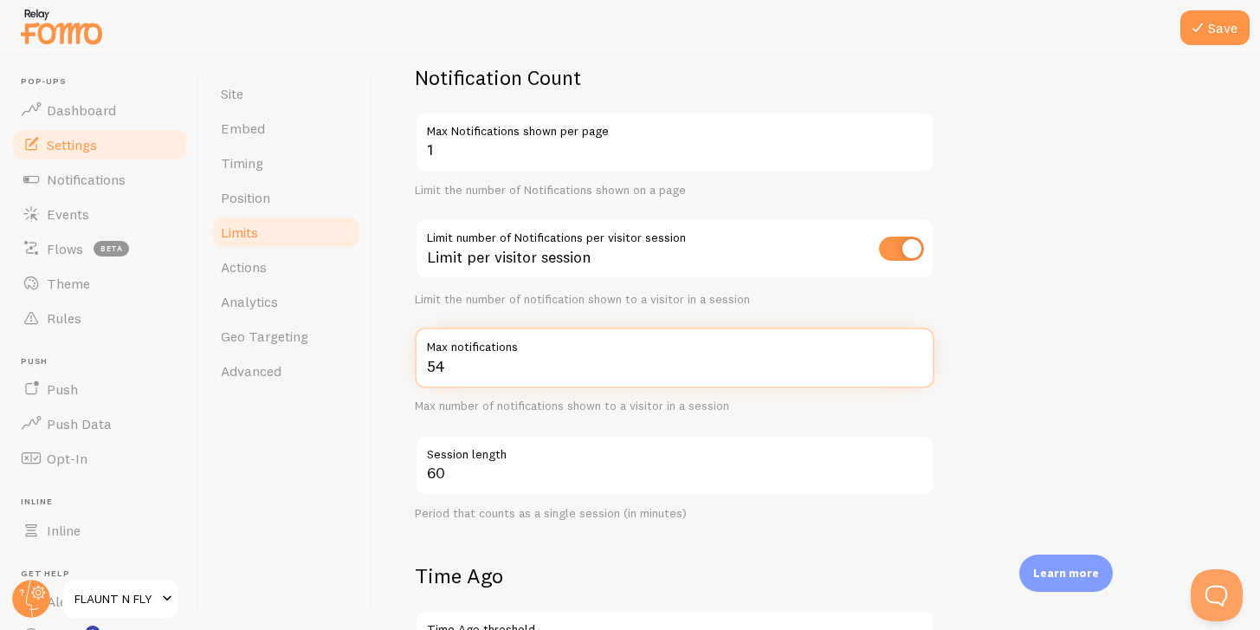
click at [625, 368] on input "54" at bounding box center [675, 357] width 520 height 61
type input "4"
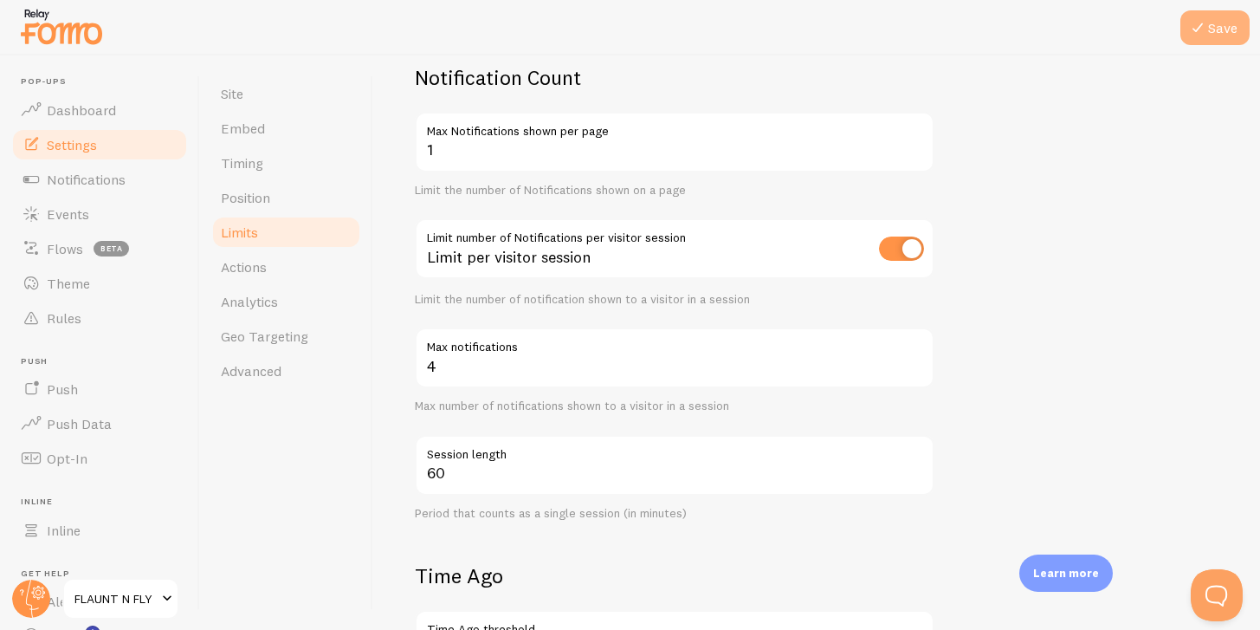
click at [1207, 28] on icon at bounding box center [1198, 27] width 21 height 21
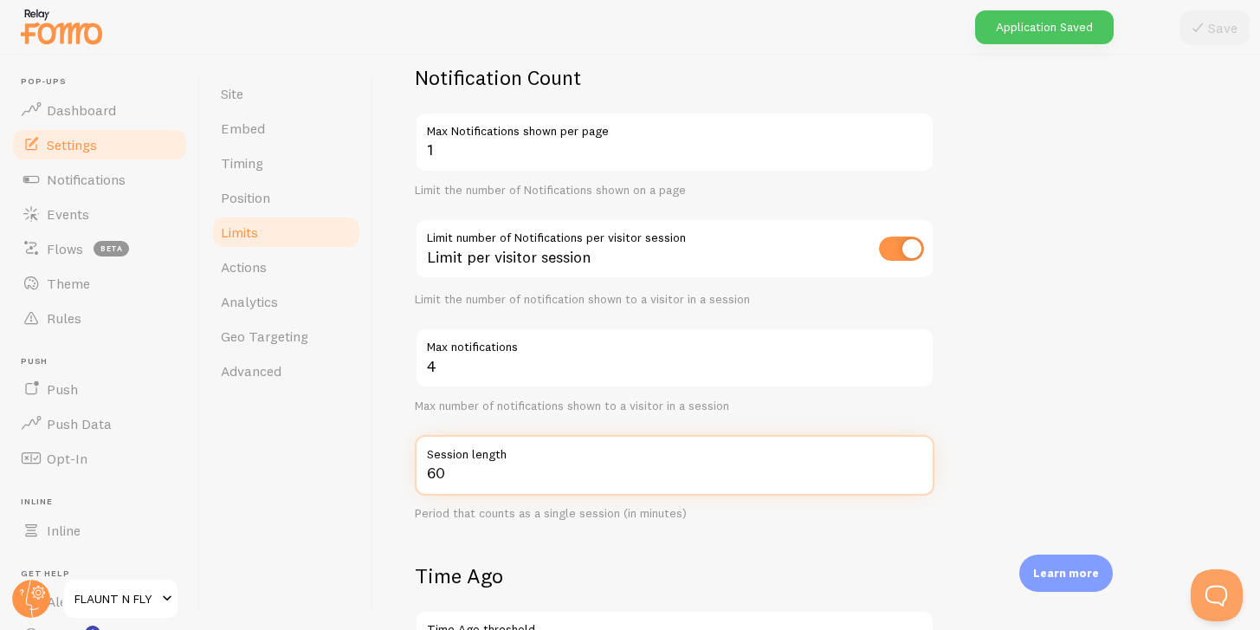
click at [519, 480] on input "60" at bounding box center [675, 465] width 520 height 61
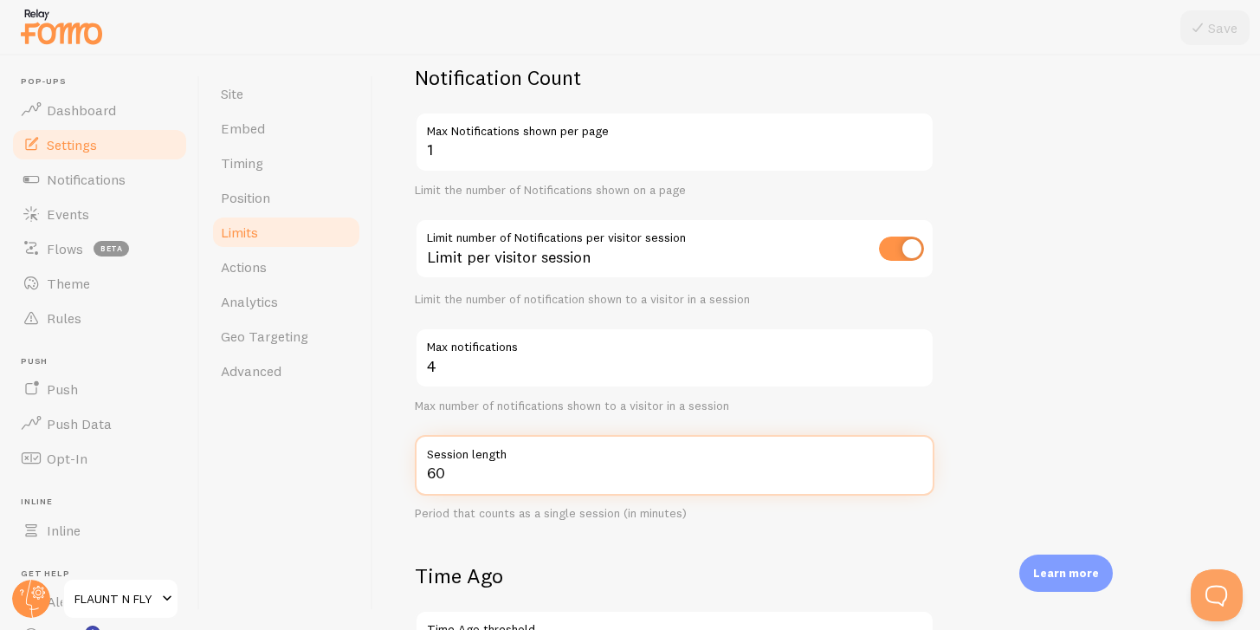
click at [519, 480] on input "60" at bounding box center [675, 465] width 520 height 61
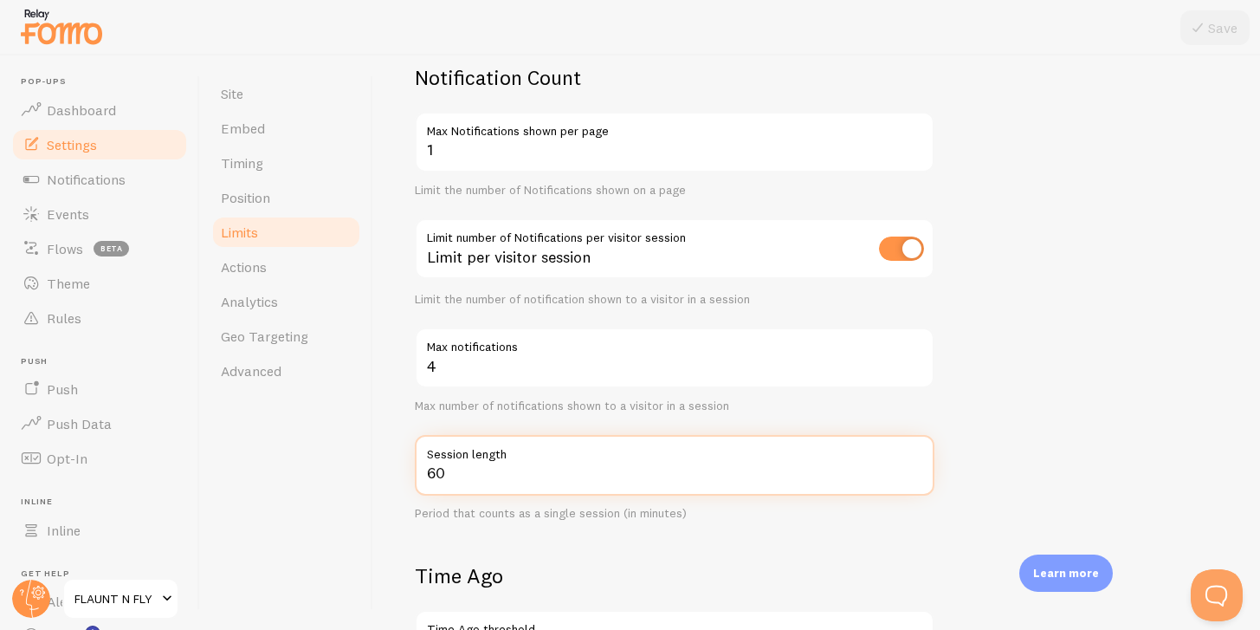
click at [519, 480] on input "60" at bounding box center [675, 465] width 520 height 61
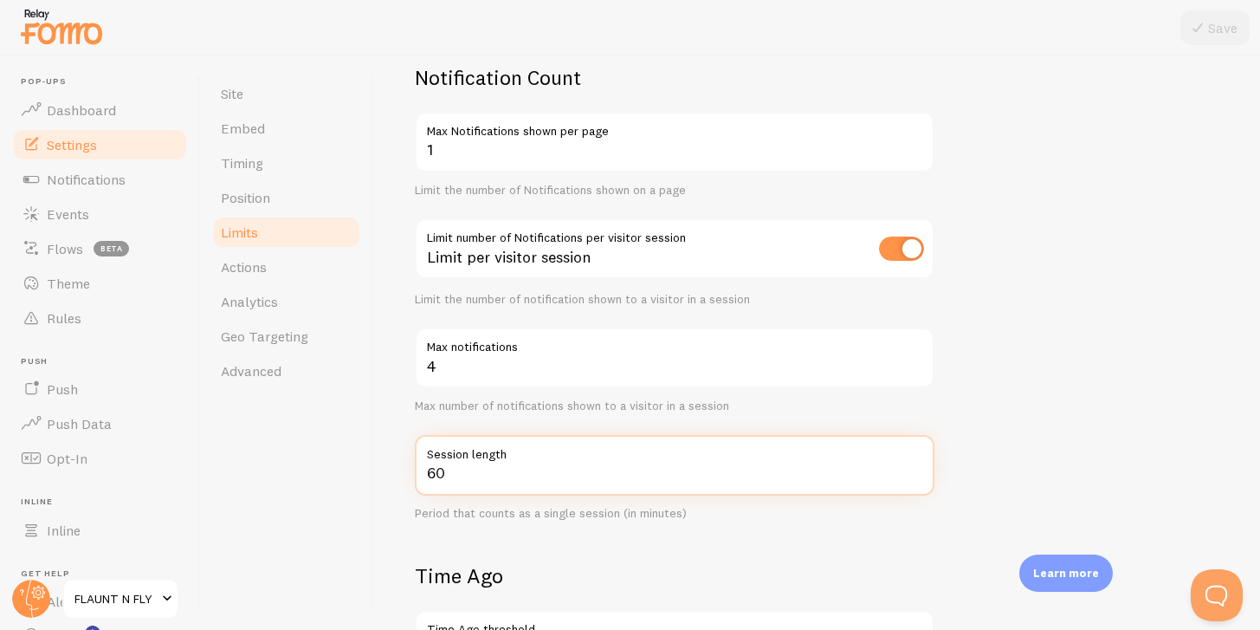
click at [519, 480] on input "60" at bounding box center [675, 465] width 520 height 61
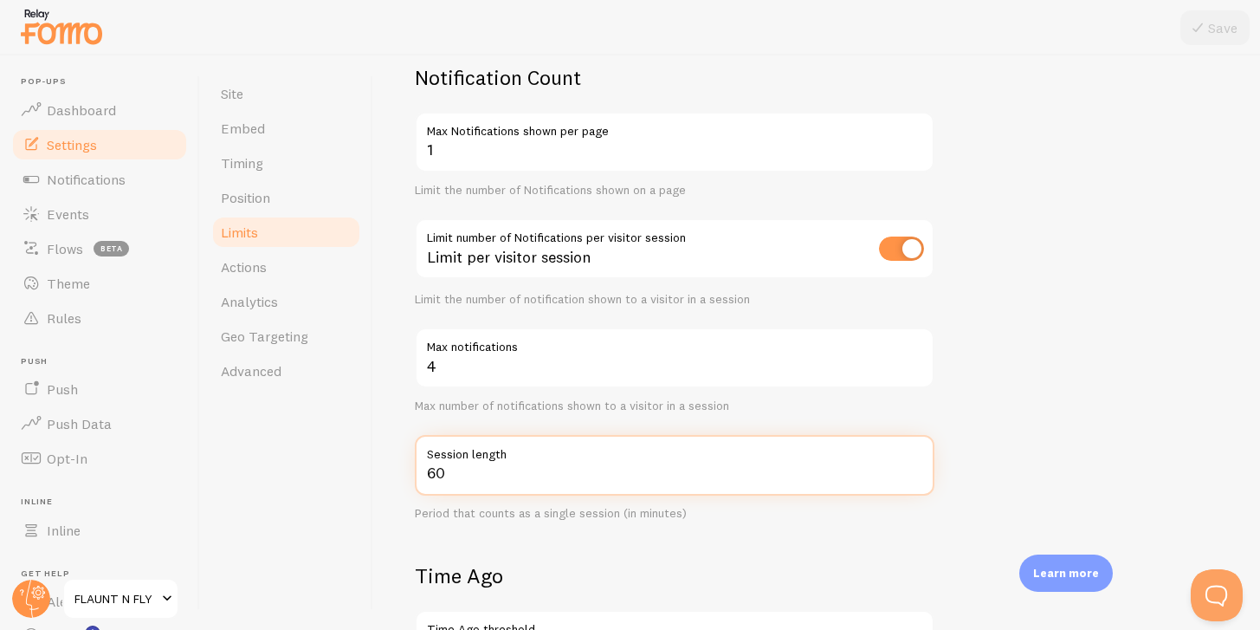
click at [519, 480] on input "60" at bounding box center [675, 465] width 520 height 61
type input "10"
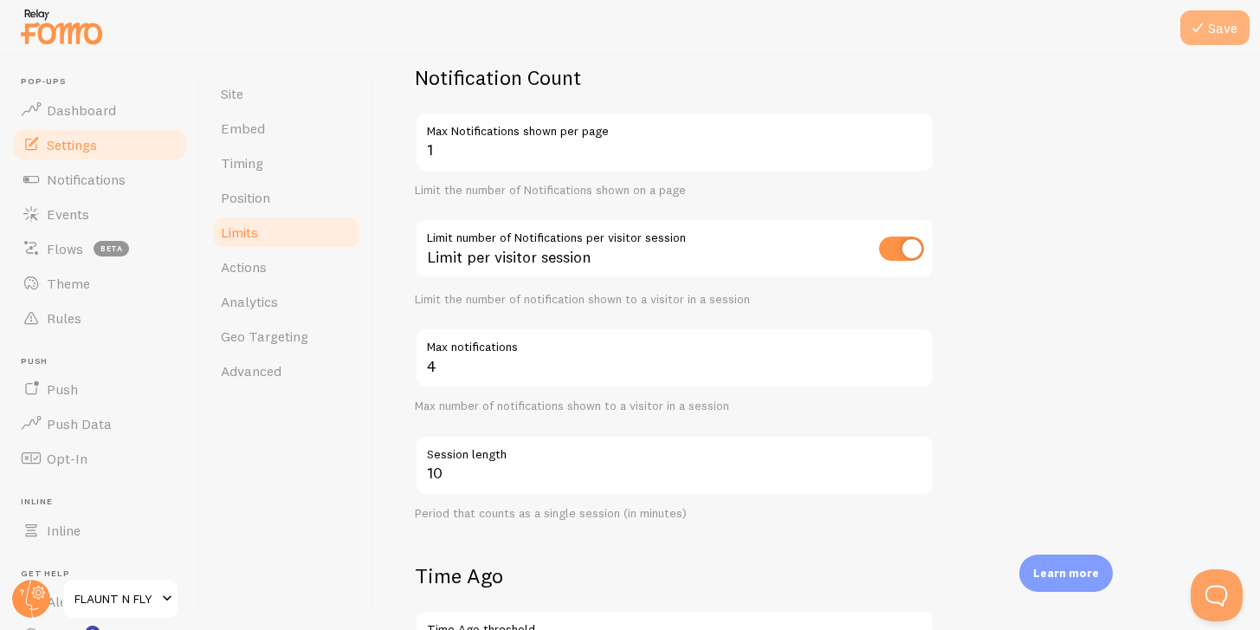
click at [1220, 23] on button "Save" at bounding box center [1215, 27] width 69 height 35
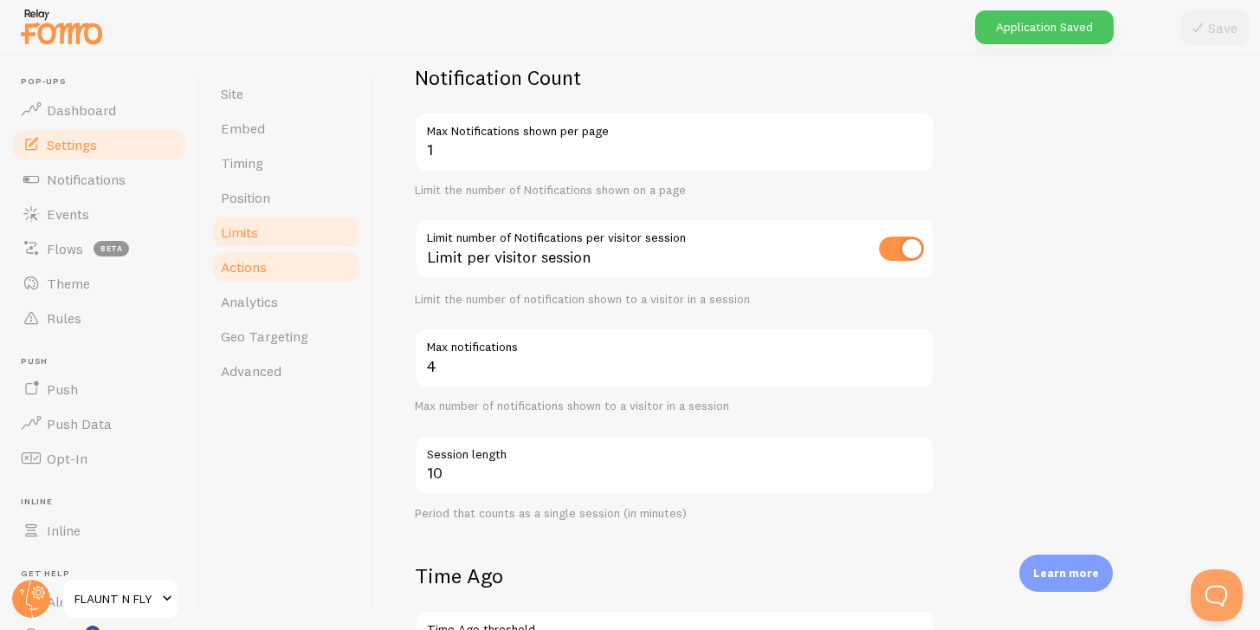
click at [227, 259] on span "Actions" at bounding box center [244, 266] width 46 height 17
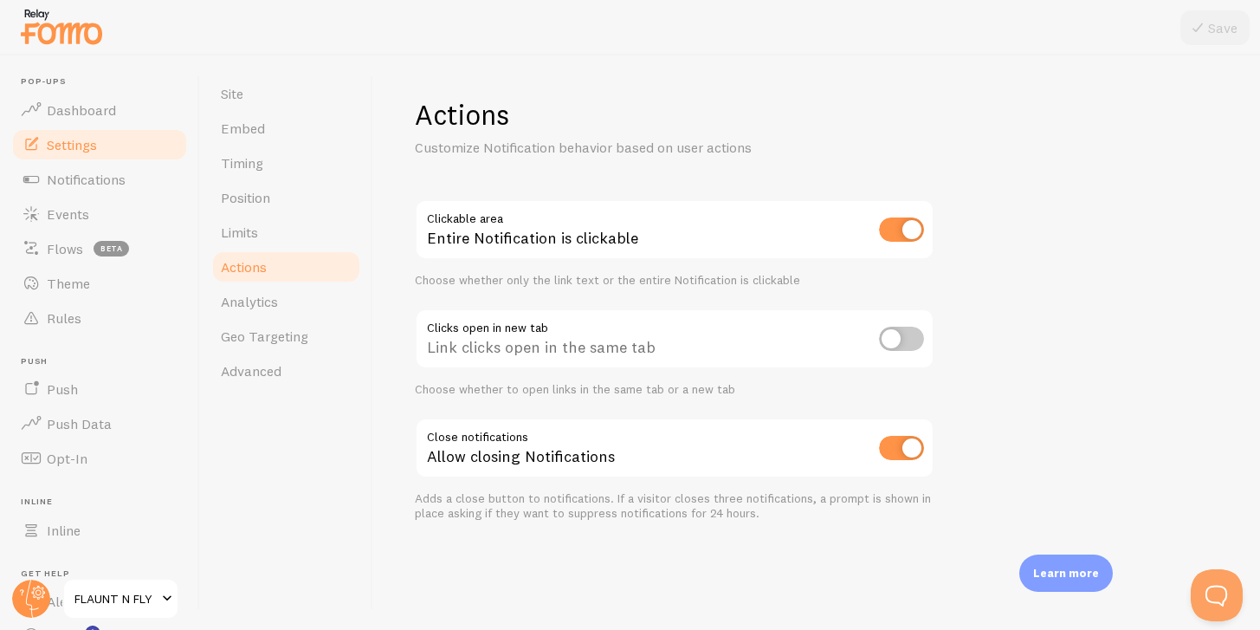
click at [907, 332] on input "checkbox" at bounding box center [901, 339] width 45 height 24
click at [908, 337] on input "checkbox" at bounding box center [901, 339] width 45 height 24
checkbox input "false"
click at [256, 340] on span "Geo Targeting" at bounding box center [264, 335] width 87 height 17
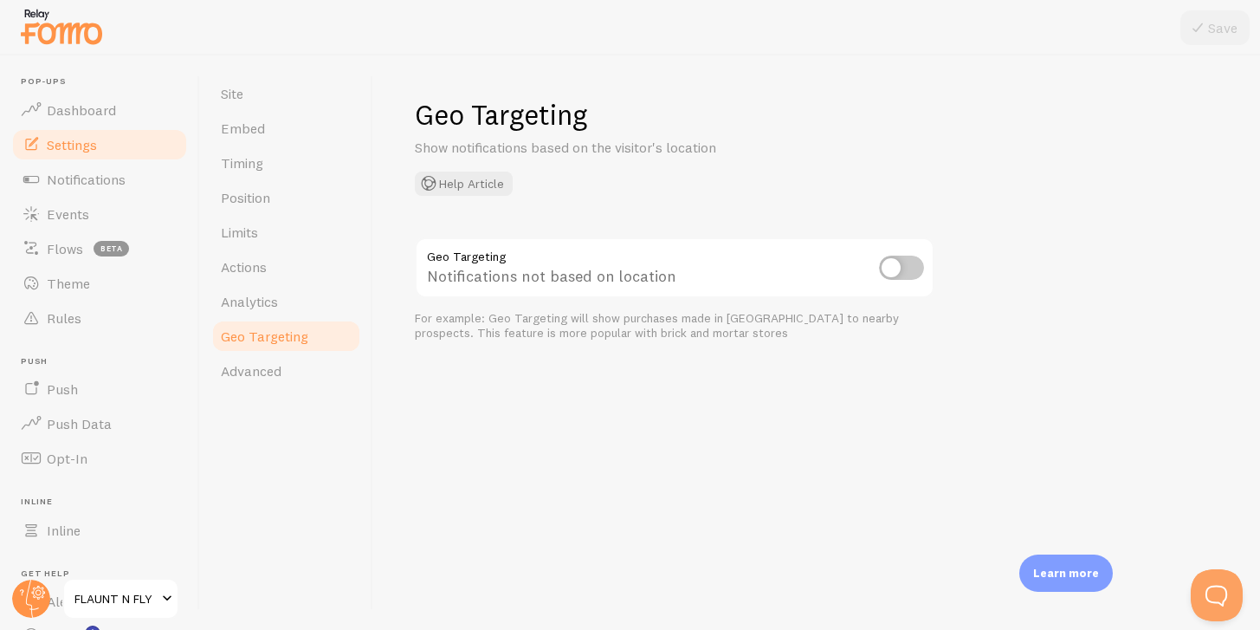
click at [256, 323] on link "Geo Targeting" at bounding box center [286, 336] width 152 height 35
click at [250, 310] on link "Analytics" at bounding box center [286, 301] width 152 height 35
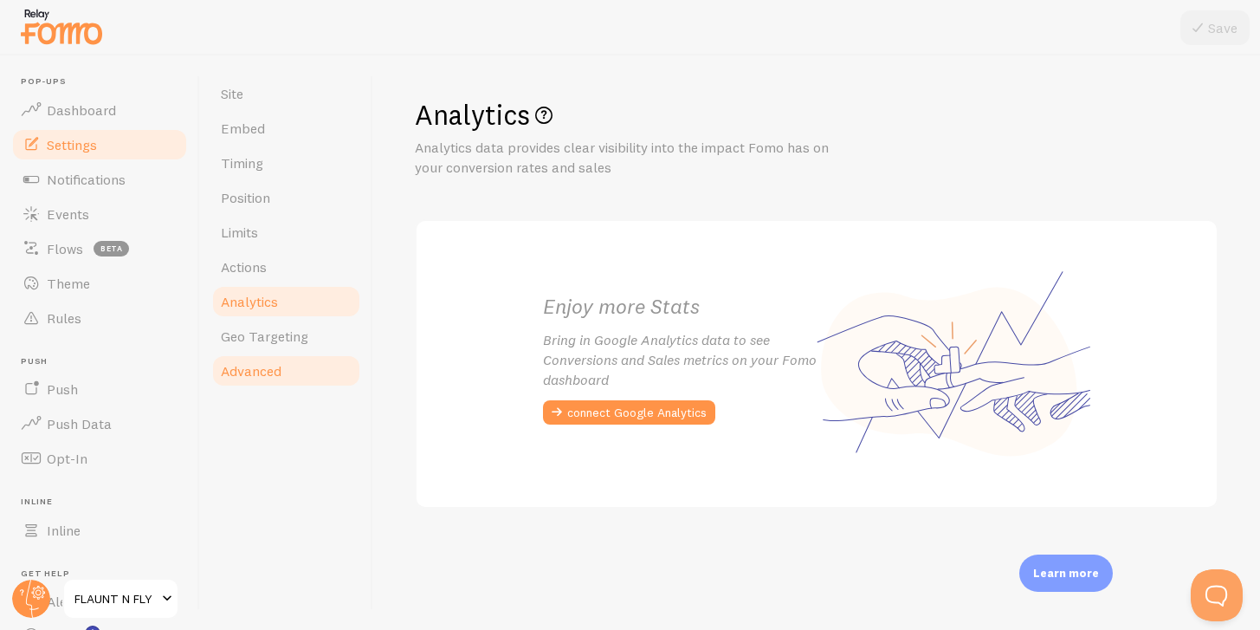
click at [255, 362] on span "Advanced" at bounding box center [251, 370] width 61 height 17
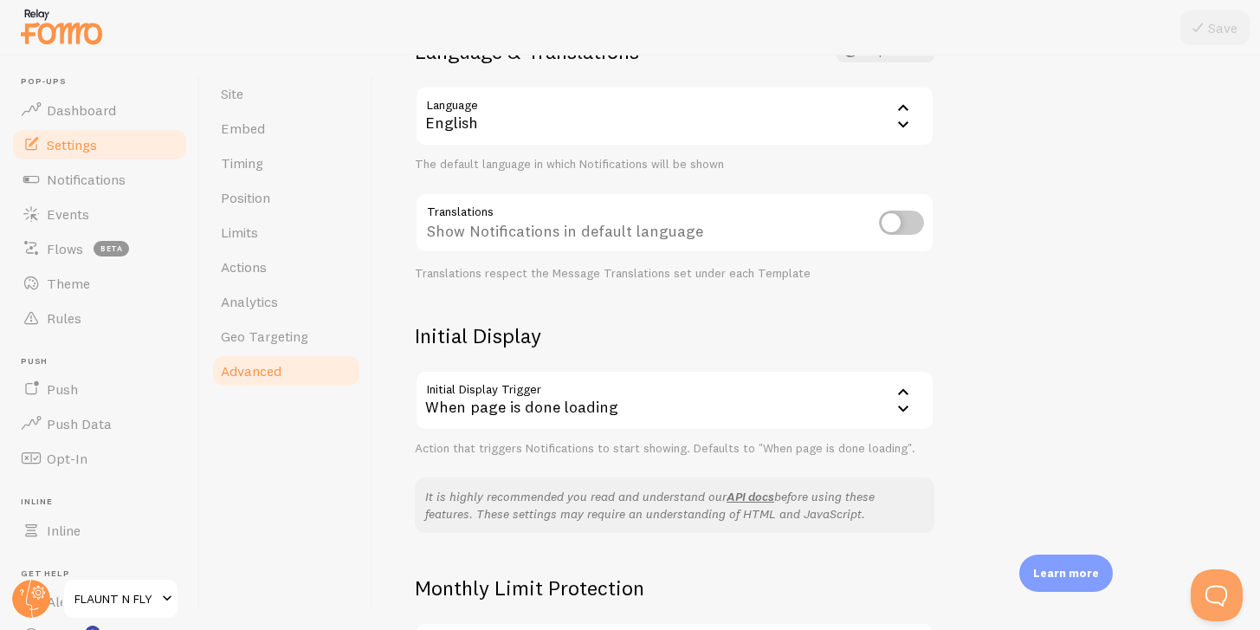
scroll to position [375, 0]
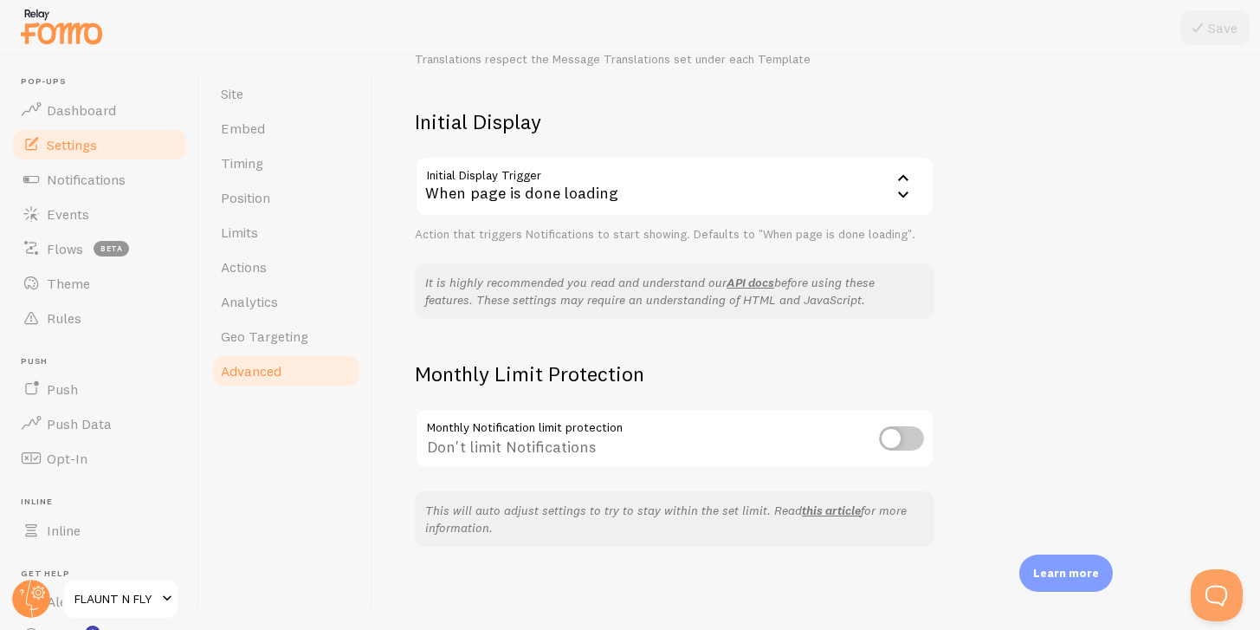
click at [910, 430] on input "checkbox" at bounding box center [901, 438] width 45 height 24
checkbox input "true"
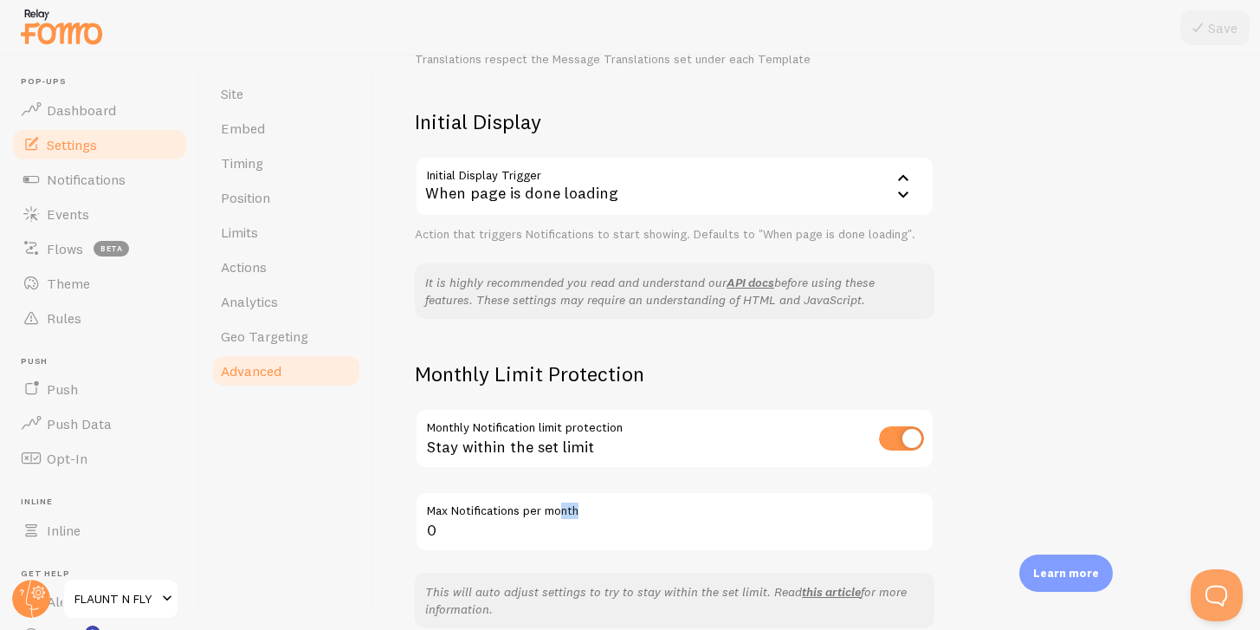
drag, startPoint x: 562, startPoint y: 505, endPoint x: 560, endPoint y: 520, distance: 14.8
click at [560, 520] on div "0 Max Notifications per month" at bounding box center [675, 521] width 520 height 61
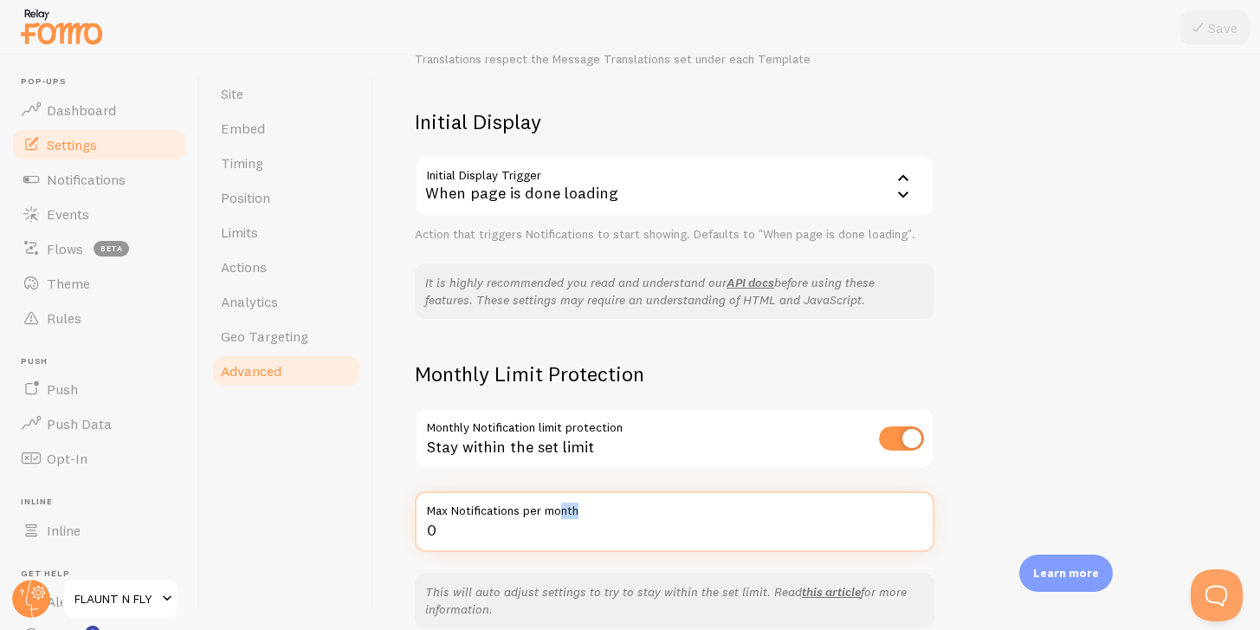
click at [560, 520] on input "0" at bounding box center [675, 521] width 520 height 61
click at [561, 520] on input "0" at bounding box center [675, 521] width 520 height 61
type input "1000"
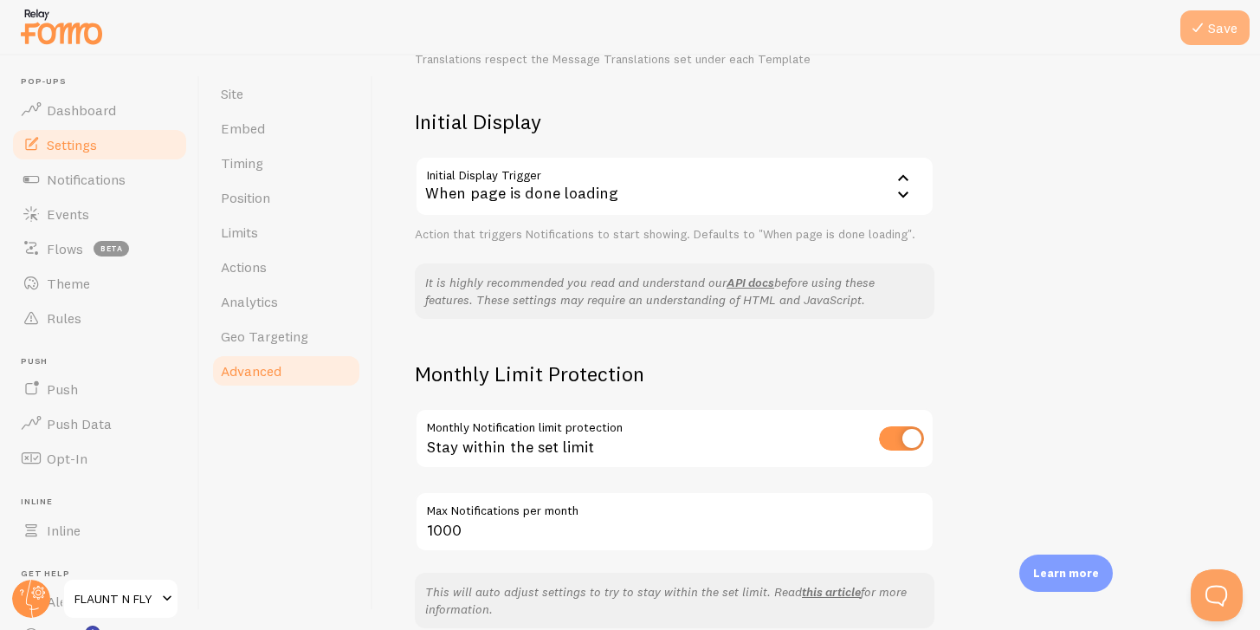
click at [1218, 13] on button "Save" at bounding box center [1215, 27] width 69 height 35
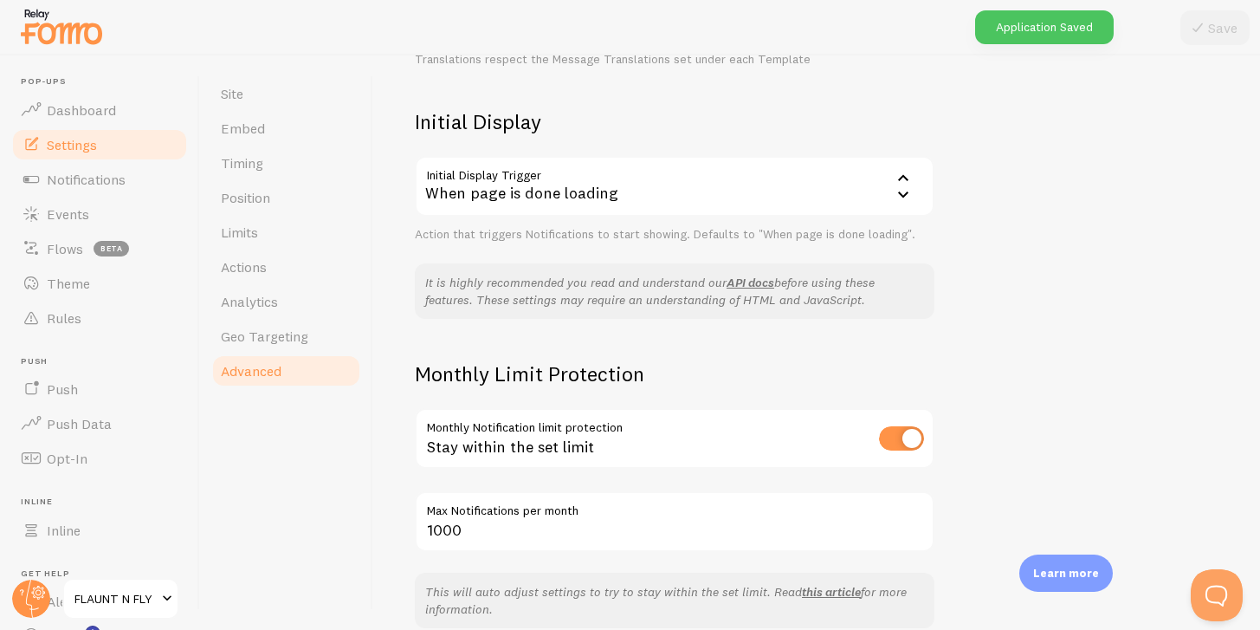
click at [642, 193] on div "When page is done loading" at bounding box center [675, 186] width 520 height 61
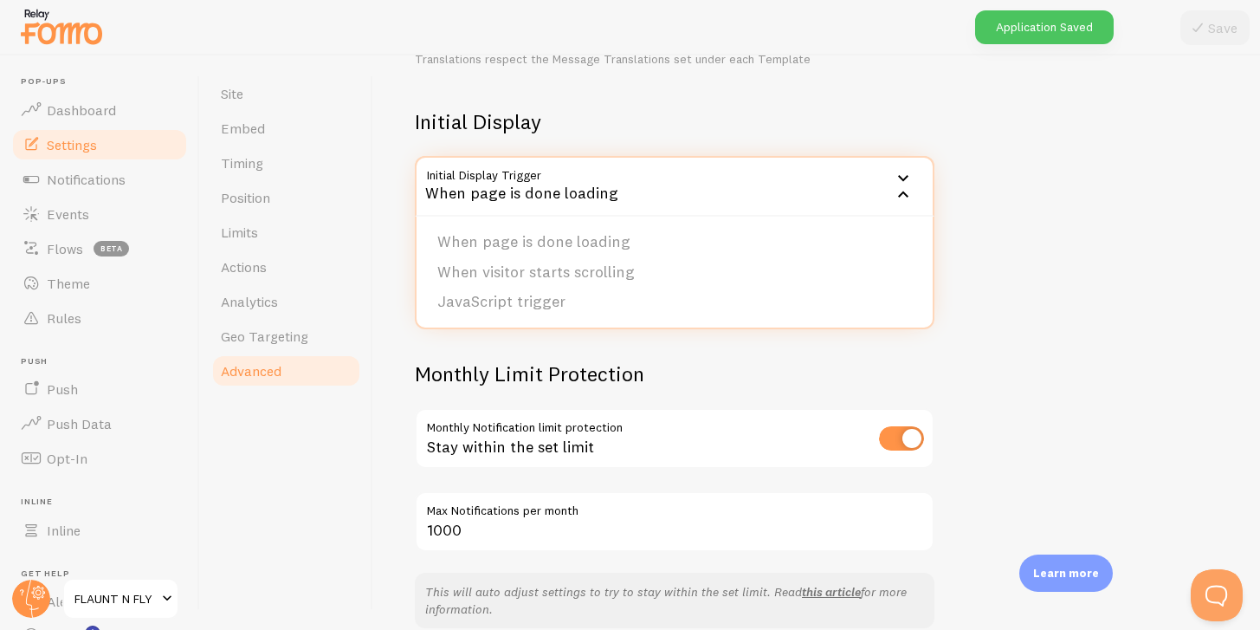
click at [566, 120] on h2 "Initial Display" at bounding box center [675, 121] width 520 height 27
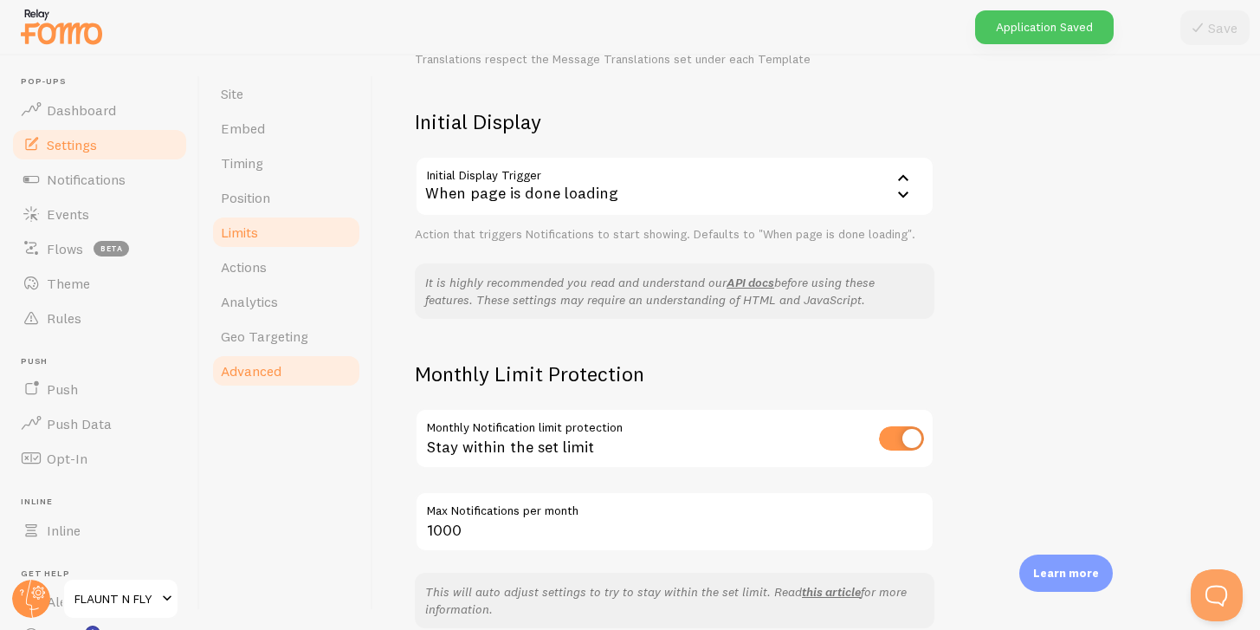
click at [256, 237] on span "Limits" at bounding box center [239, 231] width 37 height 17
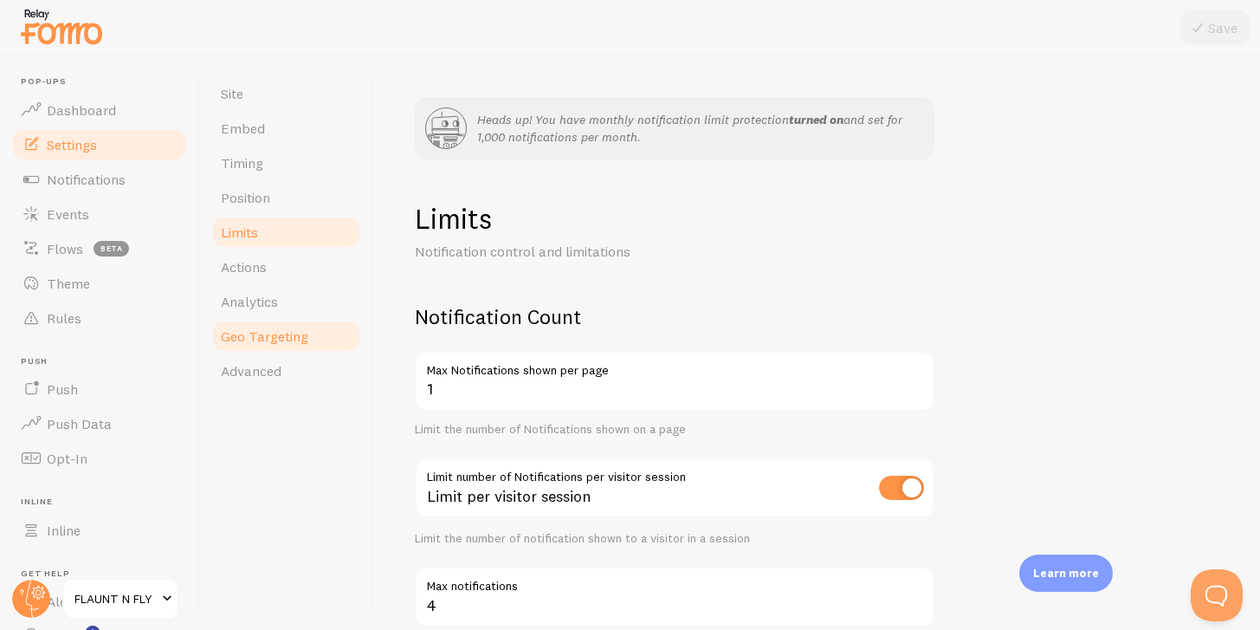
click at [264, 338] on span "Geo Targeting" at bounding box center [264, 335] width 87 height 17
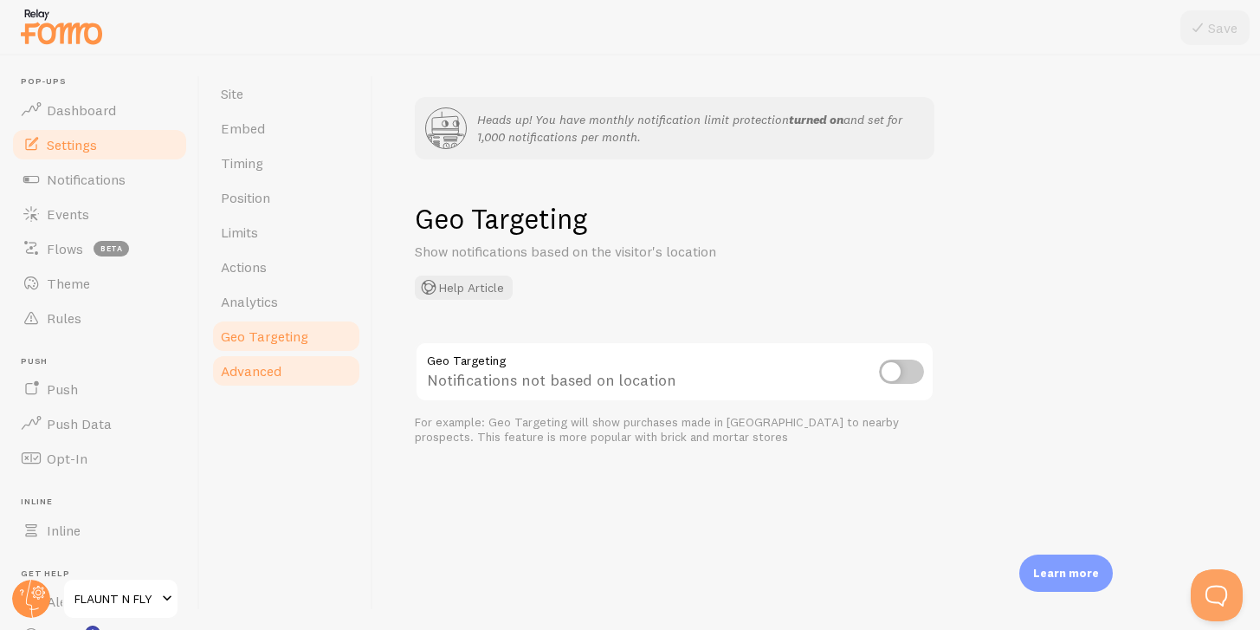
click at [263, 386] on link "Advanced" at bounding box center [286, 370] width 152 height 35
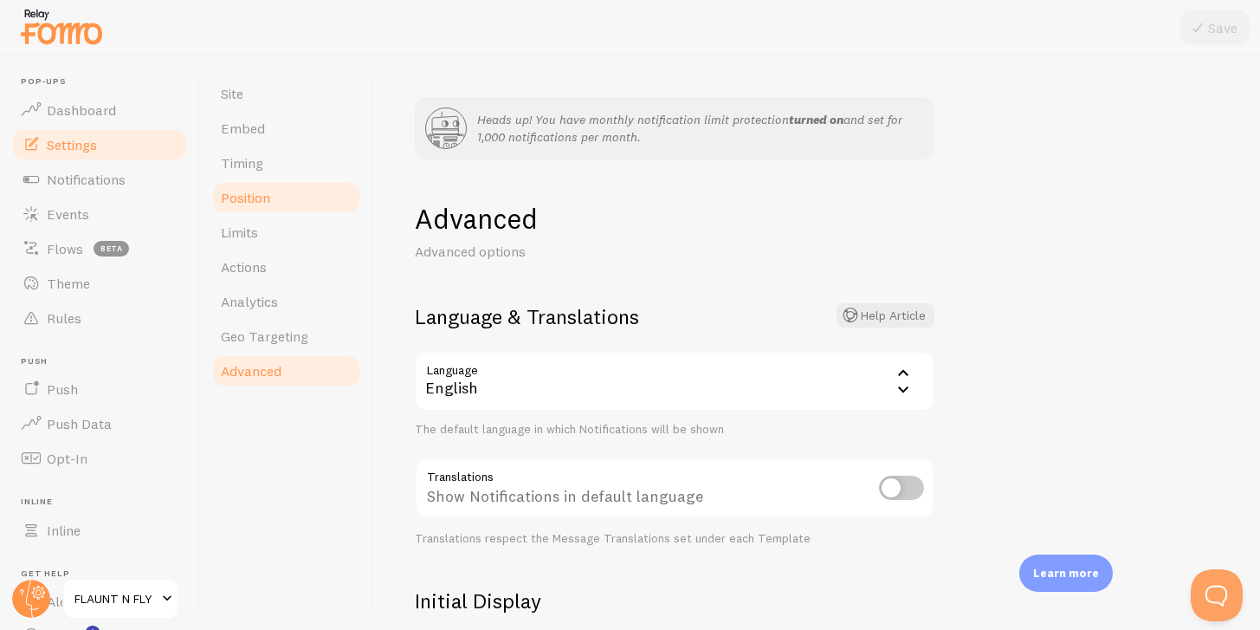
click at [269, 182] on link "Position" at bounding box center [286, 197] width 152 height 35
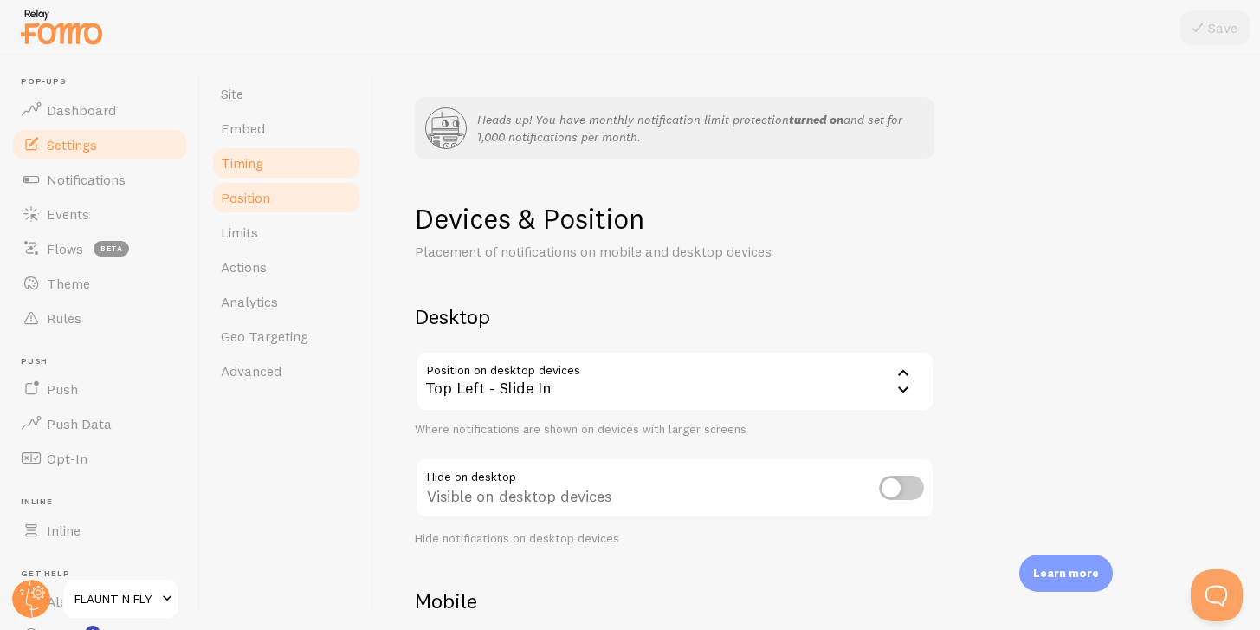
click at [260, 164] on span "Timing" at bounding box center [242, 162] width 42 height 17
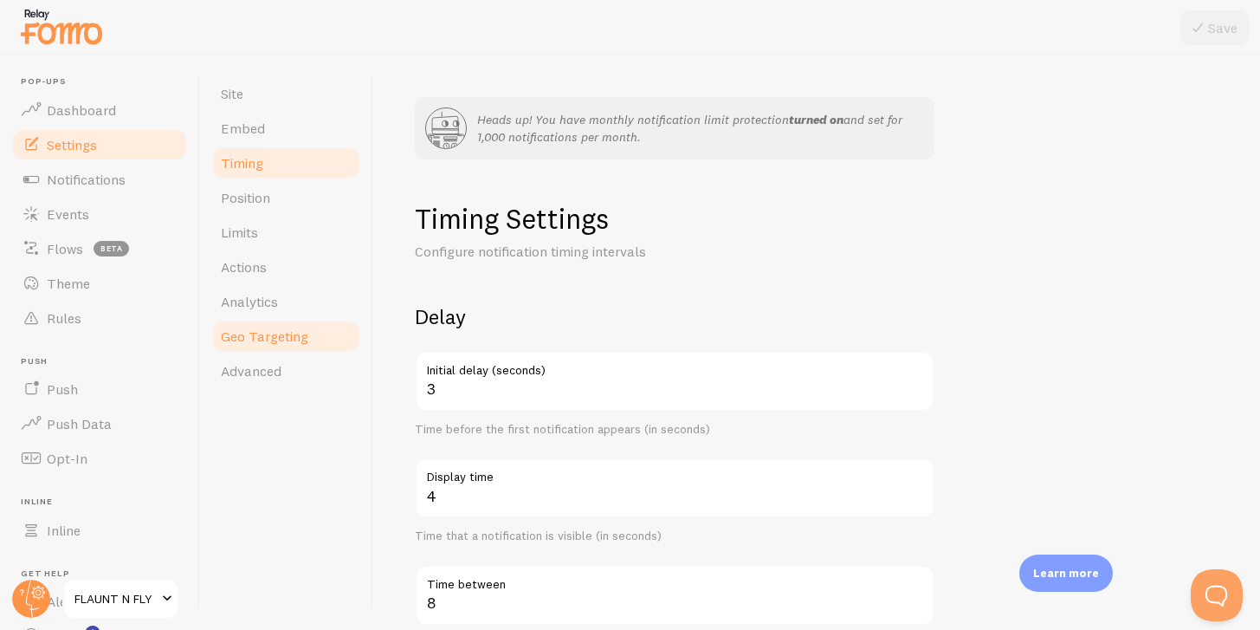
click at [268, 327] on span "Geo Targeting" at bounding box center [264, 335] width 87 height 17
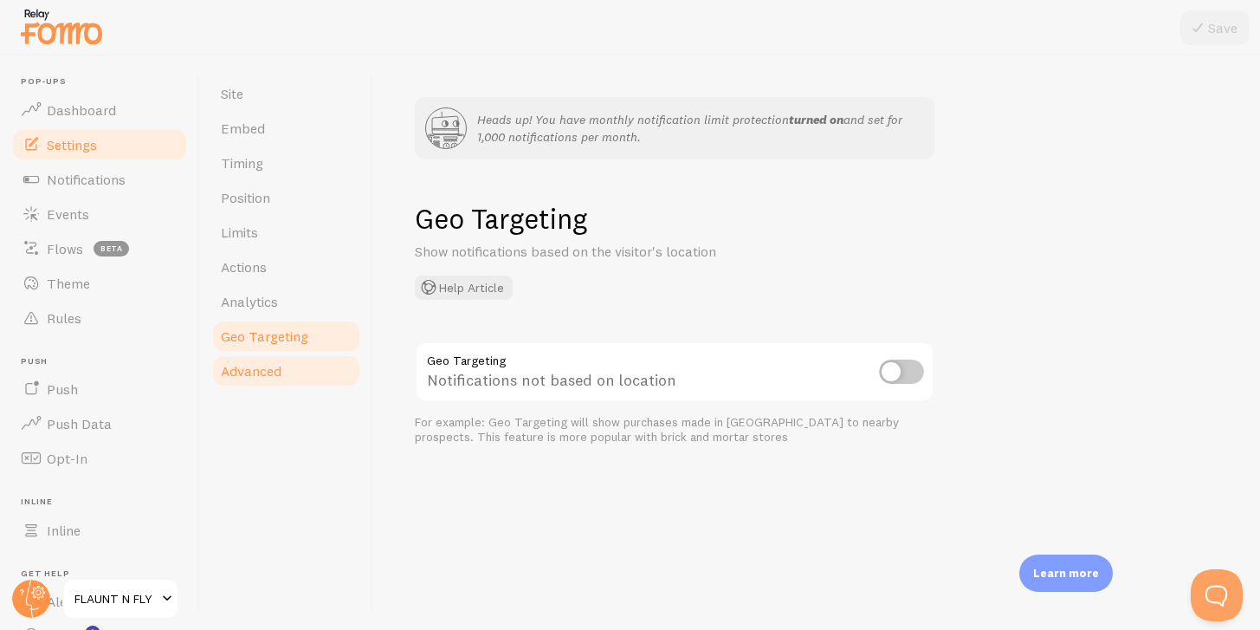
click at [268, 370] on span "Advanced" at bounding box center [251, 370] width 61 height 17
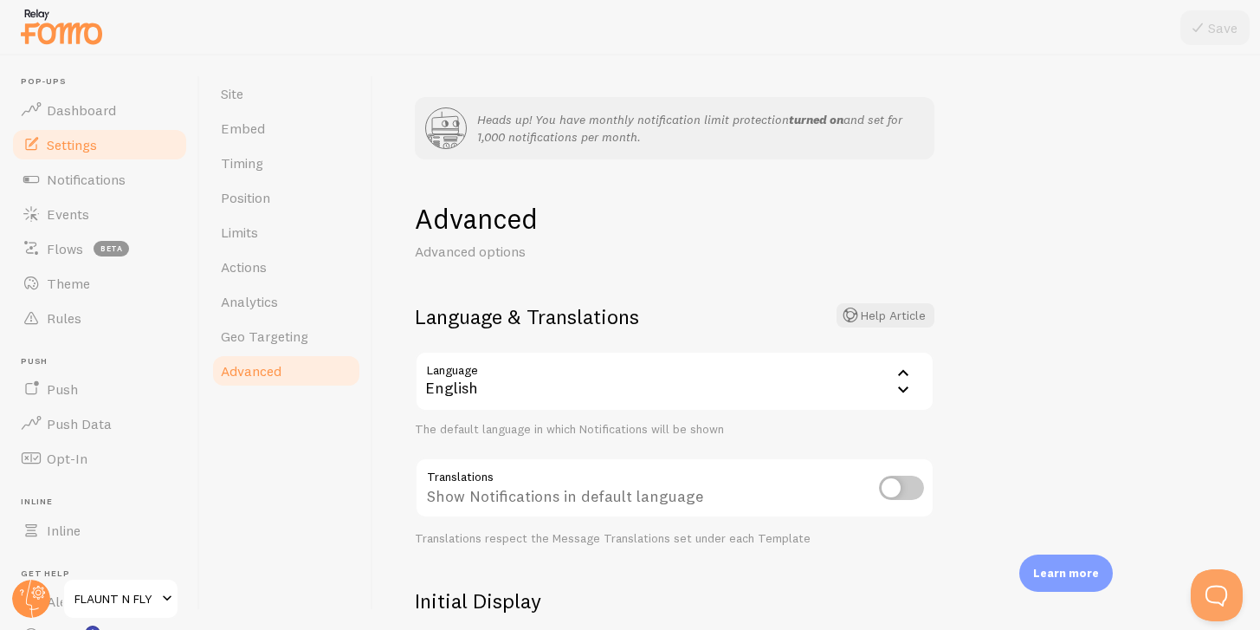
scroll to position [560, 0]
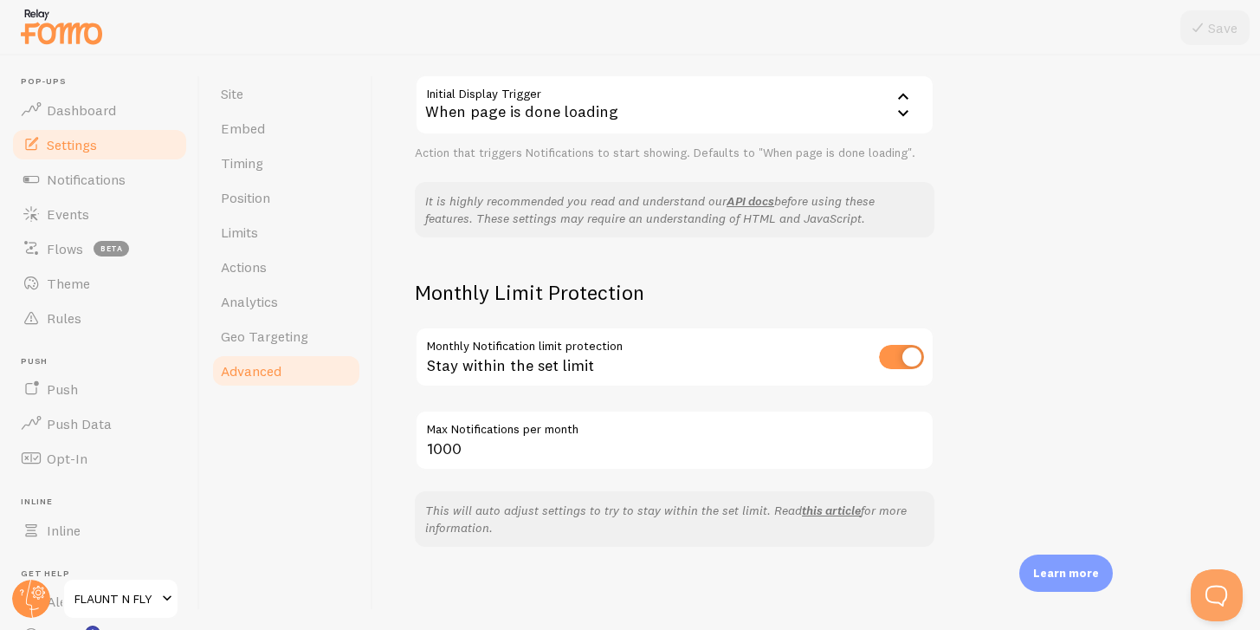
click at [863, 359] on div "Stay within the set limit" at bounding box center [675, 358] width 520 height 63
click at [892, 356] on input "checkbox" at bounding box center [901, 357] width 45 height 24
checkbox input "false"
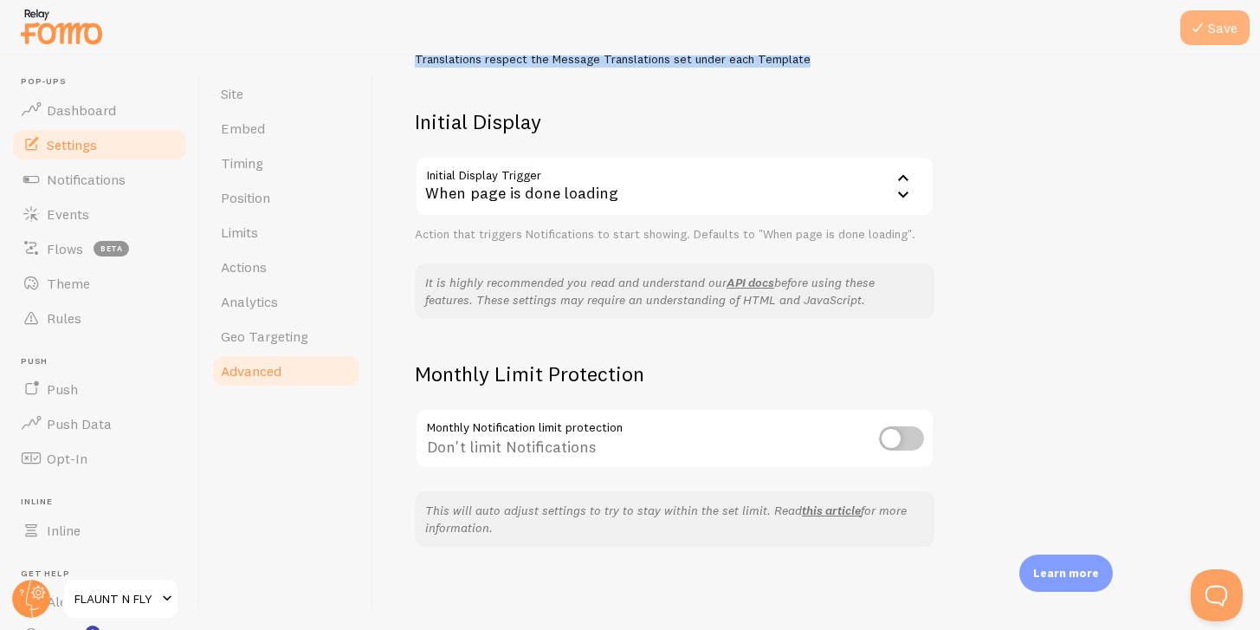
drag, startPoint x: 1210, startPoint y: 60, endPoint x: 1208, endPoint y: 35, distance: 25.2
click at [1208, 55] on div "Save Site Embed Timing Position Limits Actions Analytics Geo Targeting Advanced…" at bounding box center [730, 342] width 1060 height 574
click at [1210, 20] on button "Save" at bounding box center [1215, 27] width 69 height 35
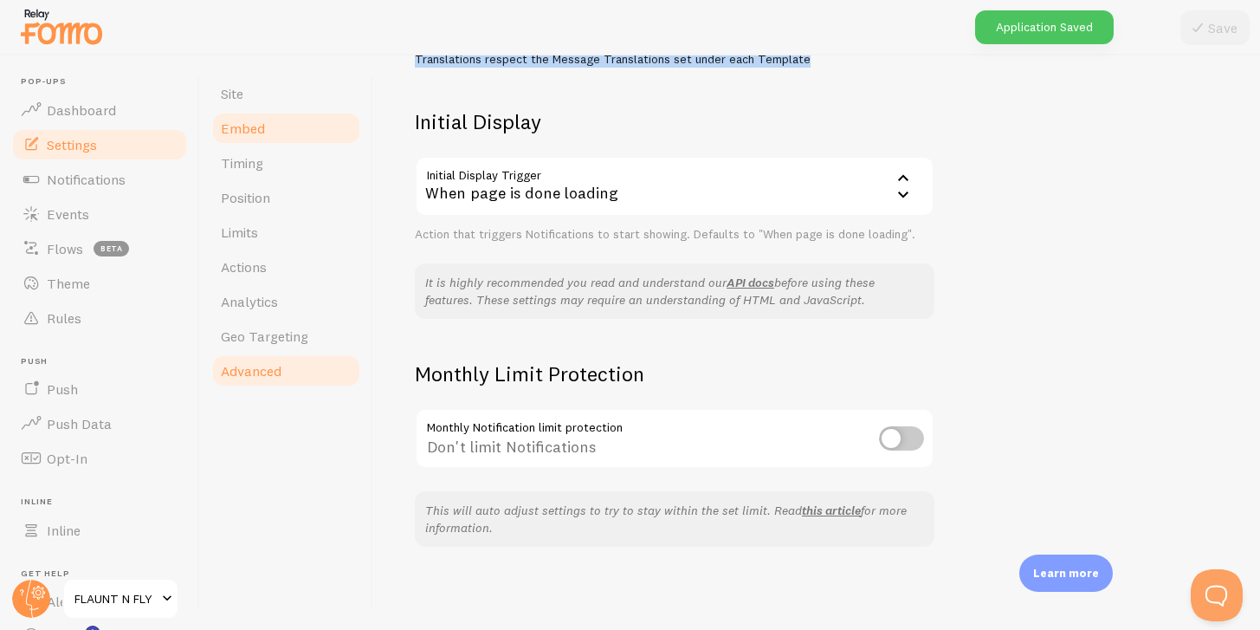
click at [256, 139] on link "Embed" at bounding box center [286, 128] width 152 height 35
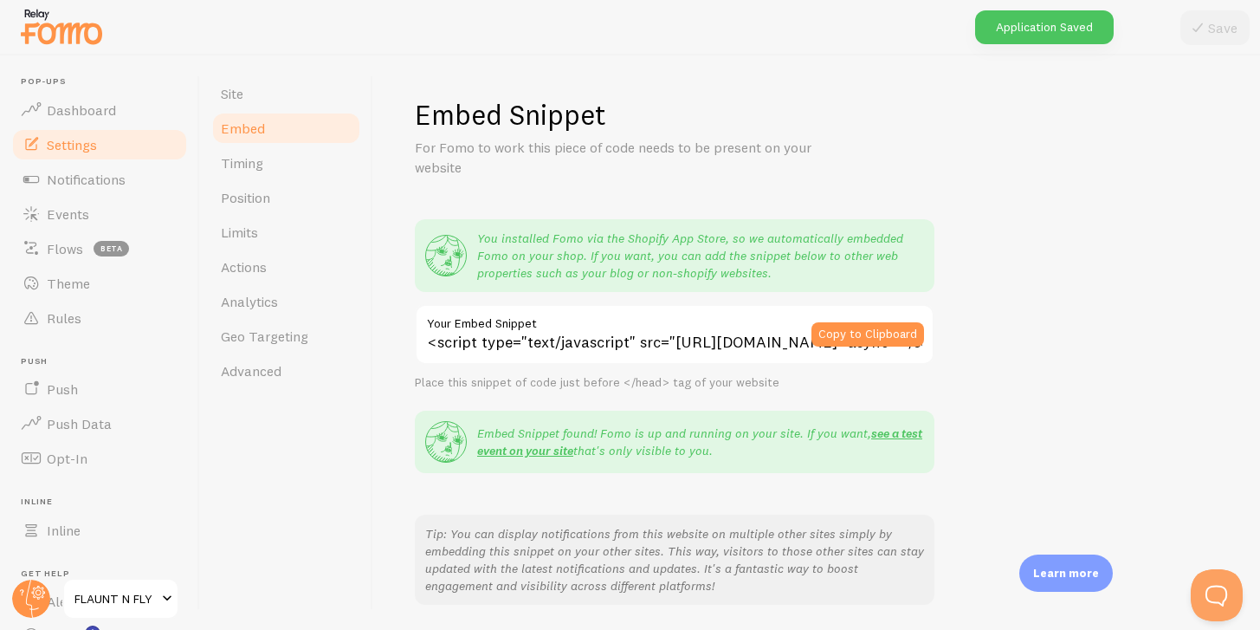
click at [616, 256] on p "You installed Fomo via the Shopify App Store, so we automatically embedded Fomo…" at bounding box center [700, 256] width 447 height 52
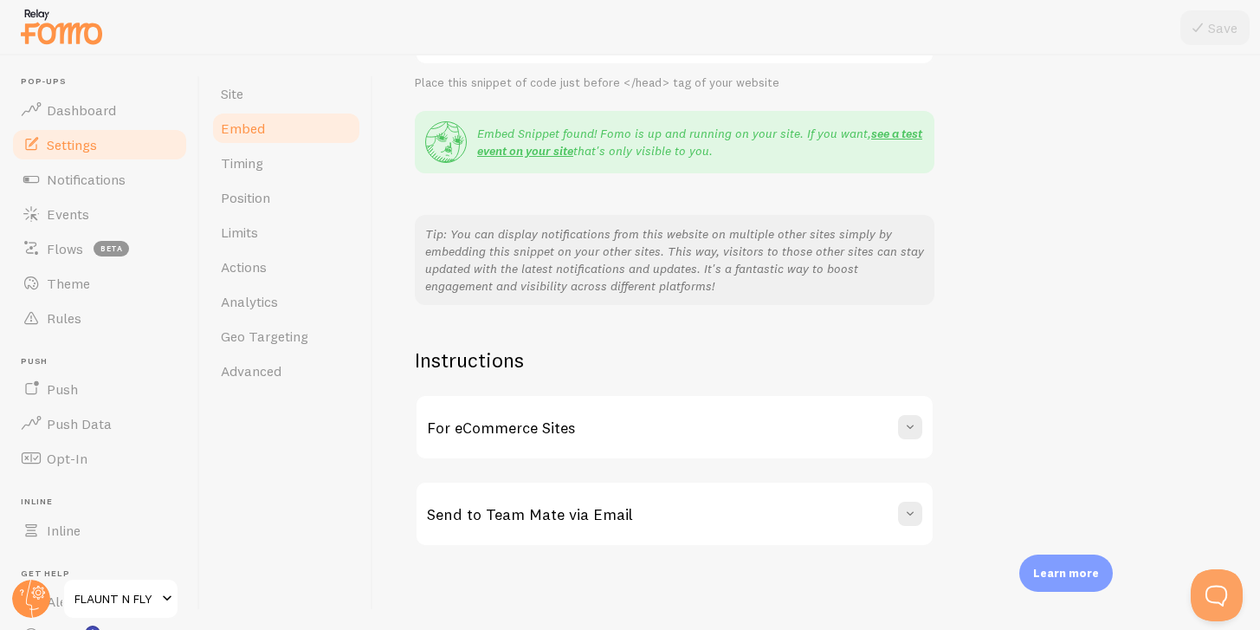
click at [499, 420] on h3 "For eCommerce Sites" at bounding box center [501, 428] width 148 height 20
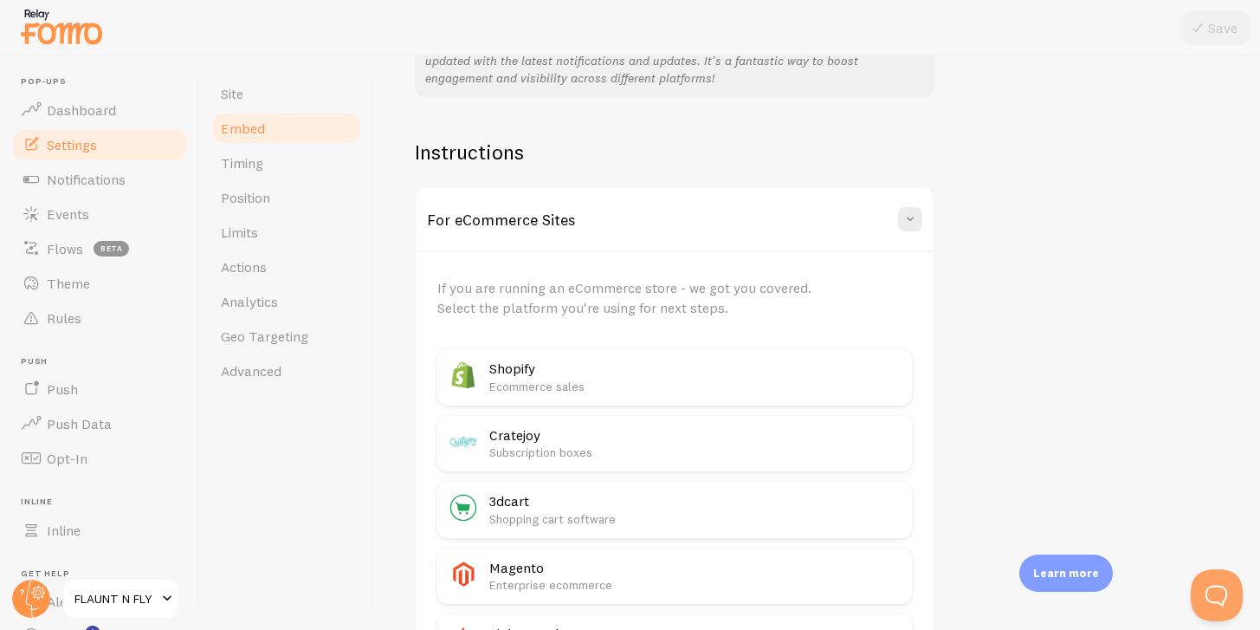
scroll to position [509, 0]
click at [256, 182] on link "Position" at bounding box center [286, 197] width 152 height 35
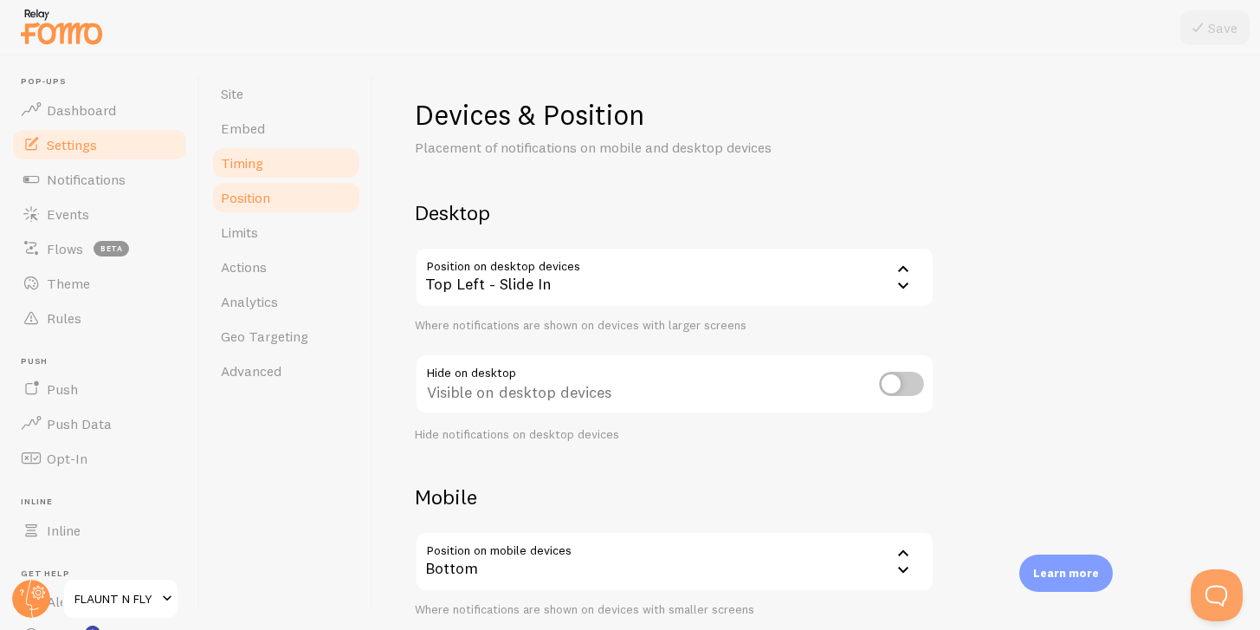
click at [247, 149] on link "Timing" at bounding box center [286, 163] width 152 height 35
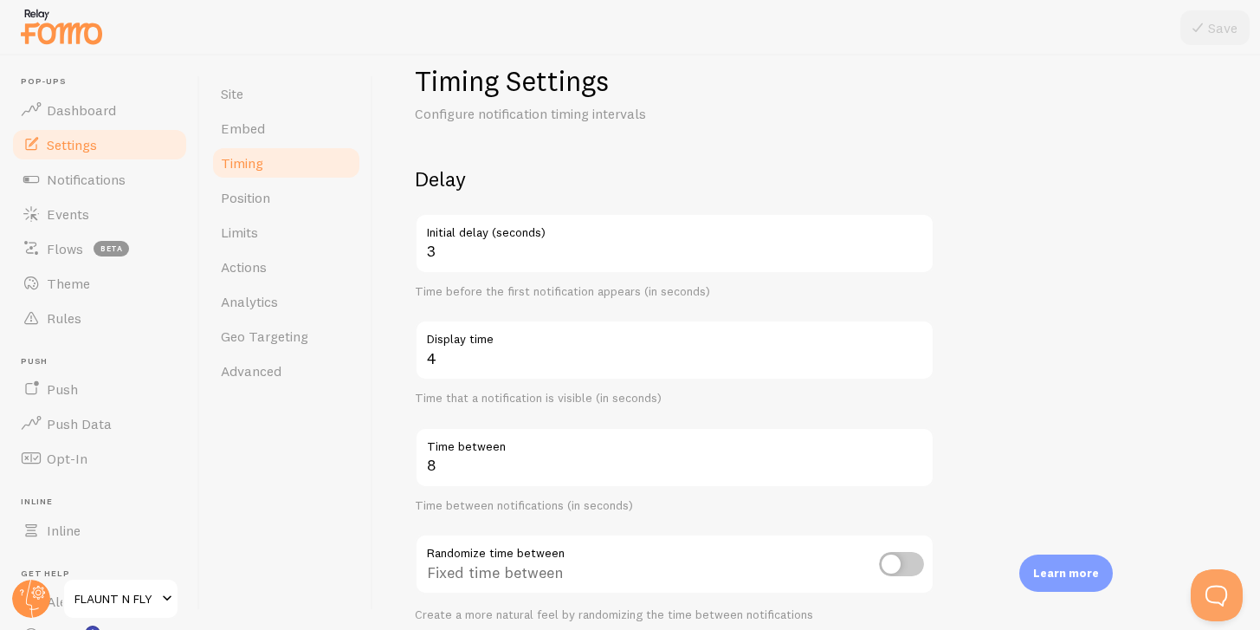
scroll to position [32, 0]
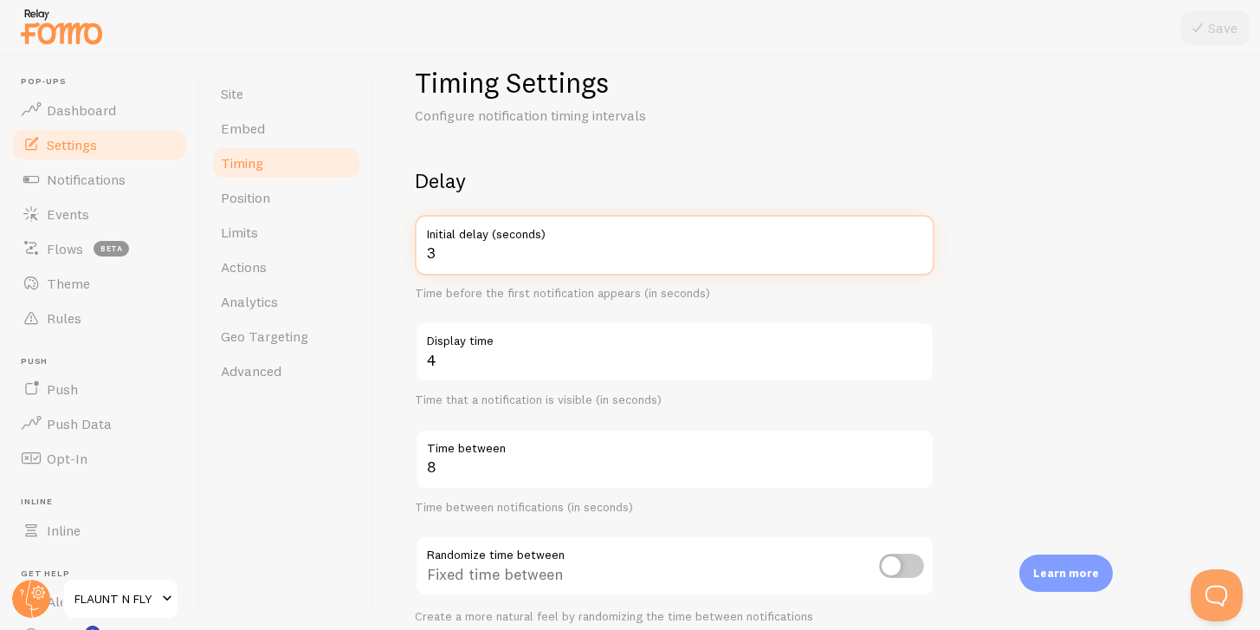
click at [480, 251] on input "3" at bounding box center [675, 245] width 520 height 61
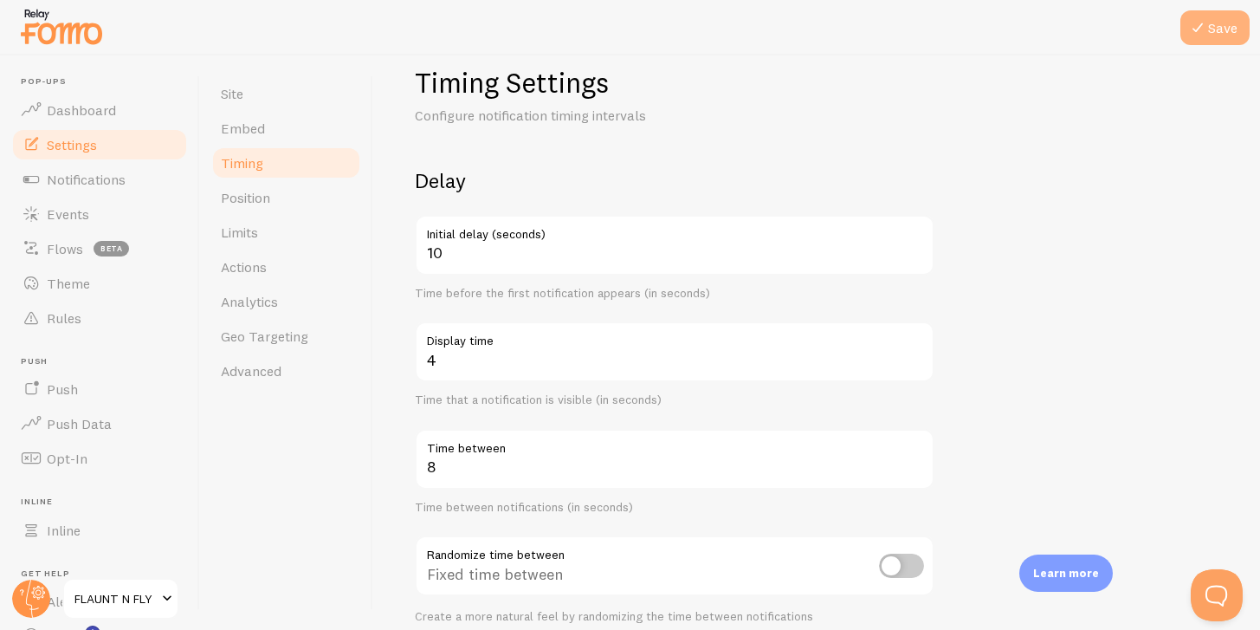
click at [1202, 15] on button "Save" at bounding box center [1215, 27] width 69 height 35
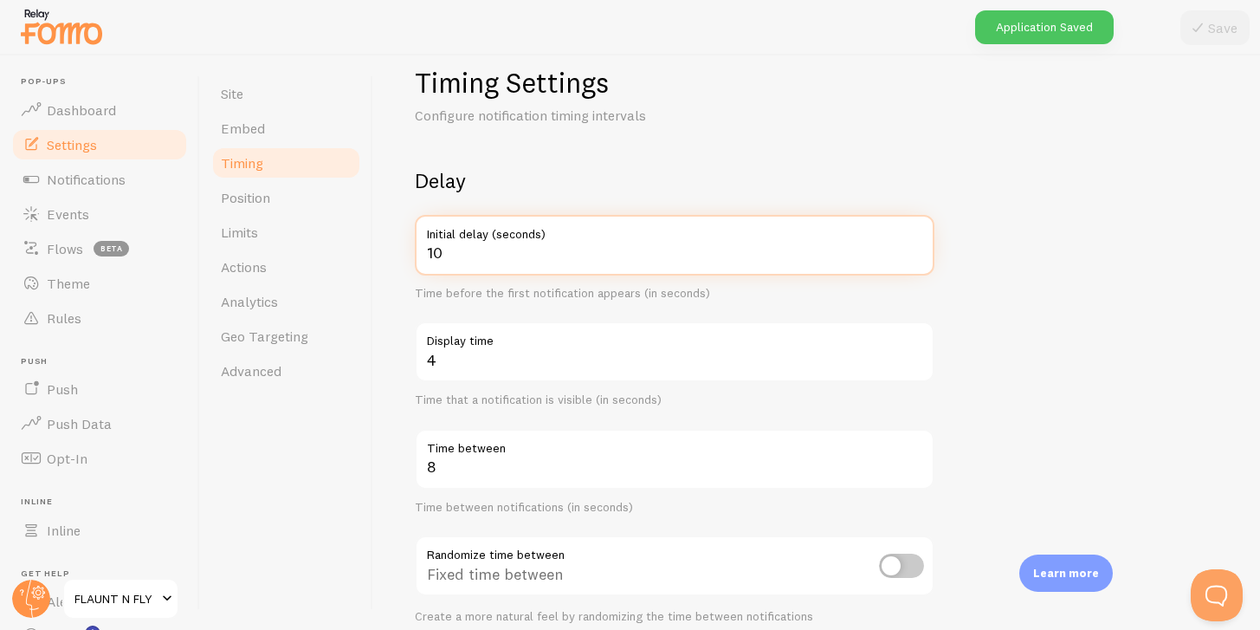
click at [467, 258] on input "10" at bounding box center [675, 245] width 520 height 61
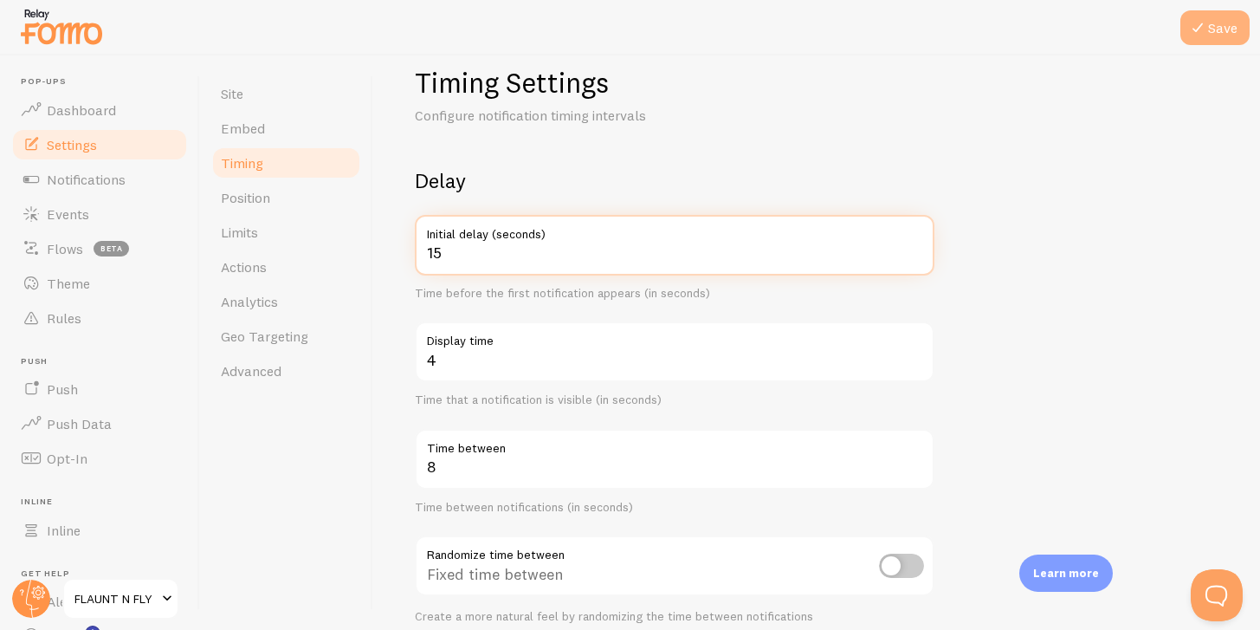
type input "15"
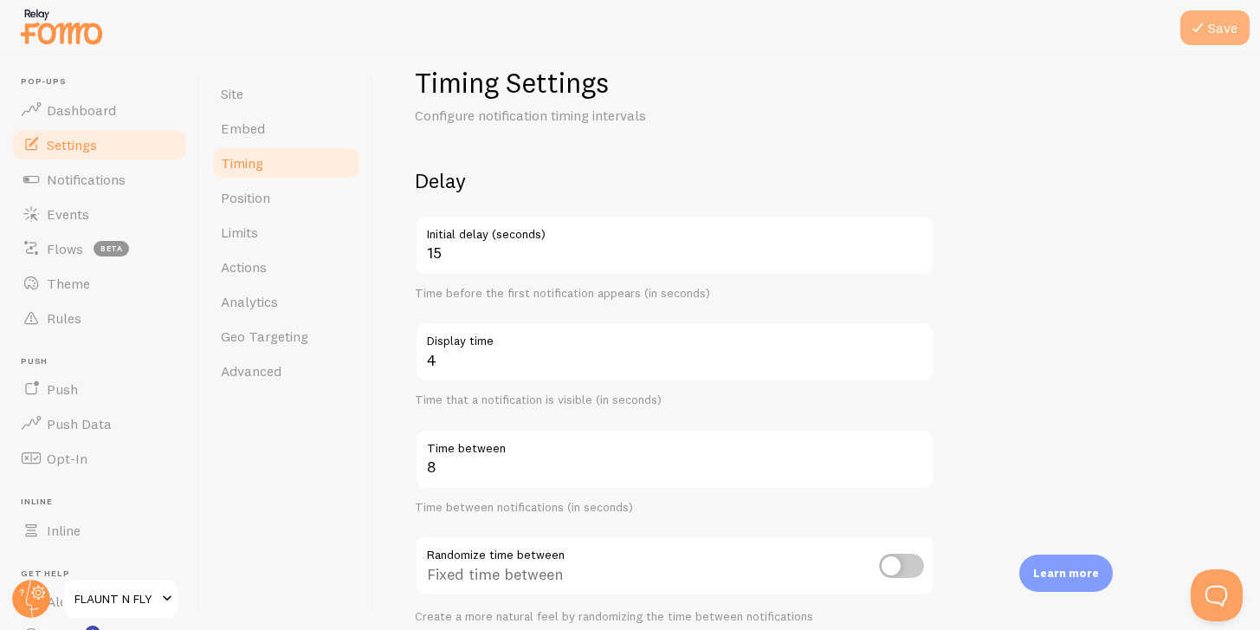
click at [1206, 34] on icon at bounding box center [1198, 27] width 21 height 21
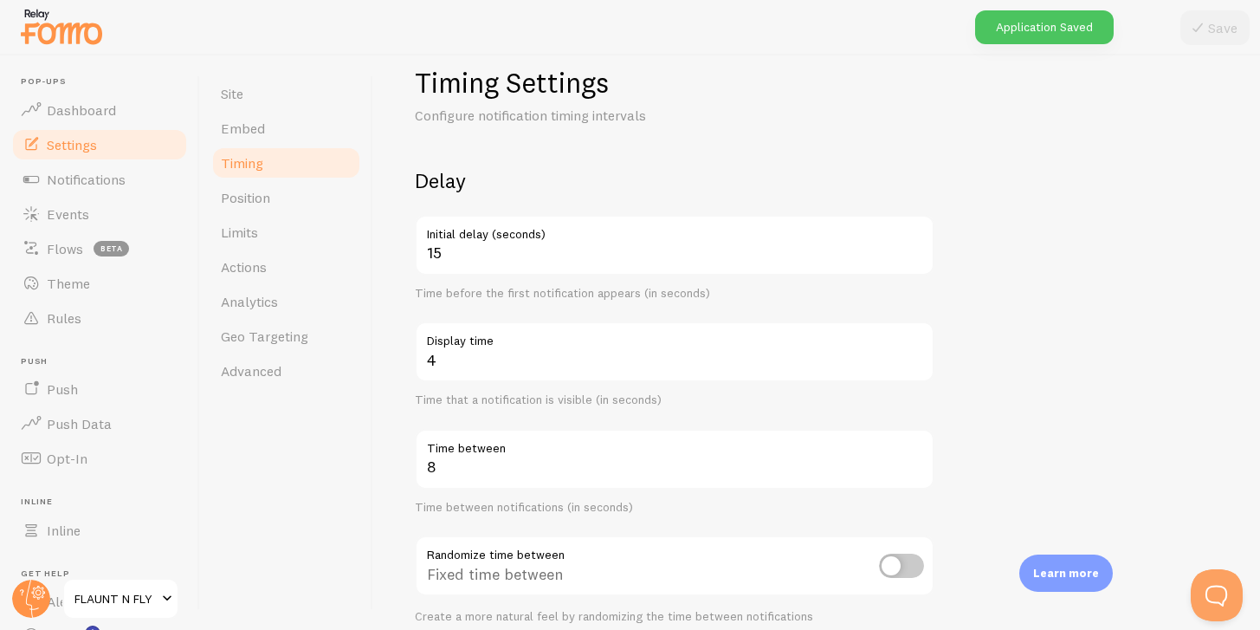
scroll to position [160, 0]
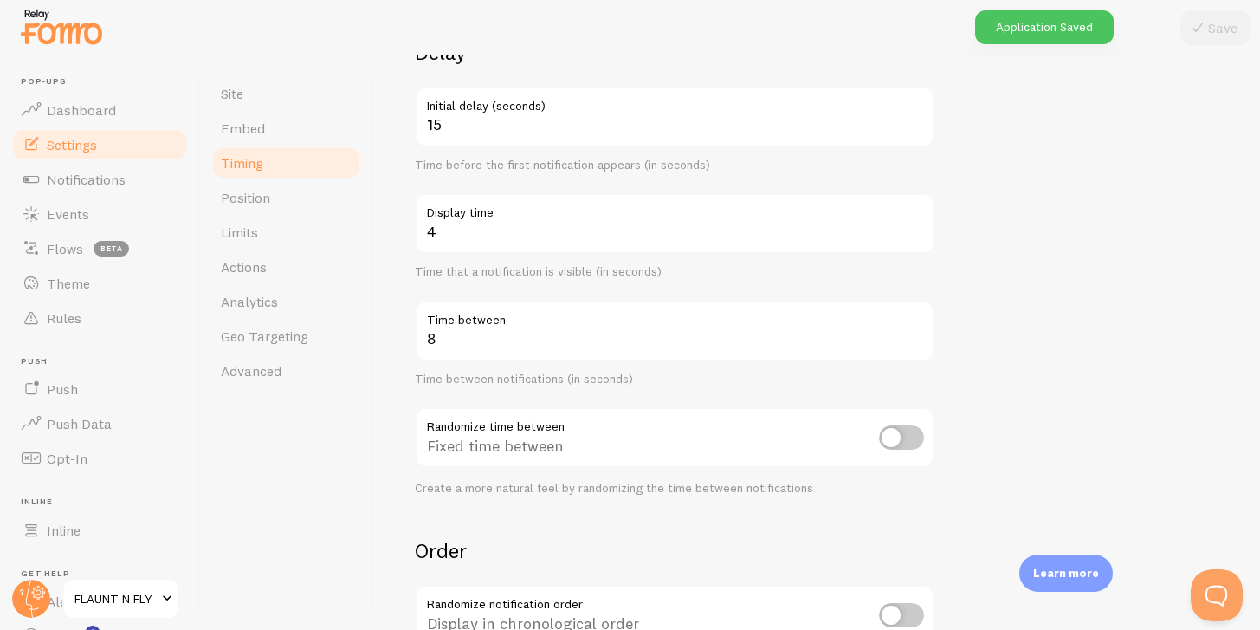
click at [474, 329] on label "Time between" at bounding box center [675, 315] width 520 height 29
click at [474, 329] on input "8" at bounding box center [675, 331] width 520 height 61
click at [474, 329] on label "Time between" at bounding box center [675, 315] width 520 height 29
click at [474, 329] on input "8" at bounding box center [675, 331] width 520 height 61
click at [474, 329] on label "Time between" at bounding box center [675, 315] width 520 height 29
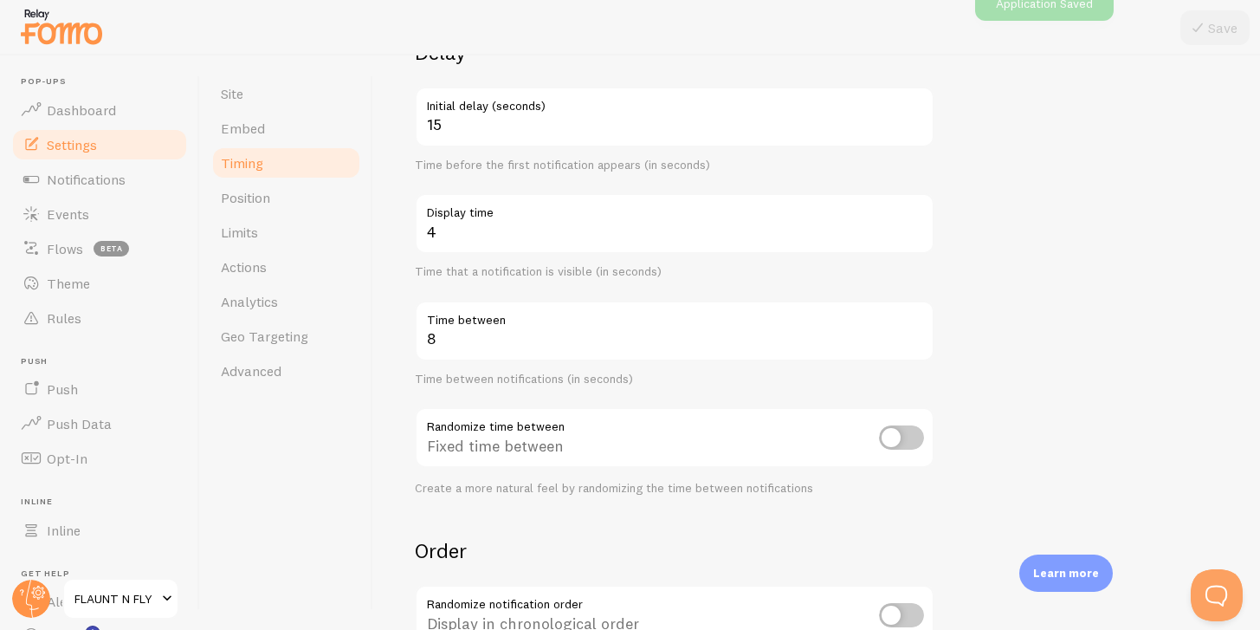
click at [474, 329] on input "8" at bounding box center [675, 331] width 520 height 61
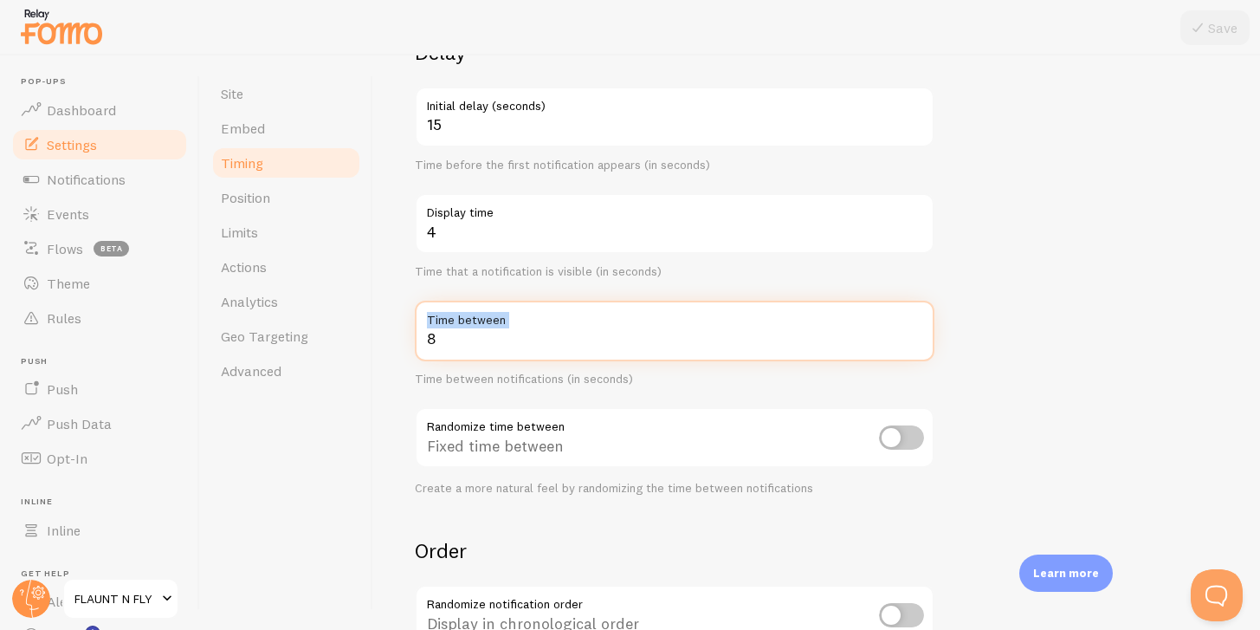
click at [481, 342] on input "8" at bounding box center [675, 331] width 520 height 61
type input "5"
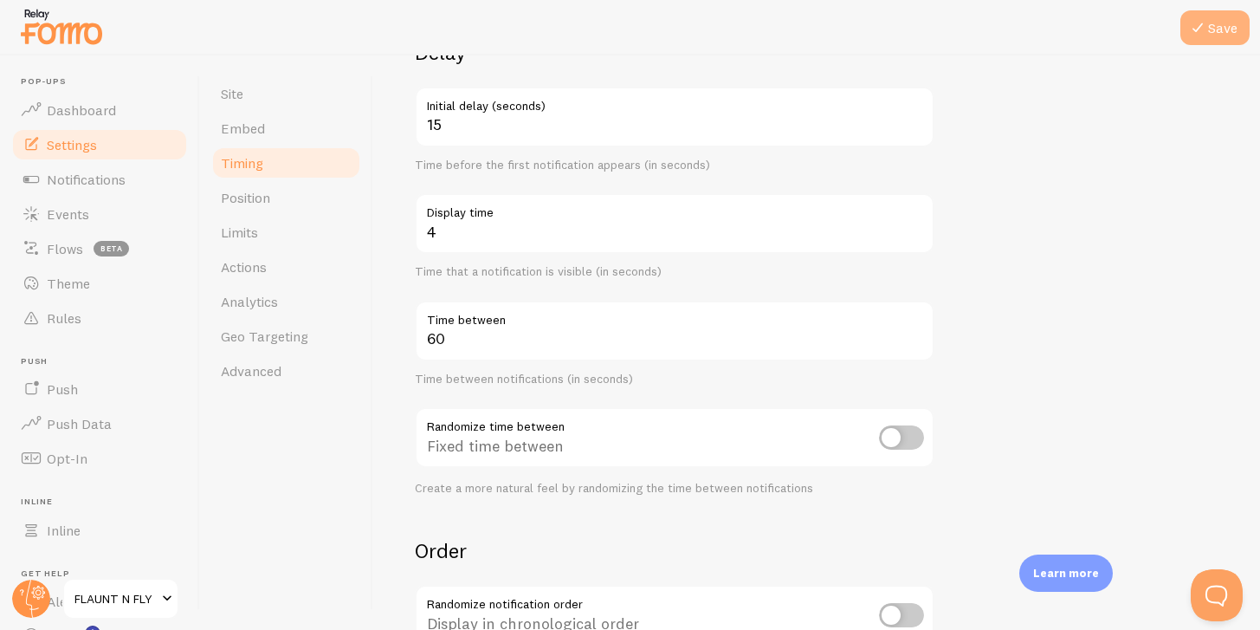
click at [1207, 32] on icon at bounding box center [1198, 27] width 21 height 21
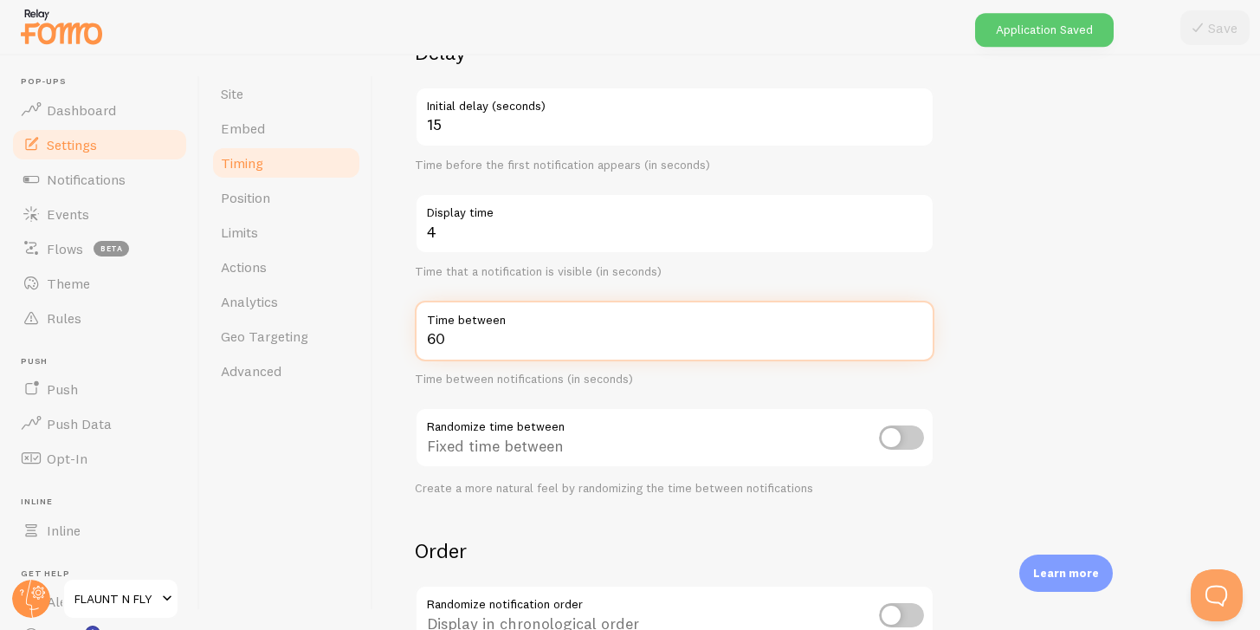
click at [582, 337] on input "60" at bounding box center [675, 331] width 520 height 61
click at [638, 344] on input "30" at bounding box center [675, 331] width 520 height 61
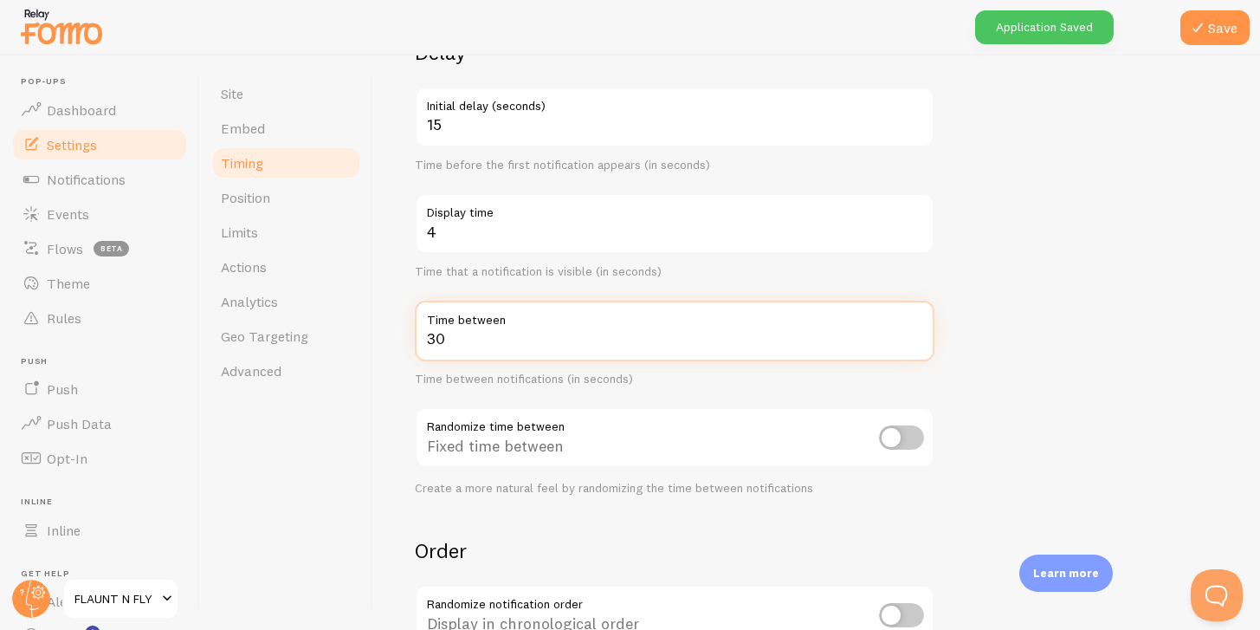
click at [638, 344] on input "30" at bounding box center [675, 331] width 520 height 61
type input "3"
type input "45"
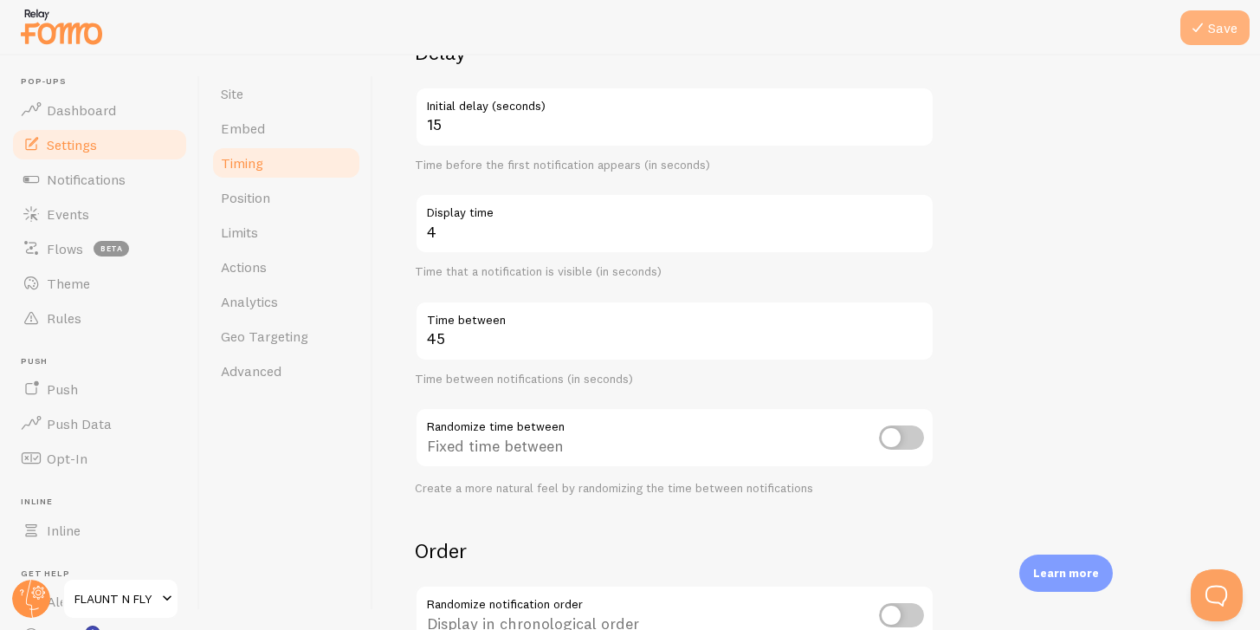
click at [1202, 29] on icon at bounding box center [1198, 27] width 21 height 21
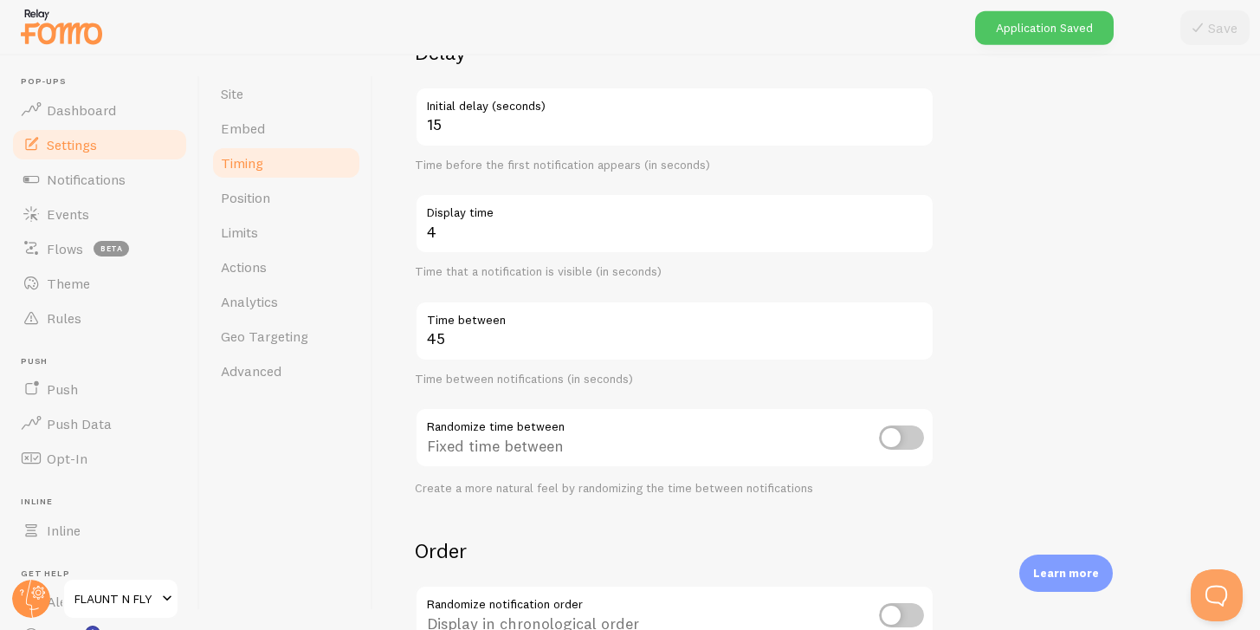
scroll to position [396, 0]
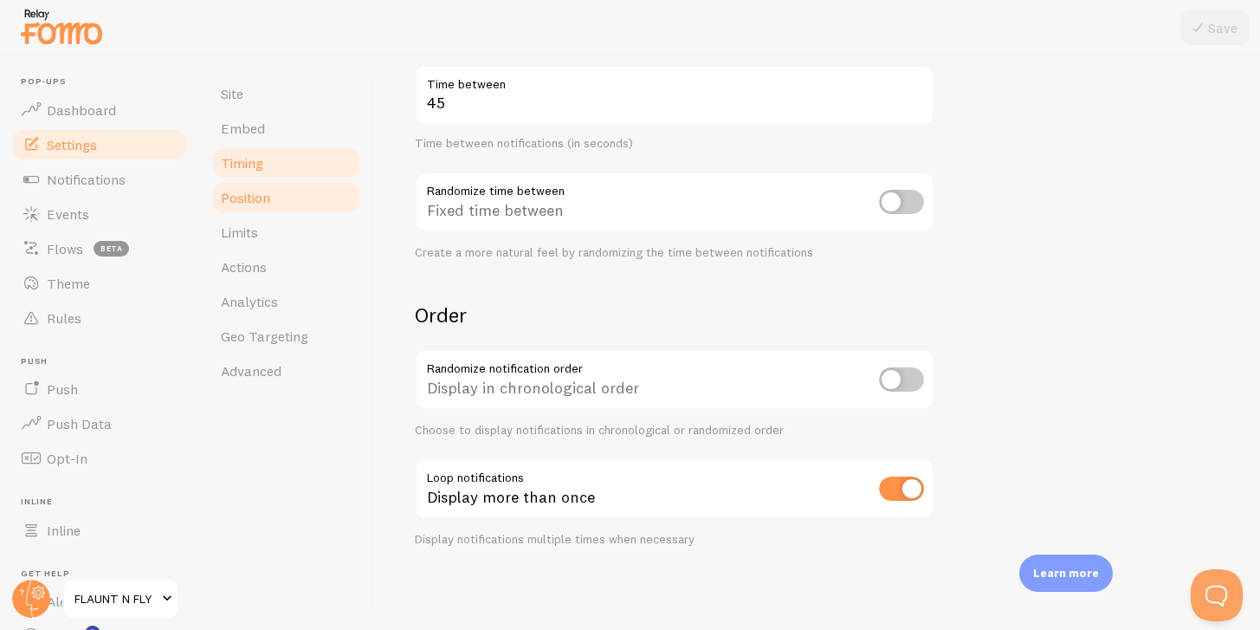
click at [255, 180] on link "Position" at bounding box center [286, 197] width 152 height 35
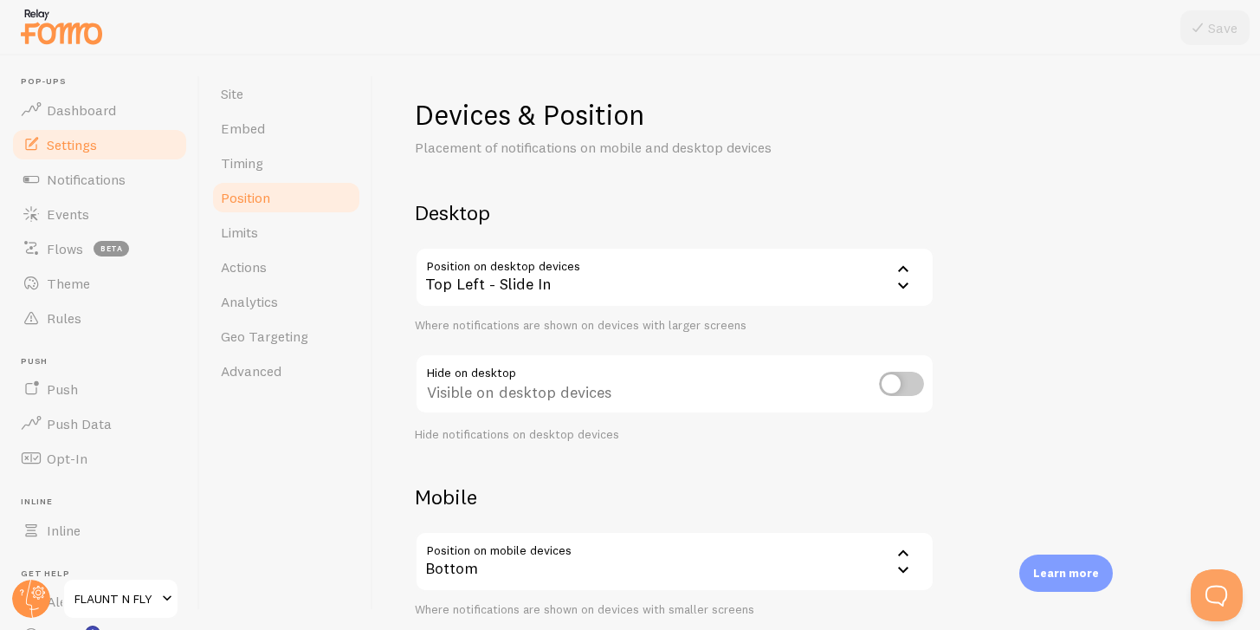
scroll to position [179, 0]
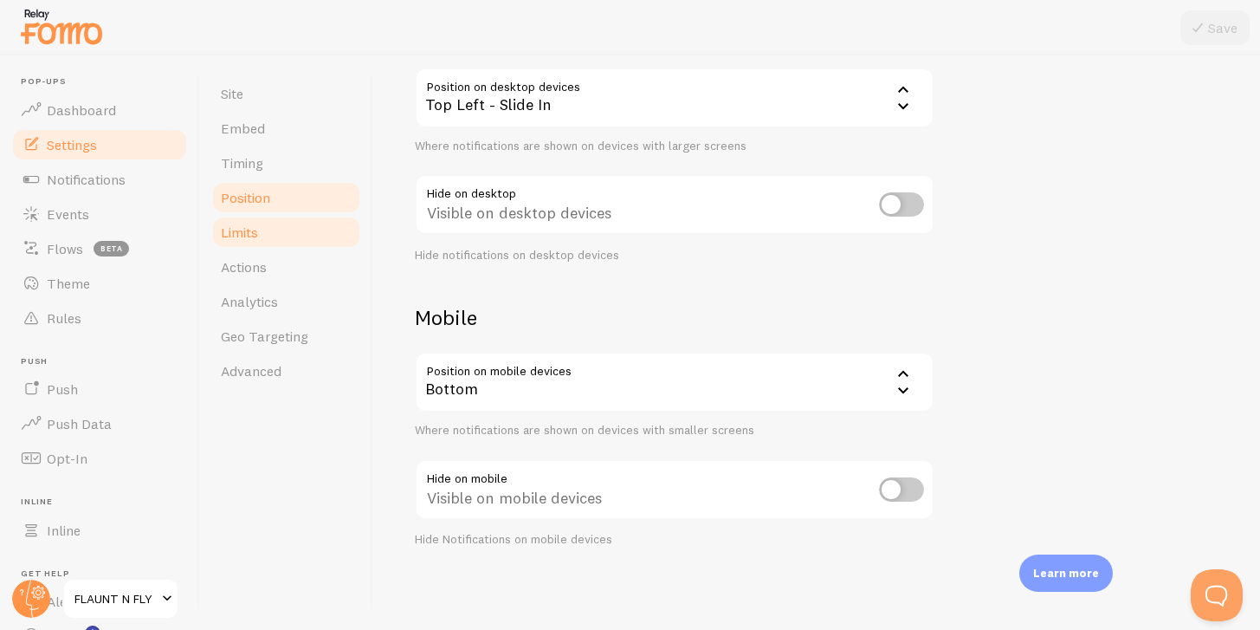
click at [224, 222] on link "Limits" at bounding box center [286, 232] width 152 height 35
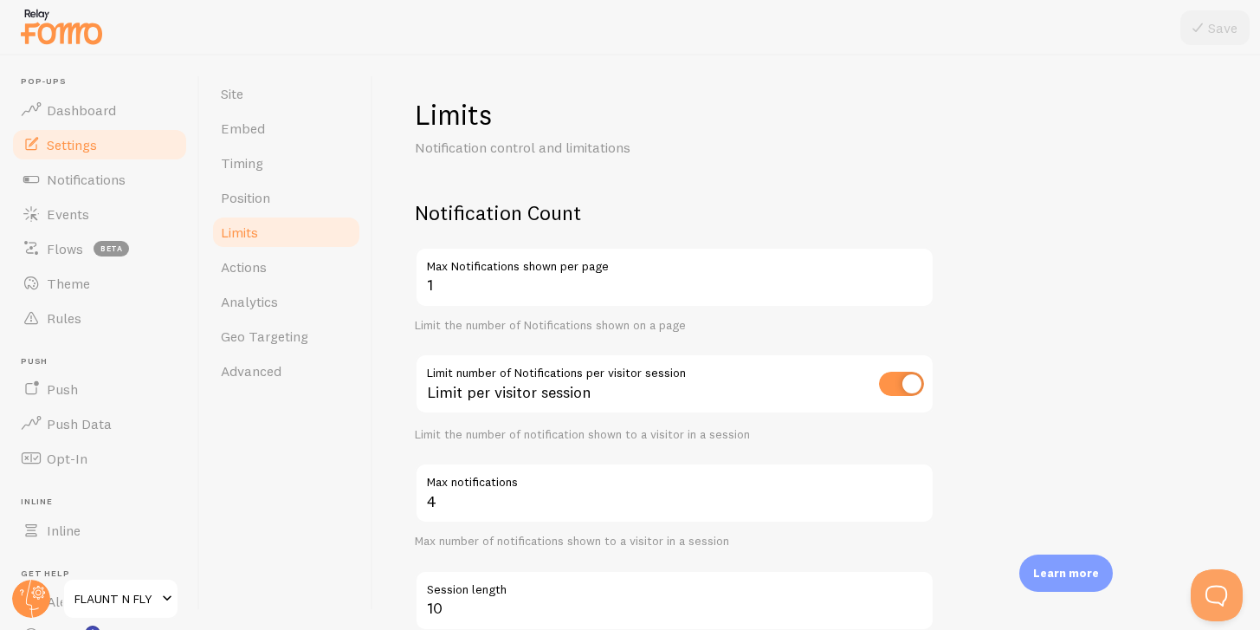
scroll to position [130, 0]
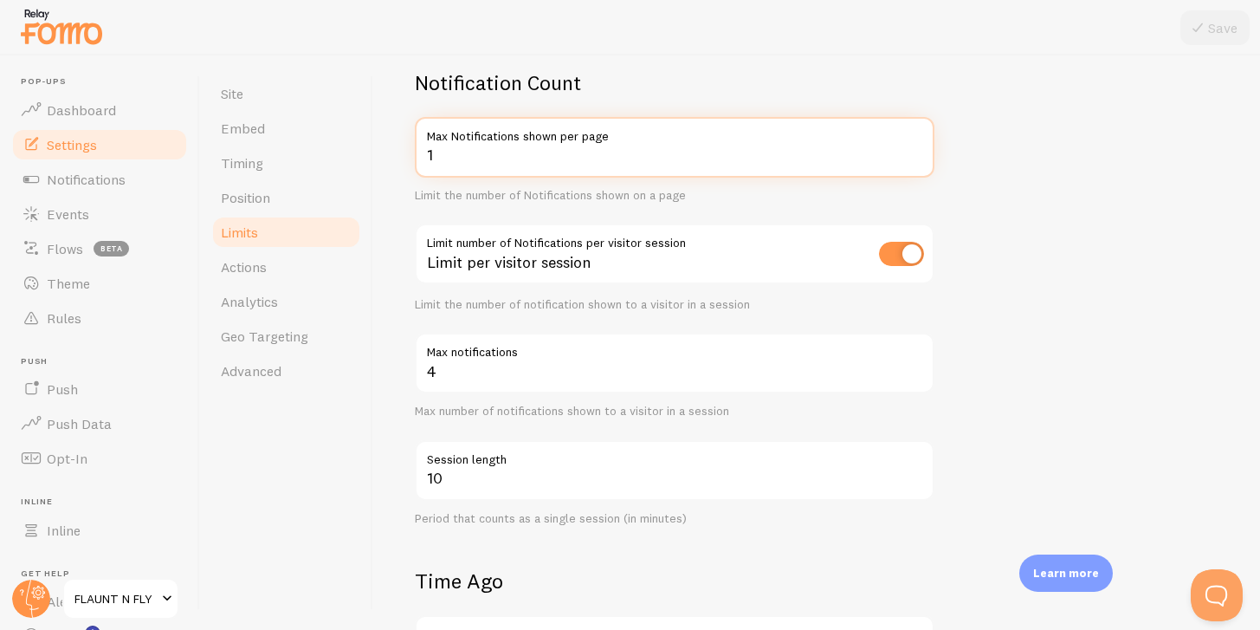
click at [434, 165] on input "1" at bounding box center [675, 147] width 520 height 61
type input "2"
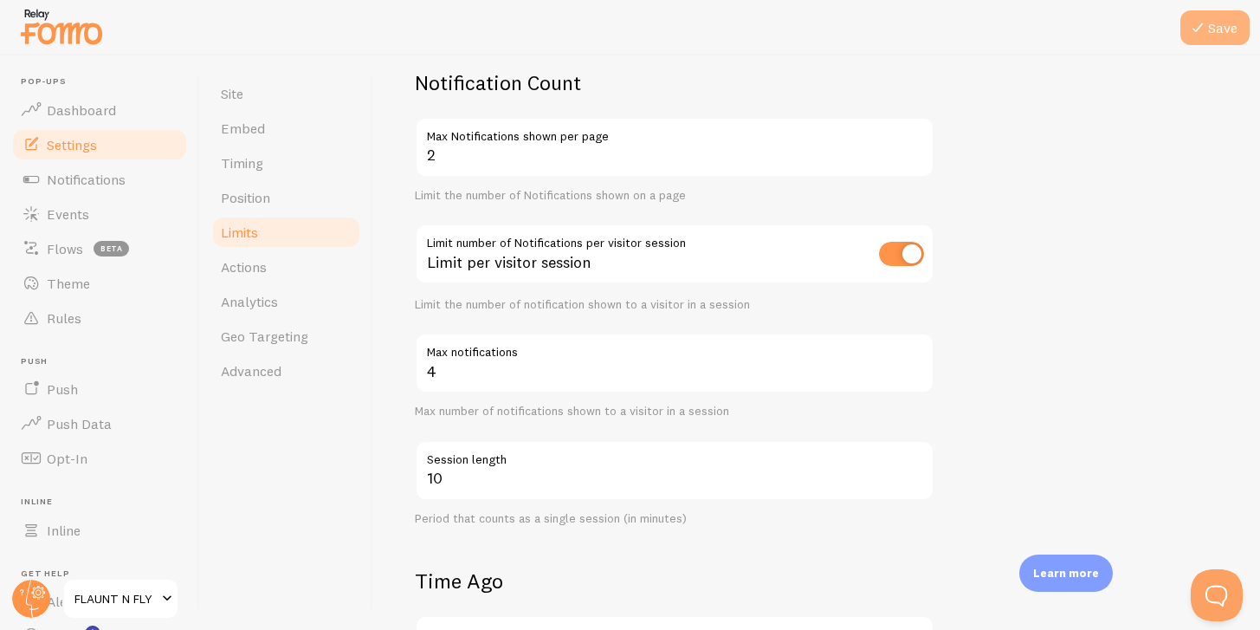
click at [1213, 14] on button "Save" at bounding box center [1215, 27] width 69 height 35
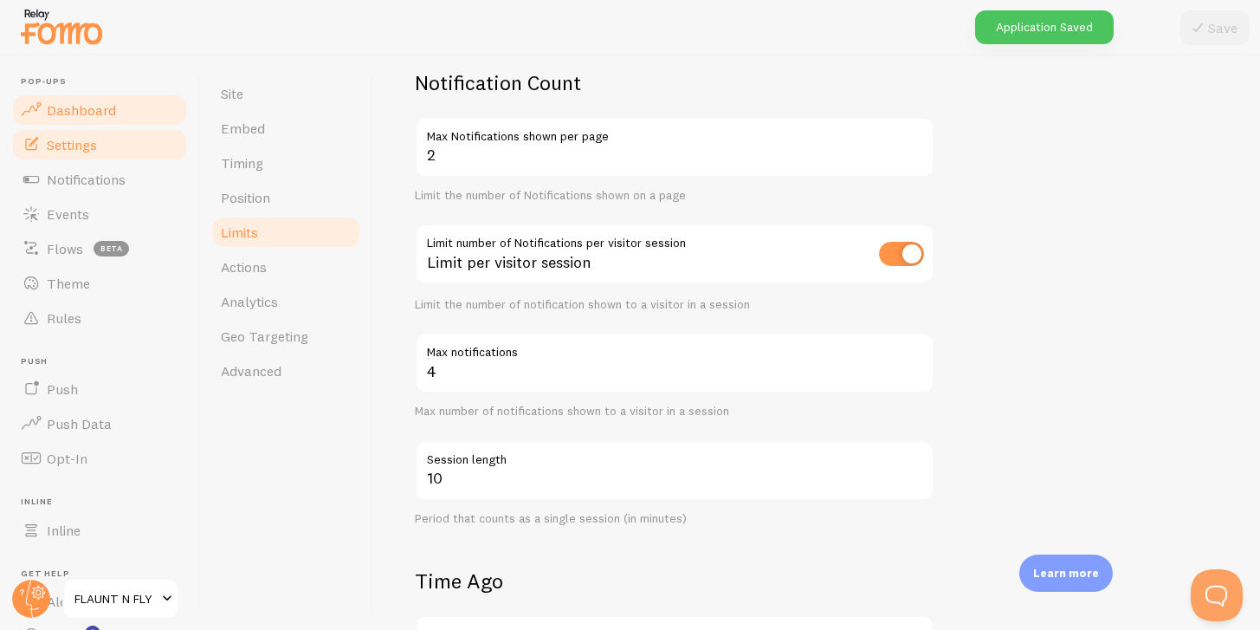
click at [86, 118] on span "Dashboard" at bounding box center [81, 109] width 69 height 17
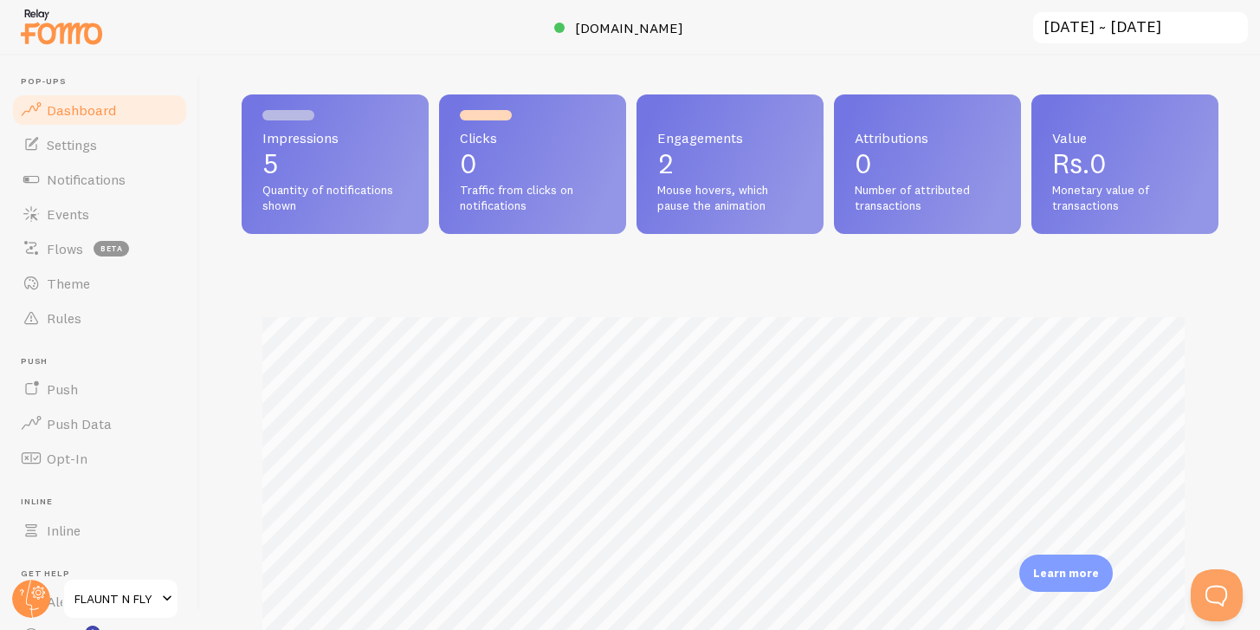
scroll to position [16, 0]
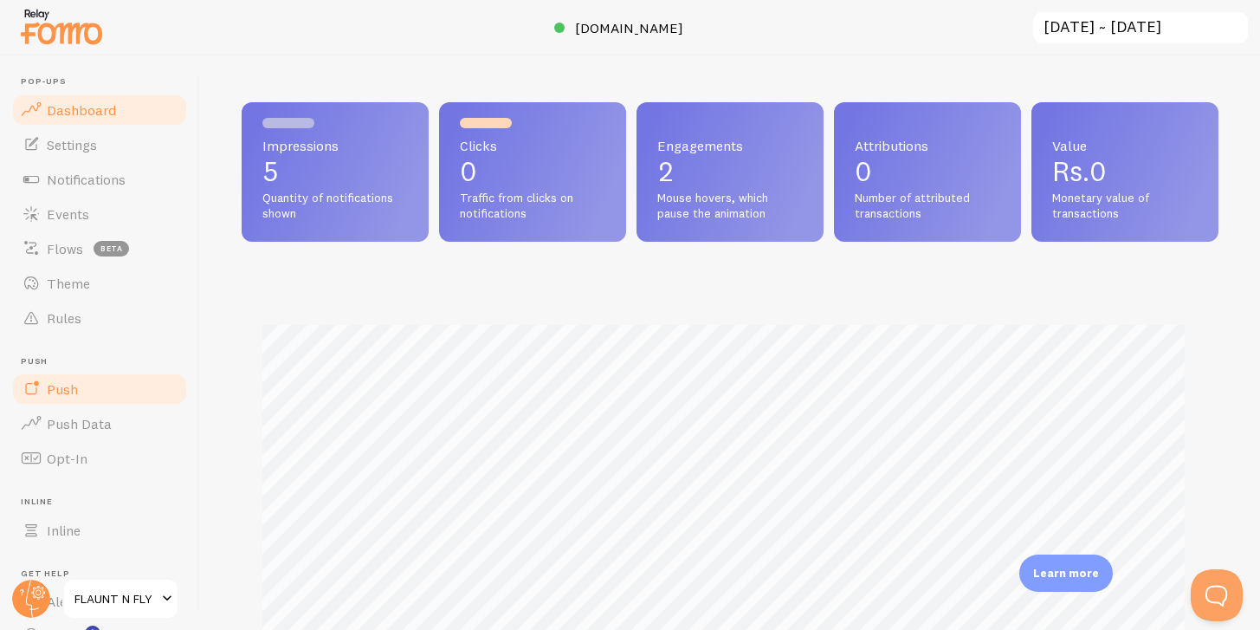
click at [98, 388] on link "Push" at bounding box center [99, 389] width 178 height 35
